Goal: Task Accomplishment & Management: Manage account settings

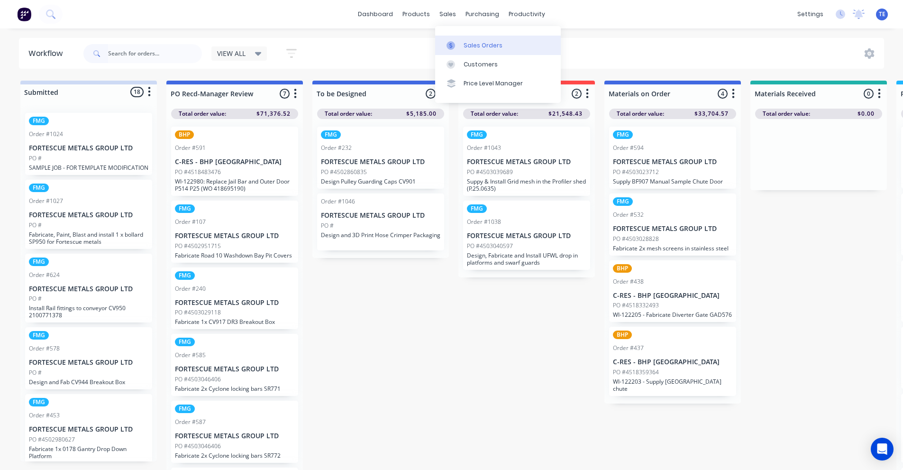
click at [470, 50] on link "Sales Orders" at bounding box center [498, 45] width 126 height 19
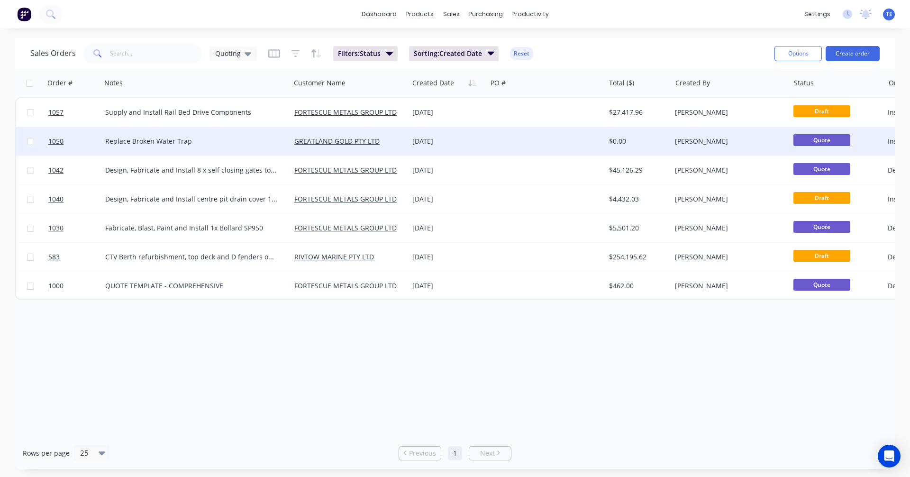
click at [222, 143] on div "Replace Broken Water Trap" at bounding box center [191, 141] width 173 height 9
click at [484, 139] on div "[DATE]" at bounding box center [448, 141] width 78 height 28
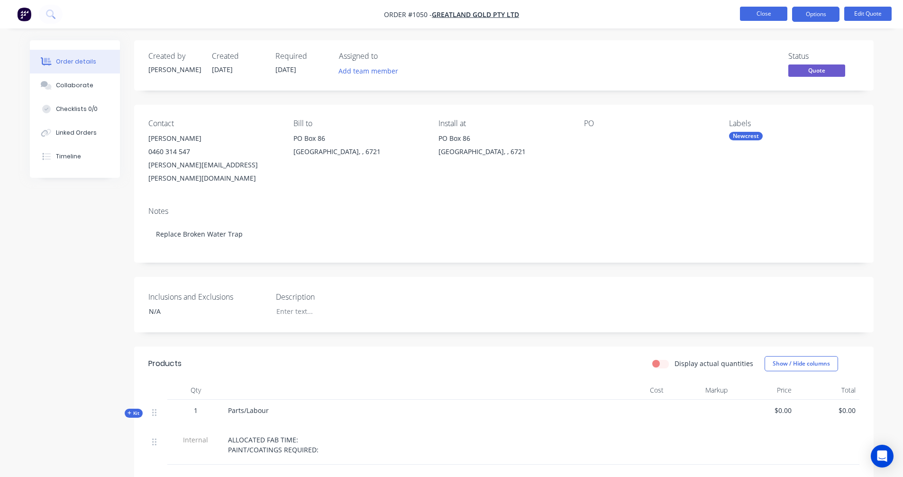
click at [760, 15] on button "Close" at bounding box center [763, 14] width 47 height 14
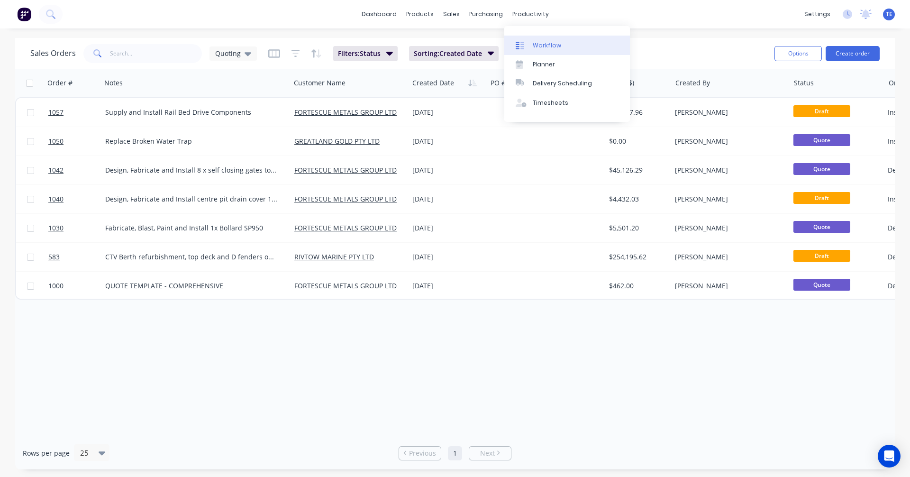
click at [543, 43] on div "Workflow" at bounding box center [547, 45] width 28 height 9
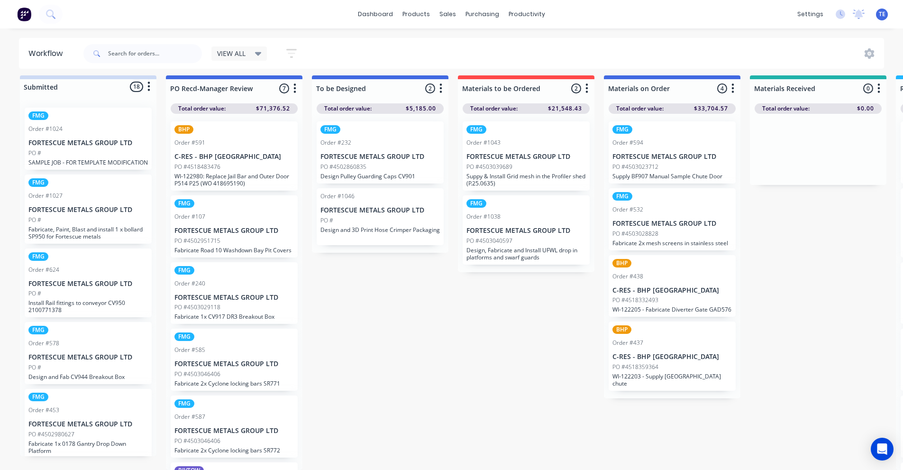
scroll to position [12, 0]
click at [296, 83] on icon "button" at bounding box center [295, 89] width 3 height 12
click at [233, 148] on button "Sort By" at bounding box center [253, 156] width 95 height 16
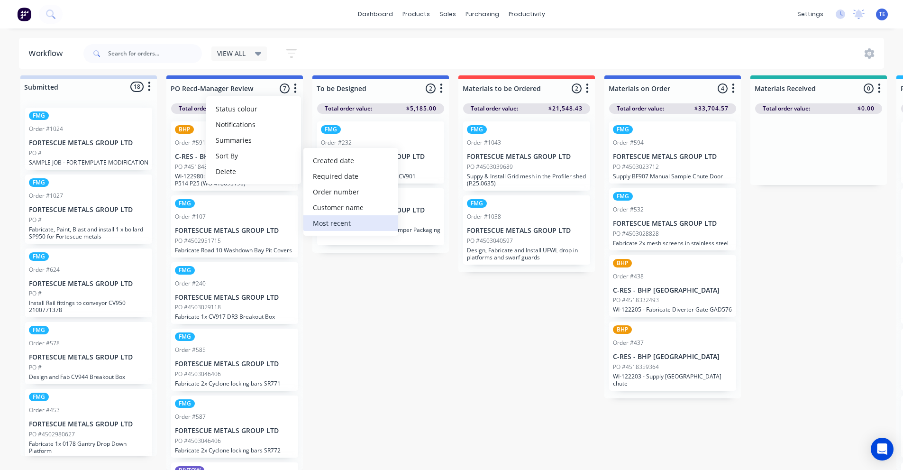
click at [332, 215] on recent "Most recent" at bounding box center [350, 223] width 95 height 16
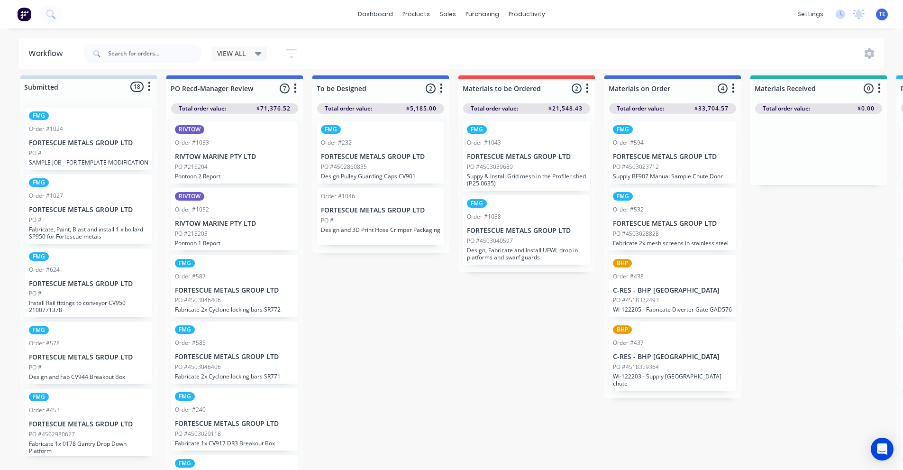
click at [446, 12] on div "sales" at bounding box center [448, 14] width 26 height 14
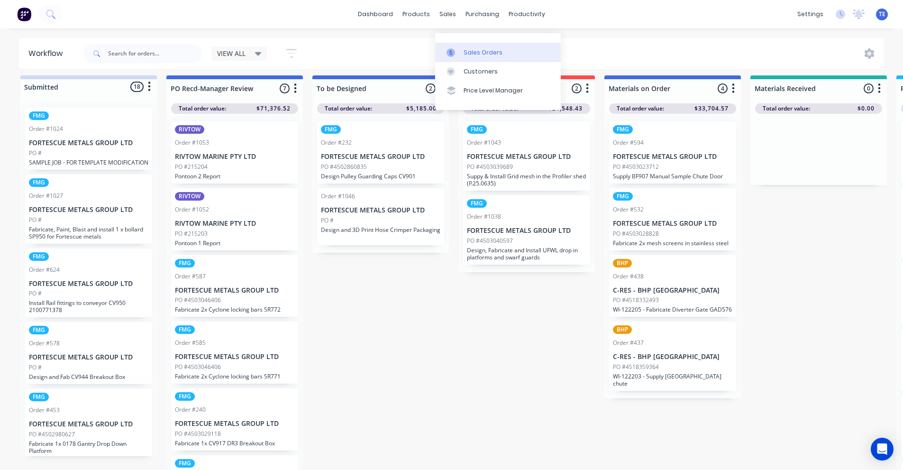
click at [483, 48] on div "Sales Orders" at bounding box center [483, 52] width 39 height 9
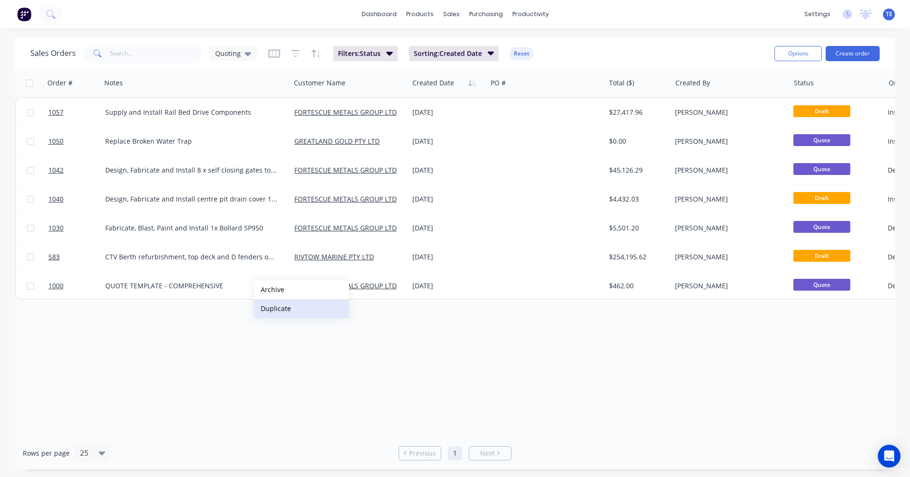
click at [274, 307] on button "Duplicate" at bounding box center [301, 308] width 95 height 19
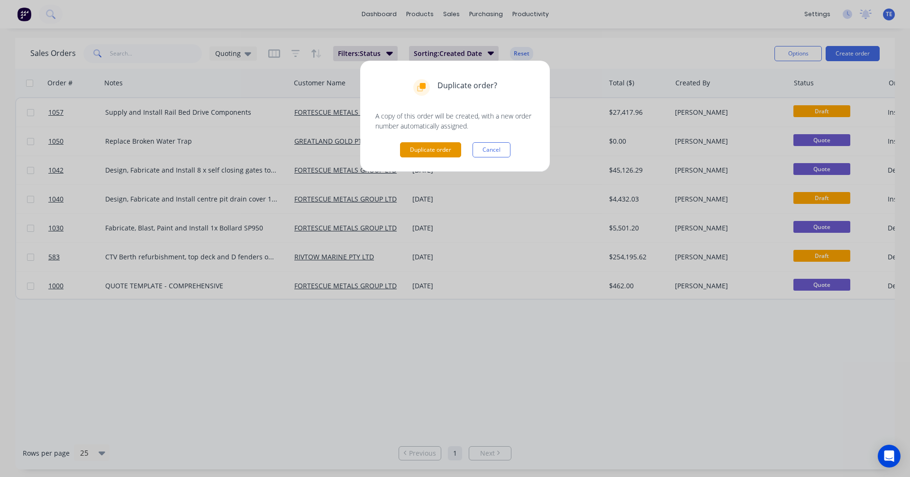
click at [426, 144] on button "Duplicate order" at bounding box center [430, 149] width 61 height 15
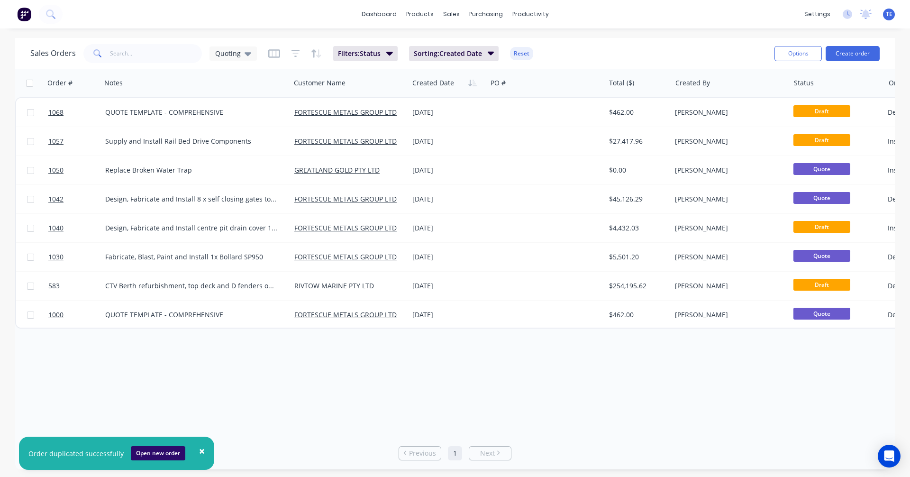
click at [150, 449] on button "Open new order" at bounding box center [158, 453] width 55 height 14
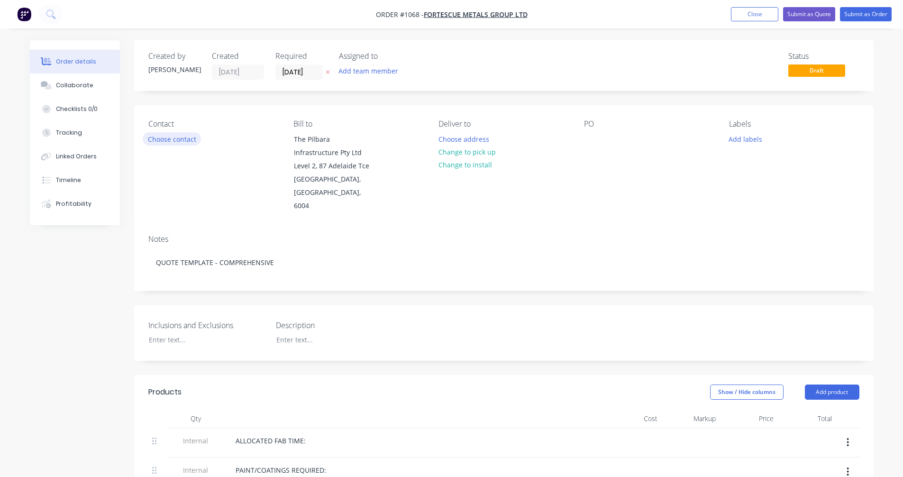
click at [172, 142] on button "Choose contact" at bounding box center [172, 138] width 58 height 13
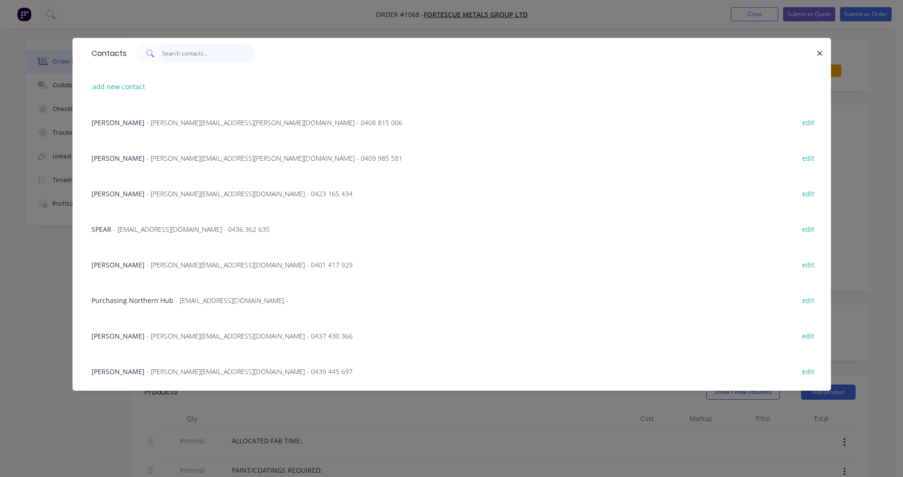
click at [180, 55] on input "text" at bounding box center [208, 53] width 92 height 19
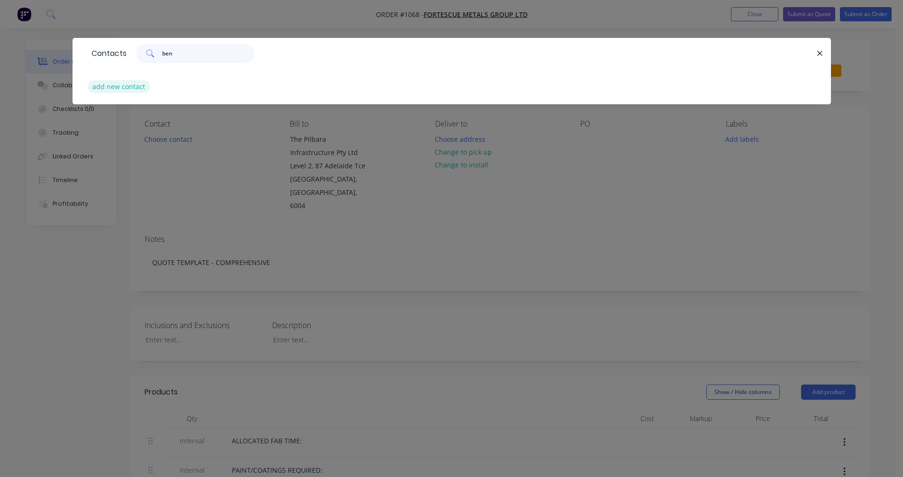
type input "ben"
click at [140, 85] on button "add new contact" at bounding box center [119, 86] width 63 height 13
select select "AU"
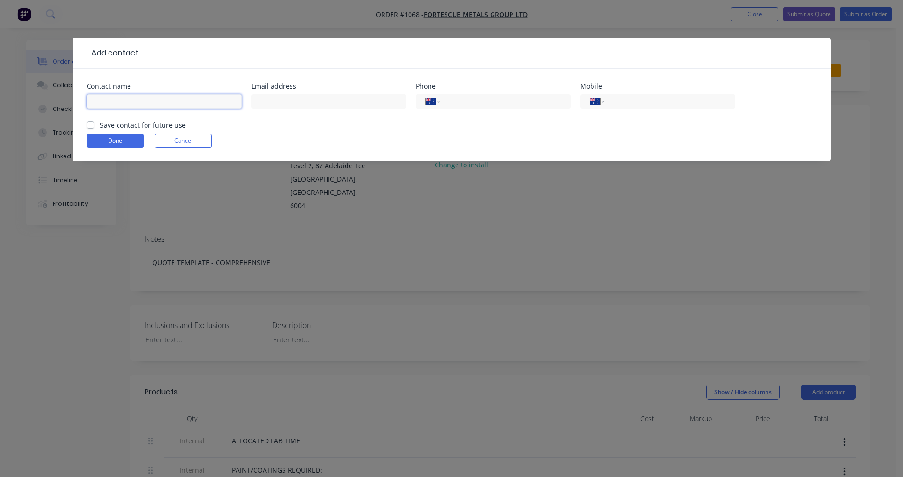
click at [175, 101] on input "text" at bounding box center [164, 101] width 155 height 14
type input "[PERSON_NAME]"
click at [378, 102] on input "[PERSON_NAME][EMAIL_ADDRESS][PERSON_NAME][DOMAIN_NAME]>" at bounding box center [328, 101] width 155 height 14
type input "[PERSON_NAME][EMAIL_ADDRESS][PERSON_NAME][DOMAIN_NAME]"
click at [483, 105] on input "tel" at bounding box center [504, 101] width 114 height 11
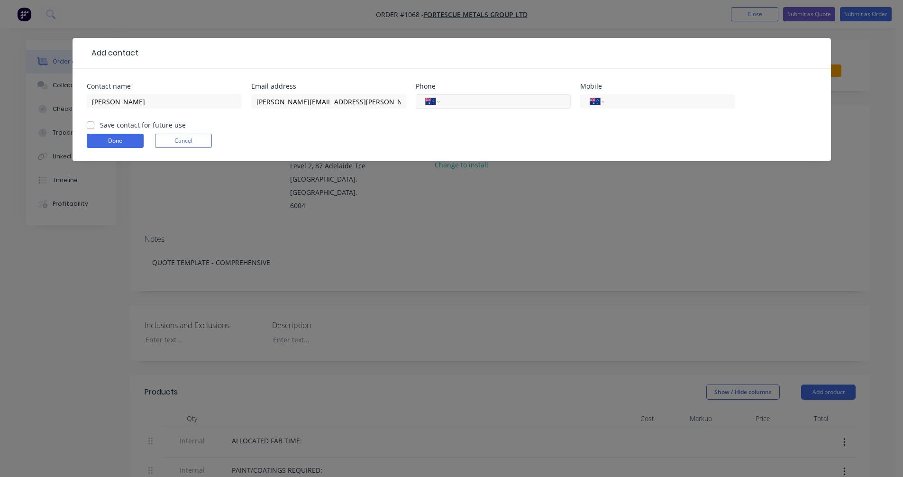
paste input "0400 775 474"
type input "0400 775 474"
click at [120, 124] on label "Save contact for future use" at bounding box center [143, 125] width 86 height 10
click at [94, 124] on input "Save contact for future use" at bounding box center [91, 124] width 8 height 9
checkbox input "true"
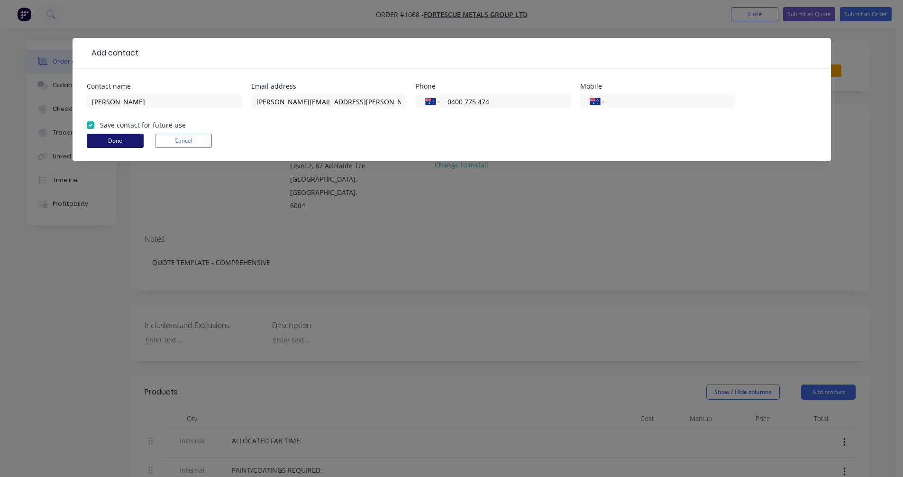
click at [111, 139] on button "Done" at bounding box center [115, 141] width 57 height 14
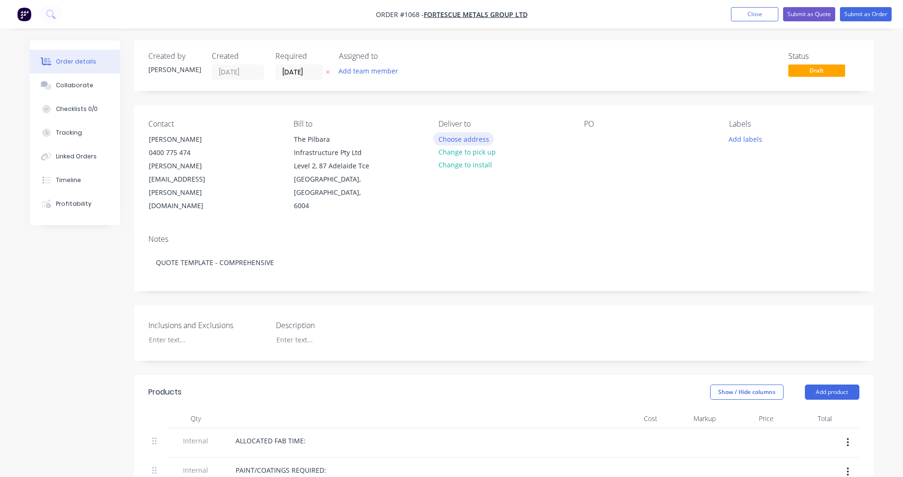
click at [459, 139] on button "Choose address" at bounding box center [463, 138] width 61 height 13
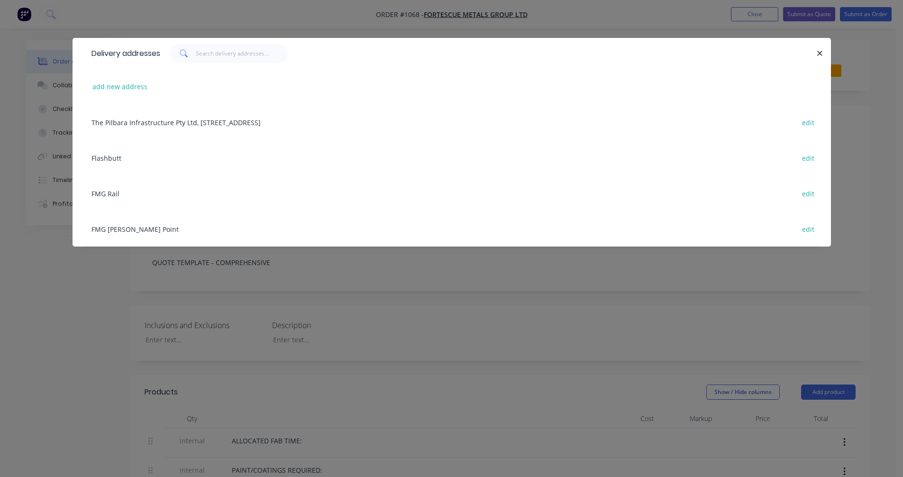
click at [135, 228] on div "FMG [PERSON_NAME] Point edit" at bounding box center [452, 229] width 730 height 36
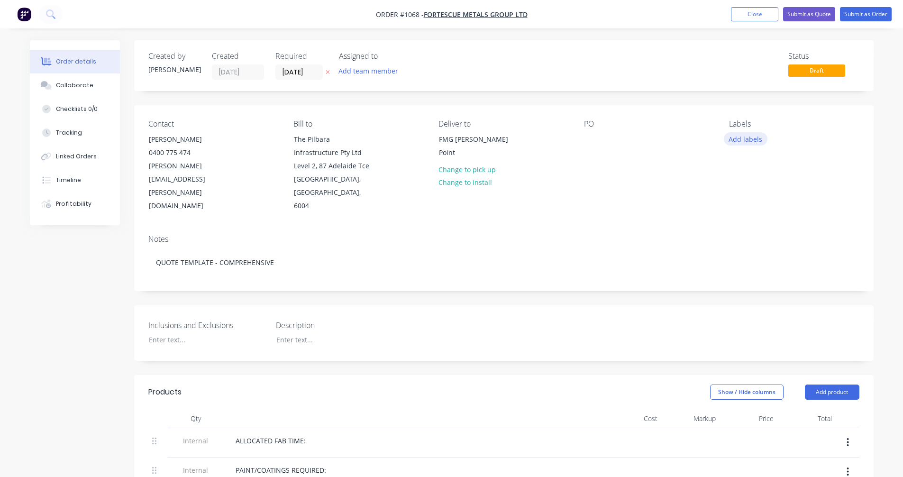
click at [747, 136] on button "Add labels" at bounding box center [746, 138] width 44 height 13
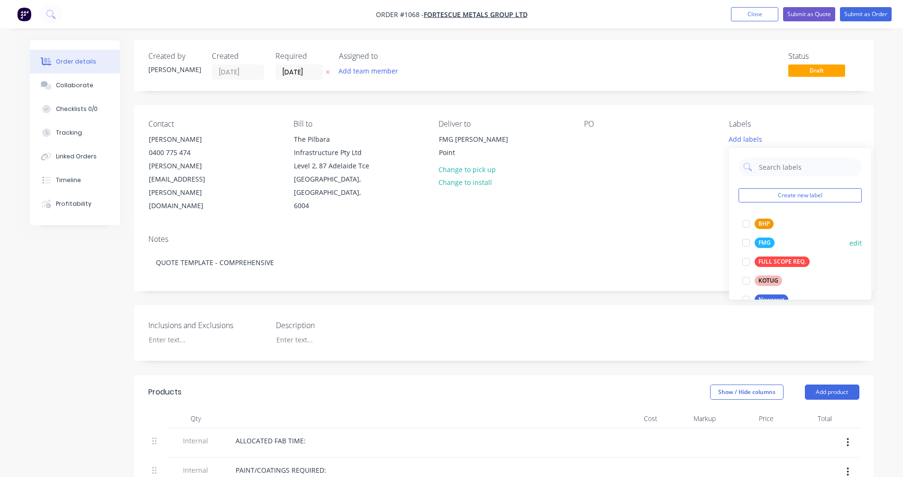
click at [763, 245] on div "FMG" at bounding box center [765, 243] width 20 height 10
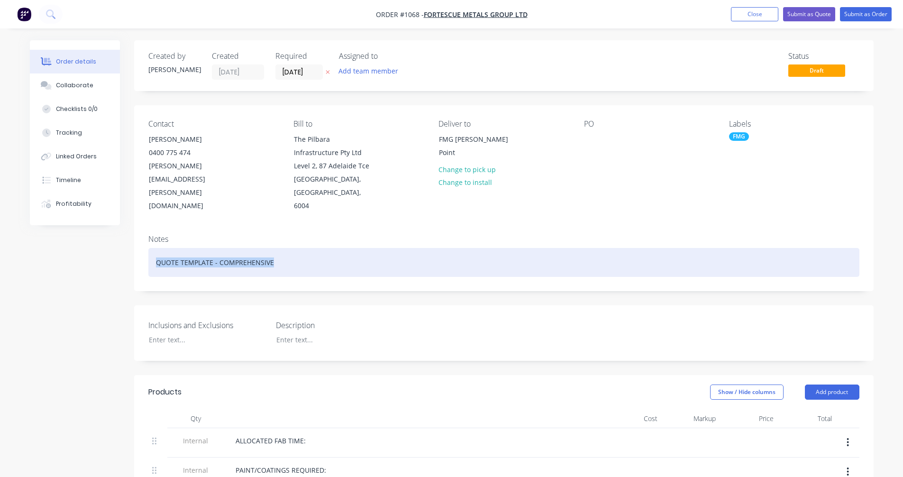
drag, startPoint x: 373, startPoint y: 251, endPoint x: 0, endPoint y: 272, distance: 373.8
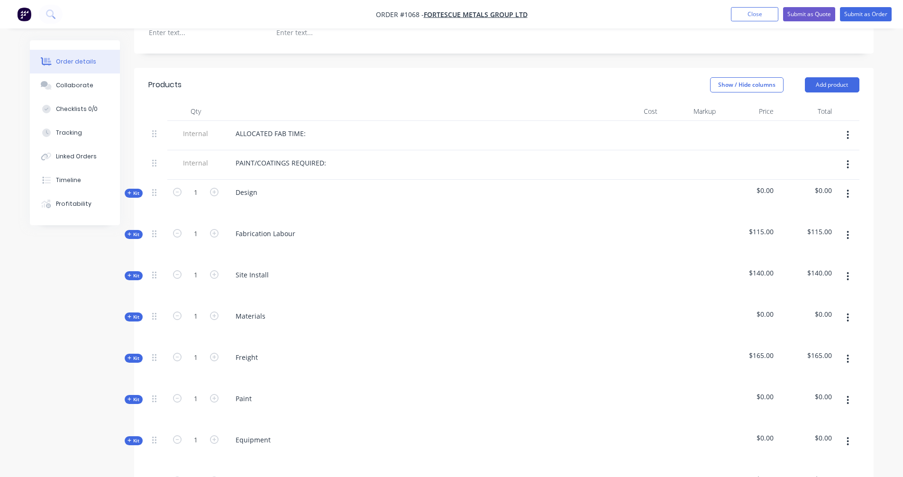
scroll to position [316, 0]
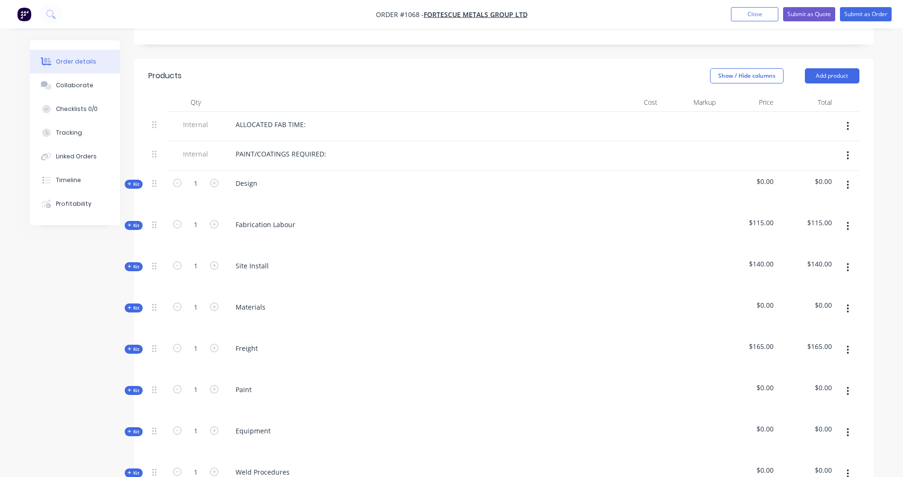
click at [847, 221] on icon "button" at bounding box center [848, 226] width 2 height 10
click at [796, 301] on div "Delete" at bounding box center [814, 308] width 73 height 14
click at [847, 222] on icon "button" at bounding box center [848, 226] width 2 height 9
click at [789, 301] on div "Delete" at bounding box center [814, 308] width 73 height 14
click at [844, 300] on button "button" at bounding box center [848, 308] width 22 height 17
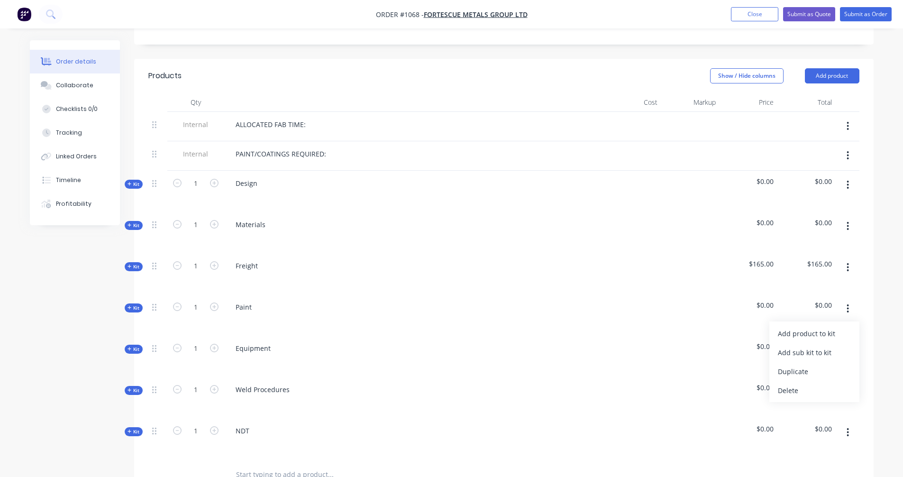
click at [803, 384] on div "Delete" at bounding box center [814, 391] width 73 height 14
click at [846, 300] on button "button" at bounding box center [848, 308] width 22 height 17
click at [799, 384] on div "Delete" at bounding box center [814, 391] width 73 height 14
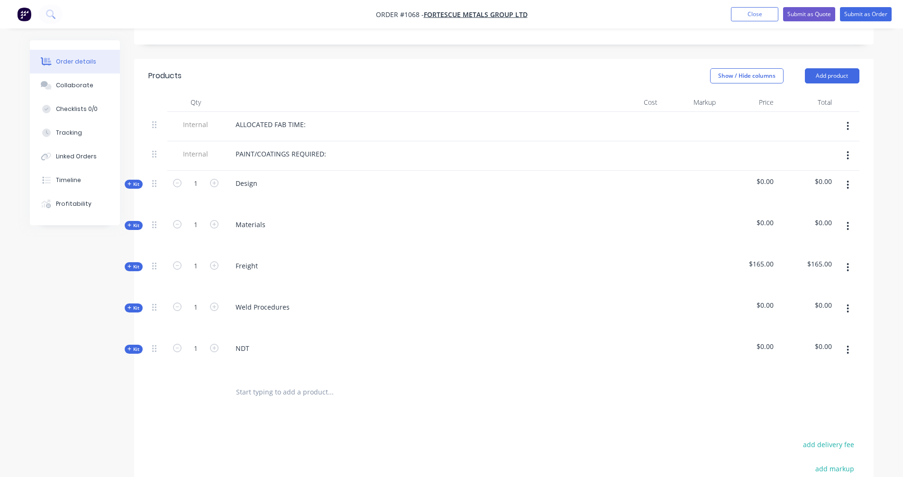
click at [848, 303] on icon "button" at bounding box center [848, 308] width 2 height 10
click at [804, 384] on div "Delete" at bounding box center [814, 391] width 73 height 14
click at [845, 300] on button "button" at bounding box center [848, 308] width 22 height 17
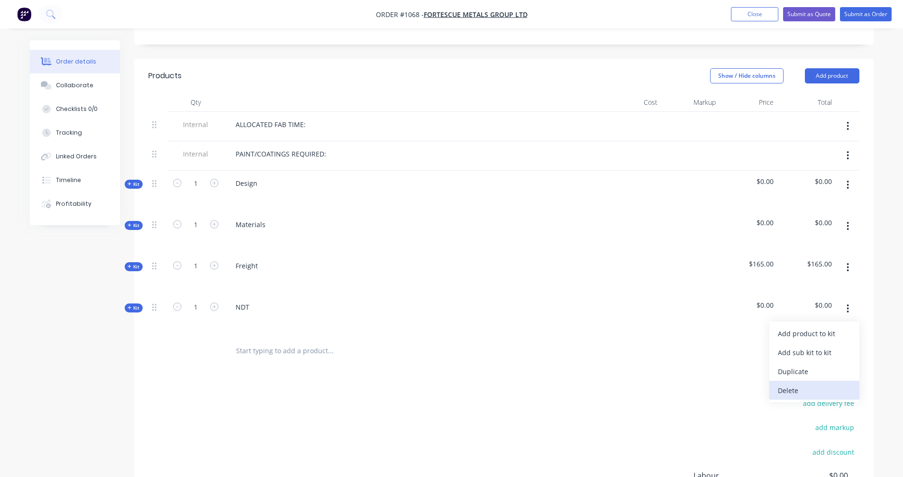
click at [782, 384] on div "Delete" at bounding box center [814, 391] width 73 height 14
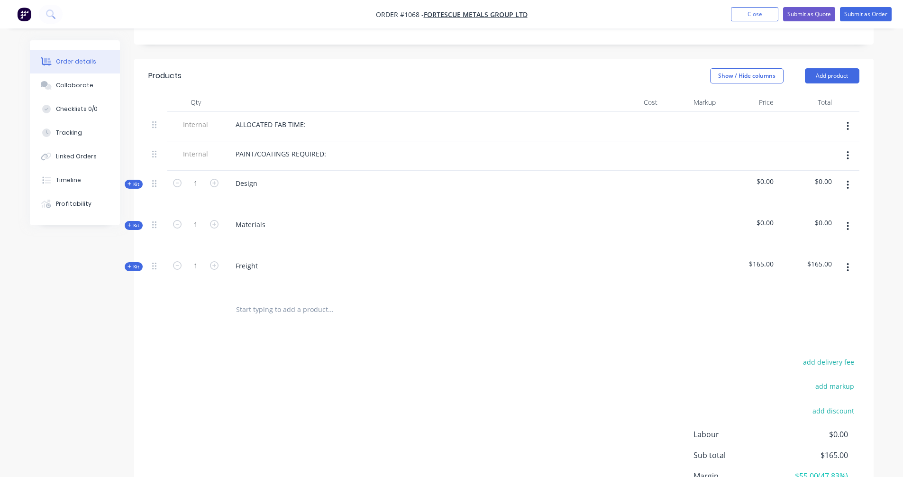
click at [128, 264] on icon at bounding box center [130, 266] width 4 height 5
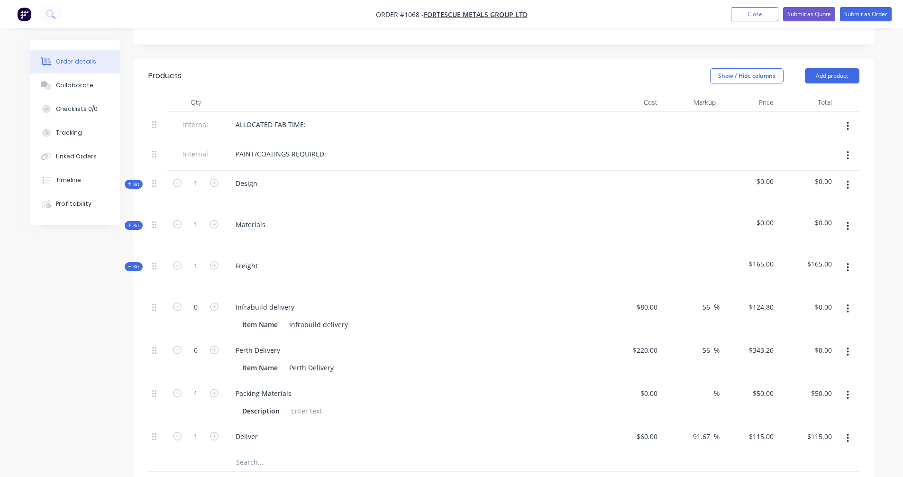
click at [128, 264] on icon at bounding box center [130, 266] width 4 height 5
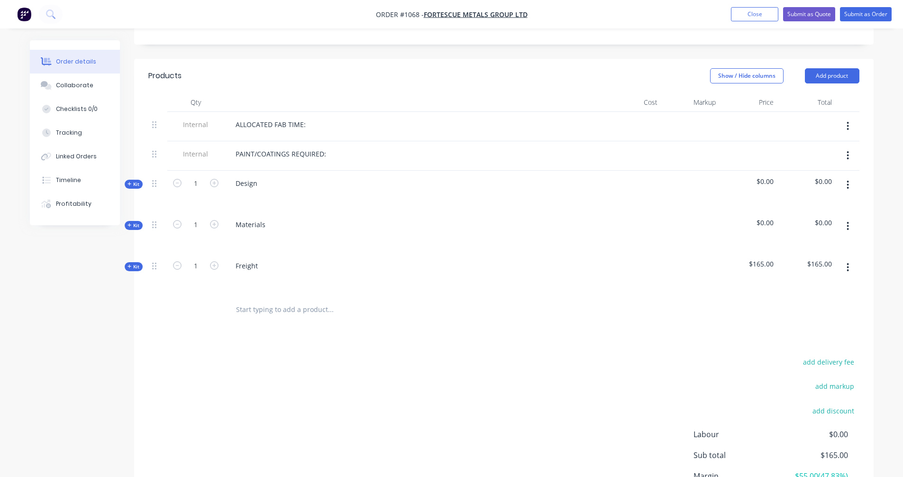
click at [131, 223] on icon at bounding box center [130, 225] width 4 height 5
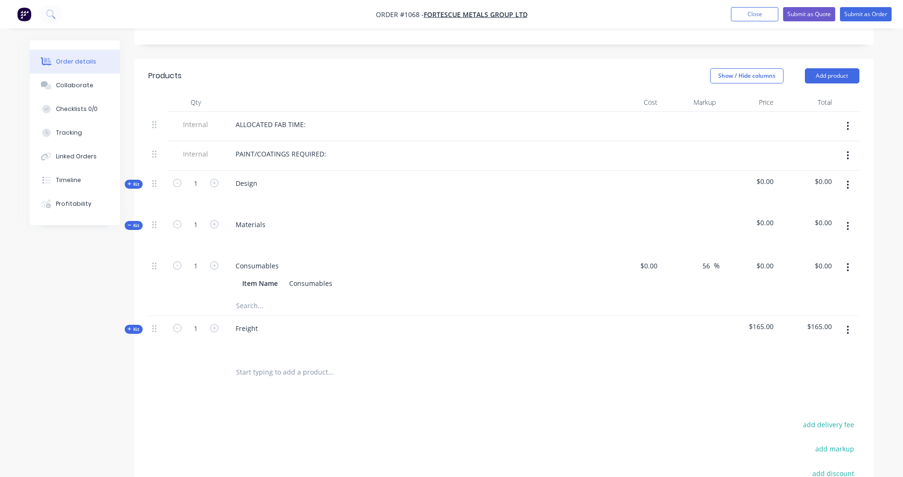
click at [258, 296] on input "text" at bounding box center [331, 305] width 190 height 19
type input "BBQ Covers"
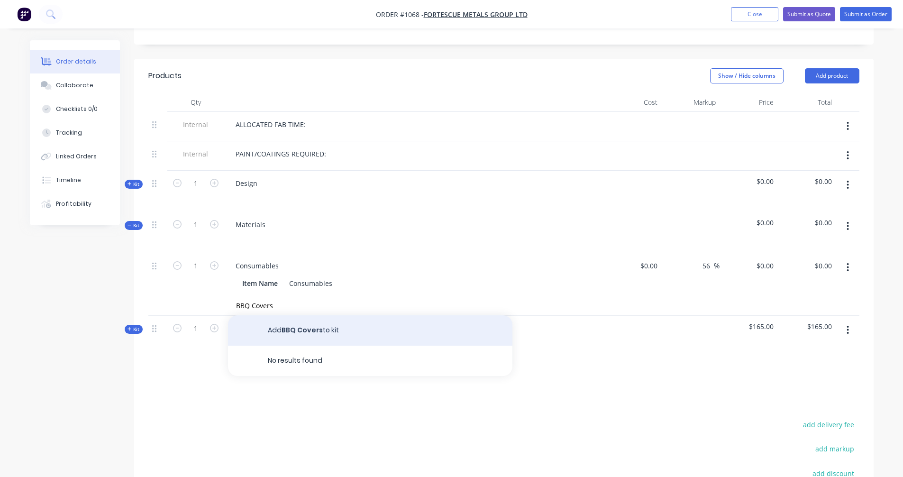
click at [306, 317] on button "Add BBQ Covers to kit" at bounding box center [370, 330] width 285 height 30
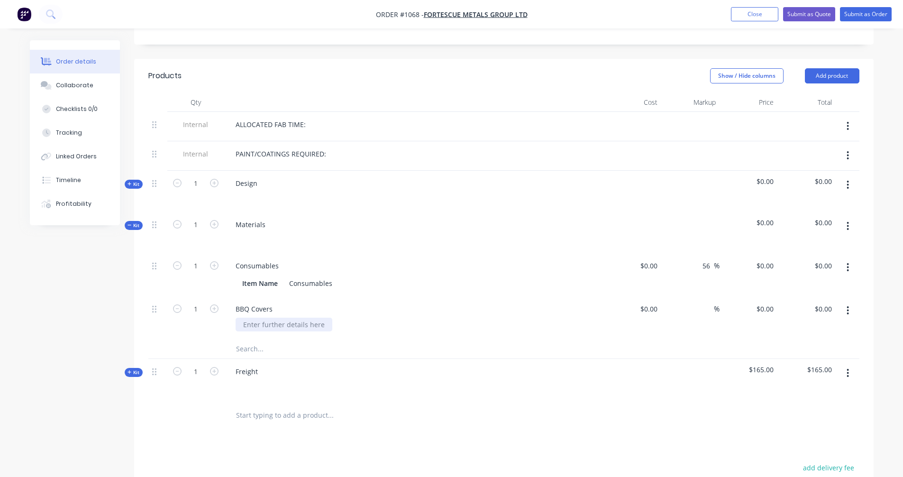
click at [262, 318] on div at bounding box center [284, 325] width 97 height 14
click at [324, 340] on input "text" at bounding box center [331, 349] width 190 height 19
click at [739, 17] on button "Close" at bounding box center [754, 14] width 47 height 14
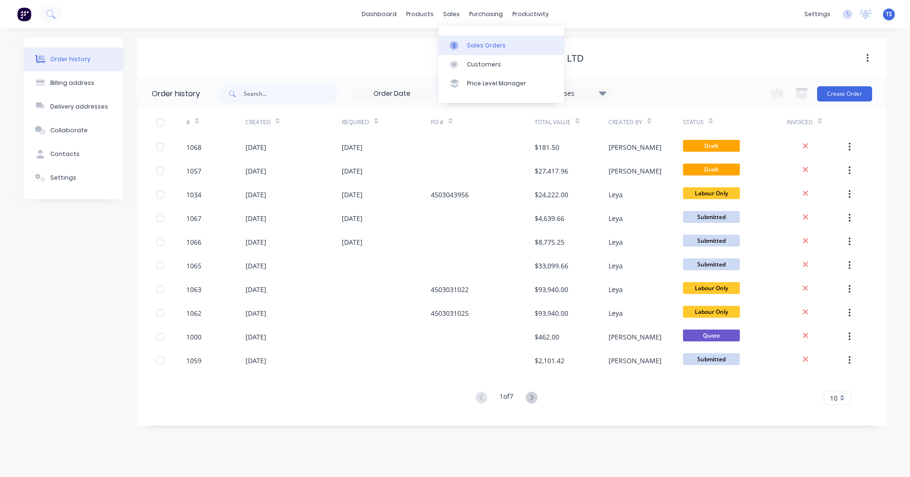
click at [467, 46] on div "Sales Orders" at bounding box center [486, 45] width 39 height 9
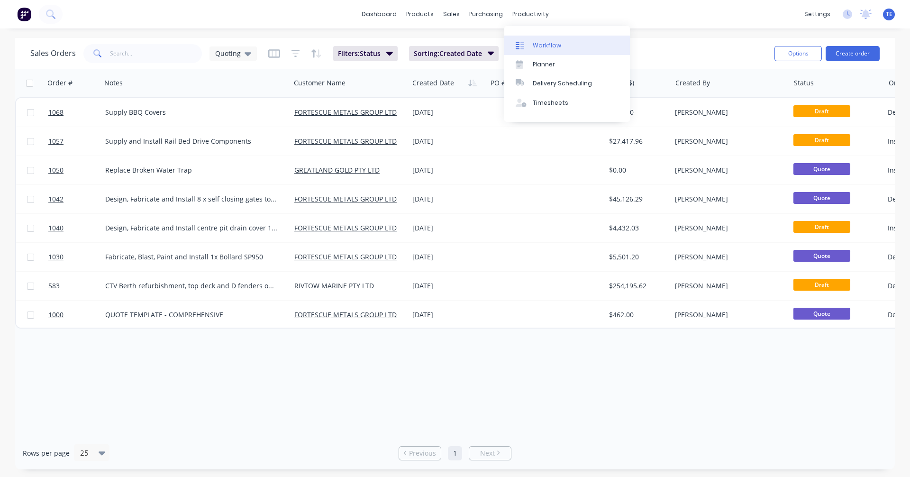
click at [529, 39] on link "Workflow" at bounding box center [568, 45] width 126 height 19
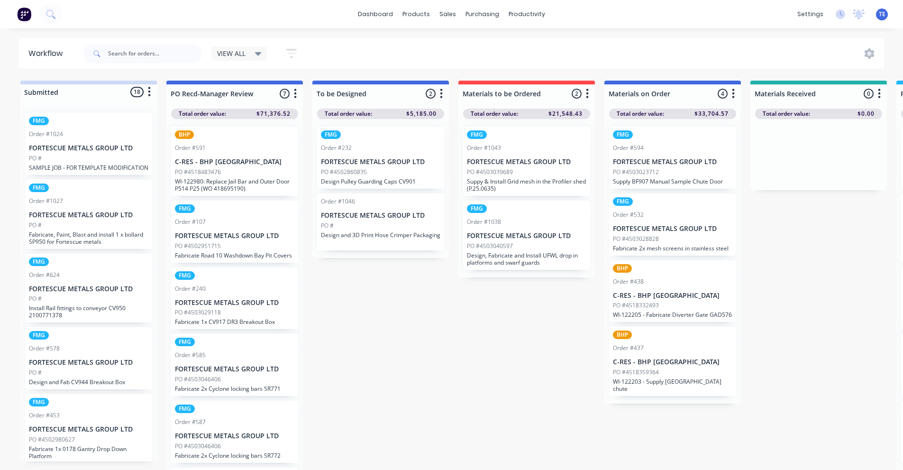
click at [152, 92] on button "button" at bounding box center [149, 91] width 11 height 11
click at [86, 143] on button "Sort By" at bounding box center [107, 144] width 95 height 16
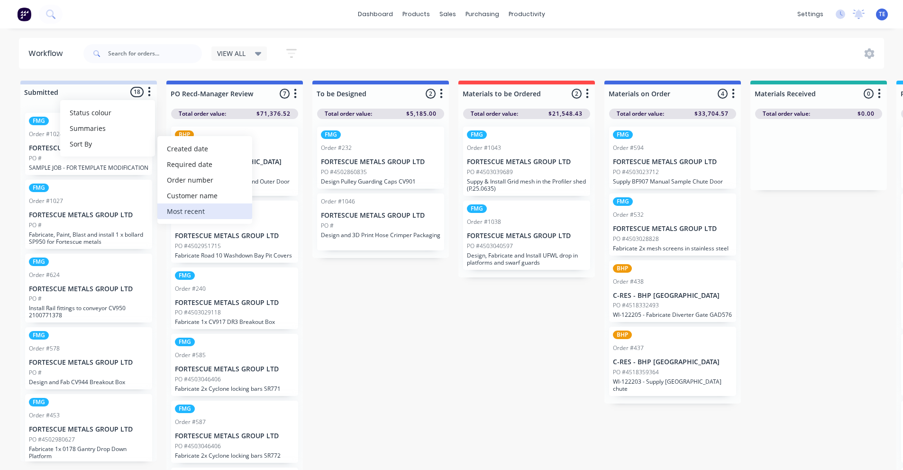
click at [185, 206] on recent "Most recent" at bounding box center [204, 211] width 95 height 16
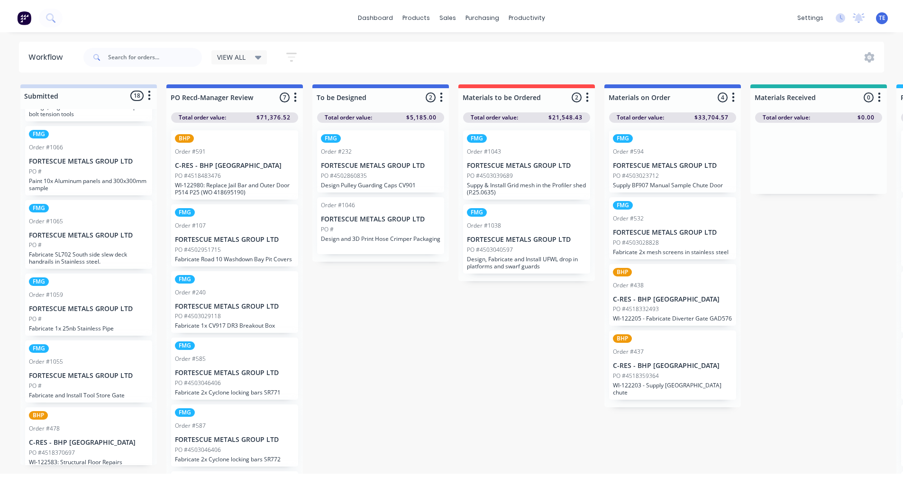
scroll to position [66, 0]
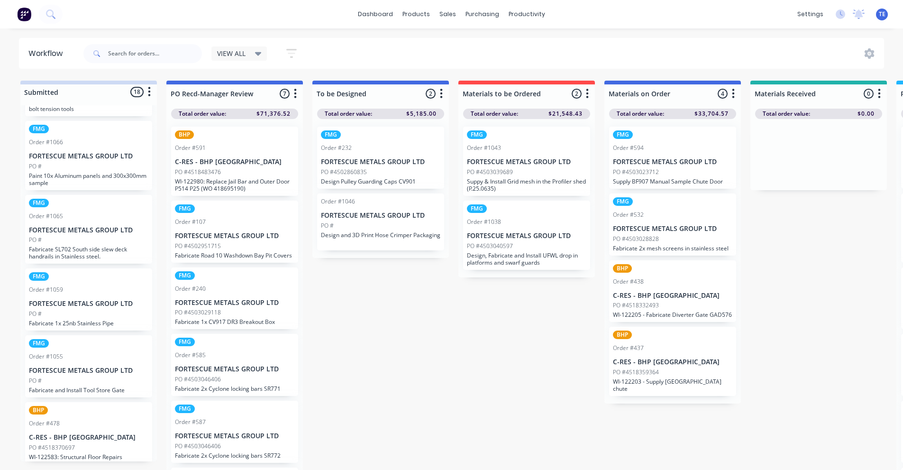
click at [89, 292] on div "Order #1059" at bounding box center [89, 289] width 120 height 9
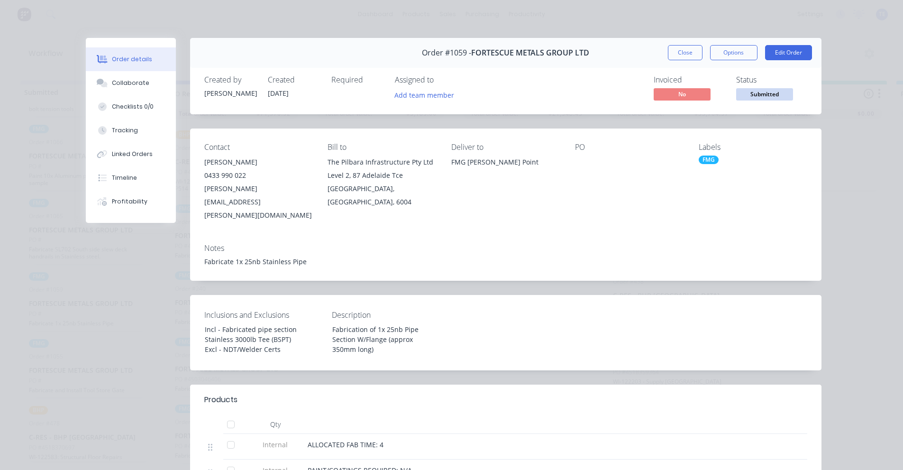
click at [579, 156] on div at bounding box center [629, 162] width 109 height 13
click at [774, 53] on button "Edit Order" at bounding box center [788, 52] width 47 height 15
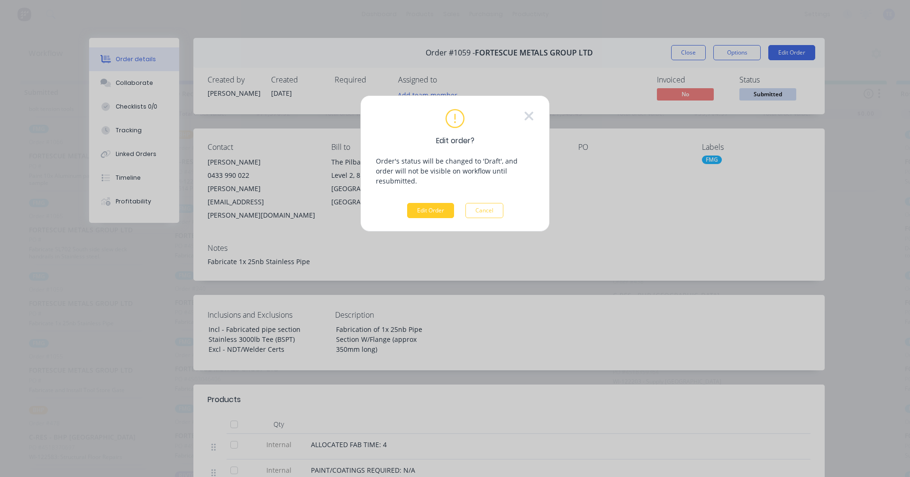
click at [433, 203] on button "Edit Order" at bounding box center [430, 210] width 47 height 15
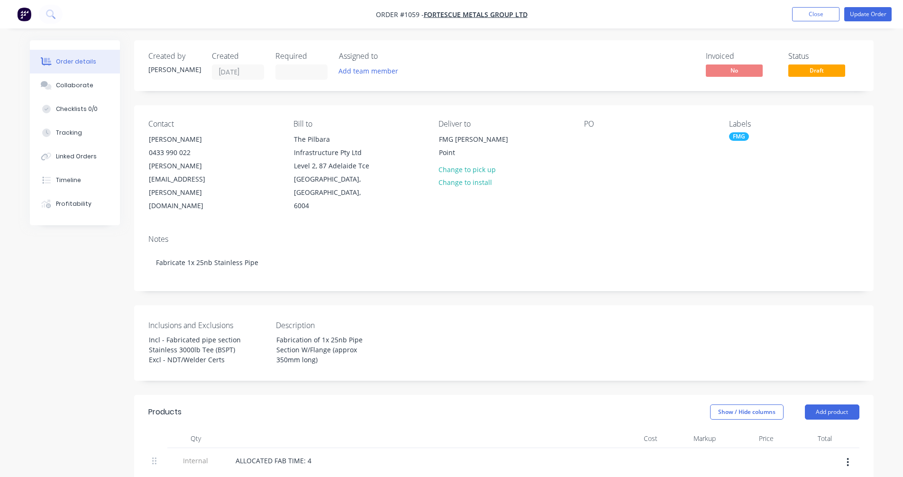
click at [597, 131] on div "PO" at bounding box center [649, 166] width 130 height 93
click at [594, 140] on div at bounding box center [591, 139] width 15 height 14
click at [645, 227] on div "Notes Fabricate 1x 25nb Stainless Pipe" at bounding box center [504, 259] width 740 height 64
click at [799, 74] on span "Draft" at bounding box center [817, 70] width 57 height 12
click at [72, 87] on div "Collaborate" at bounding box center [74, 85] width 37 height 9
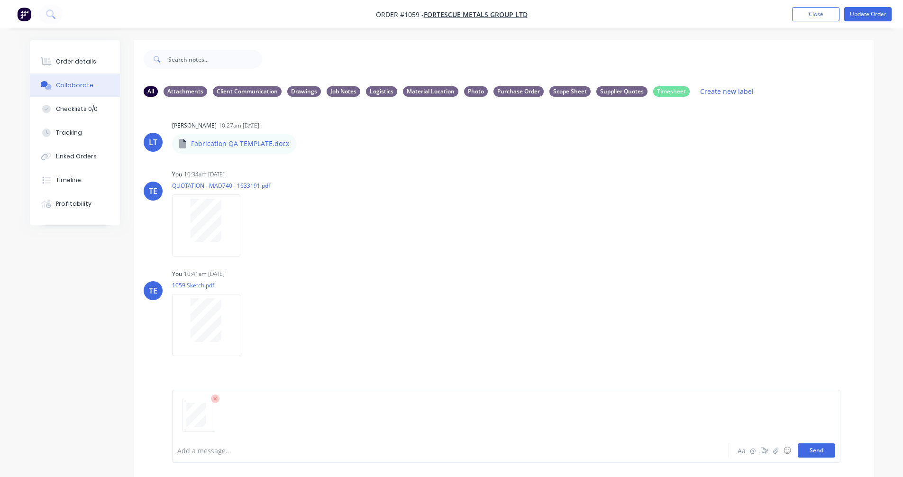
click at [809, 451] on button "Send" at bounding box center [816, 450] width 37 height 14
click at [249, 420] on icon "button" at bounding box center [248, 424] width 3 height 11
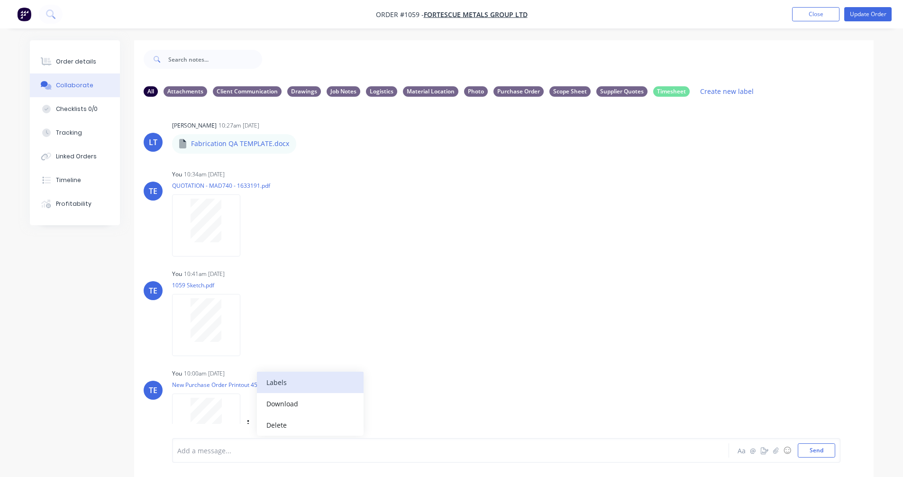
click at [289, 379] on button "Labels" at bounding box center [310, 382] width 107 height 21
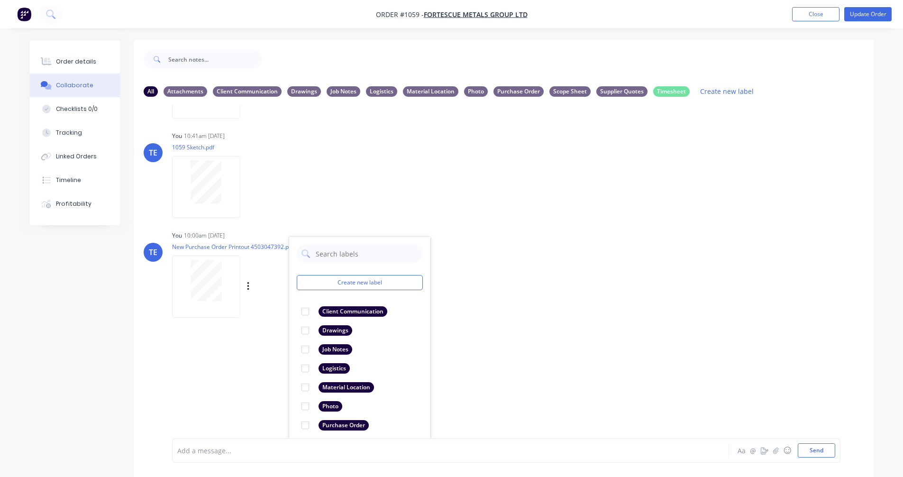
scroll to position [145, 0]
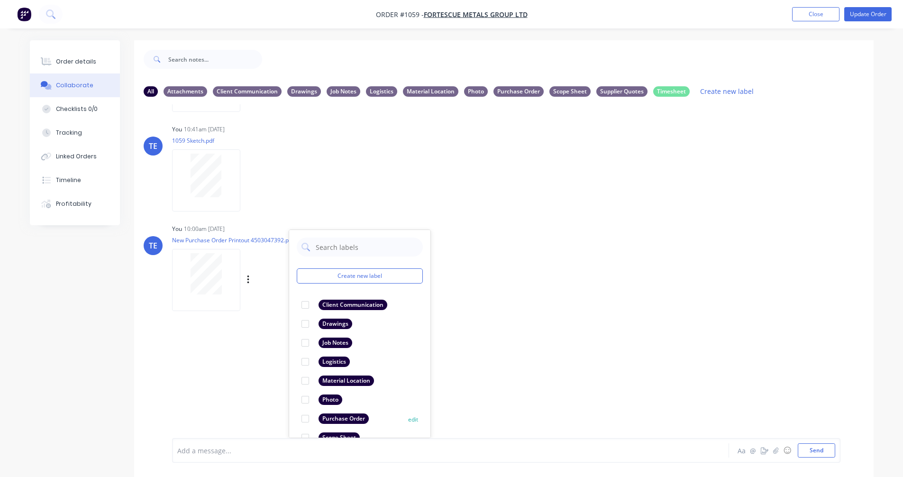
click at [334, 416] on div "Purchase Order" at bounding box center [344, 419] width 50 height 10
click at [624, 314] on div "LT [PERSON_NAME] 10:27am [DATE] Fabrication QA TEMPLATE.docx Fabrication QA TEM…" at bounding box center [504, 271] width 740 height 334
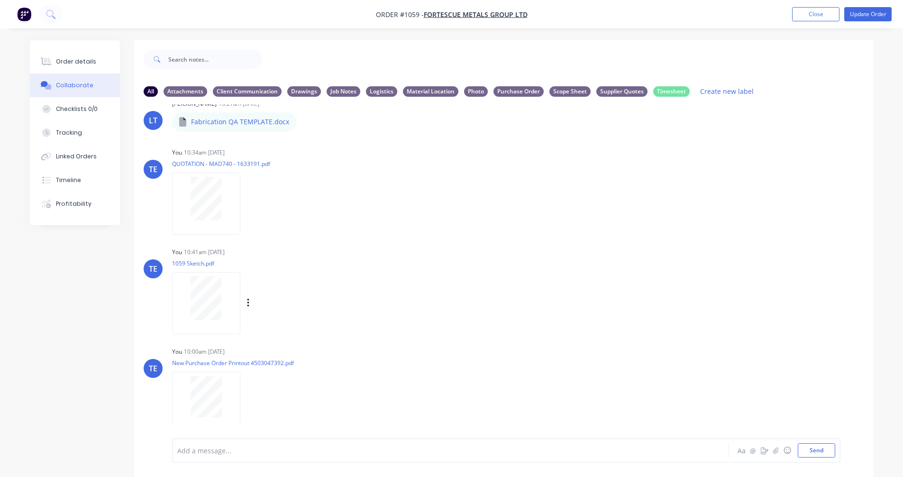
scroll to position [22, 0]
click at [519, 91] on div "Purchase Order" at bounding box center [519, 91] width 50 height 10
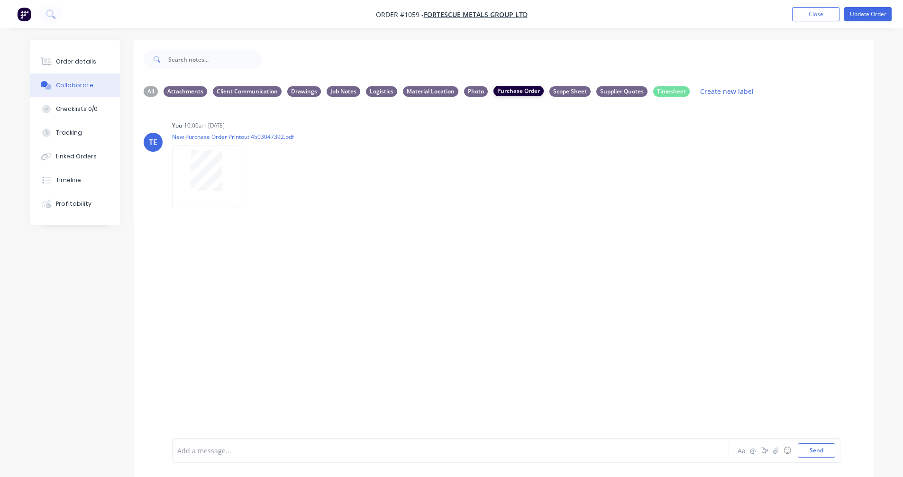
scroll to position [0, 0]
click at [184, 90] on div "Attachments" at bounding box center [186, 91] width 44 height 10
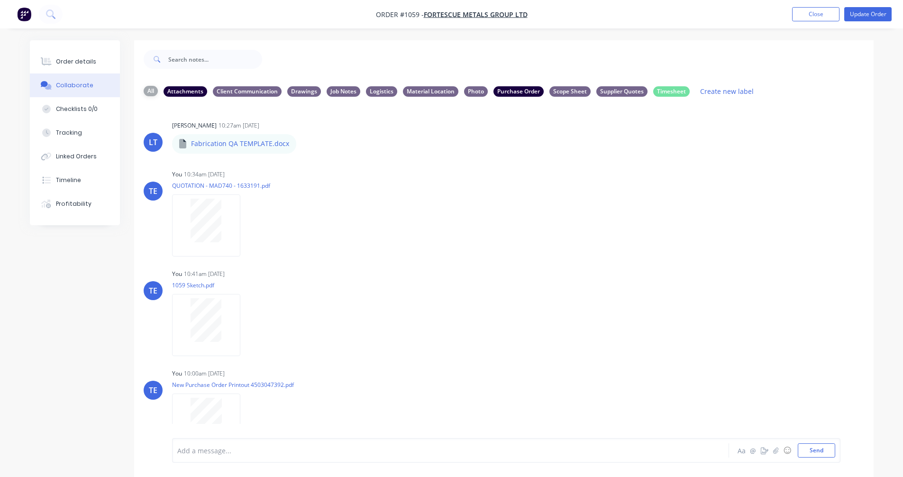
click at [149, 91] on div "All" at bounding box center [151, 91] width 14 height 10
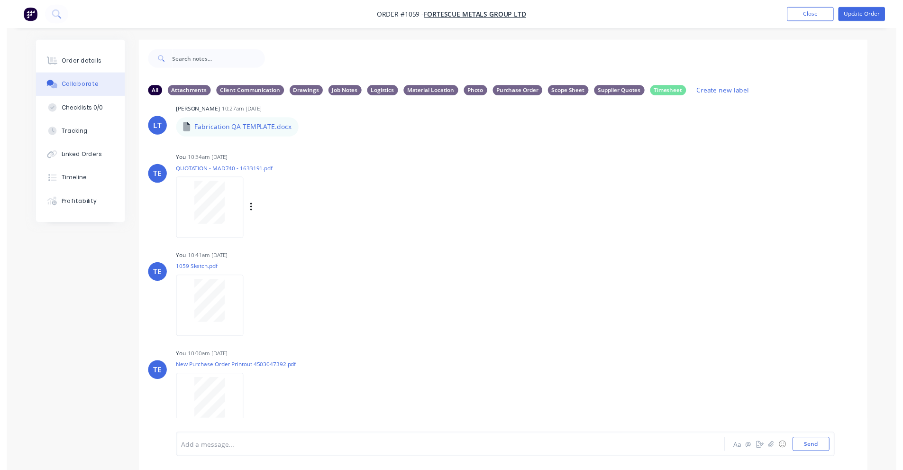
scroll to position [22, 0]
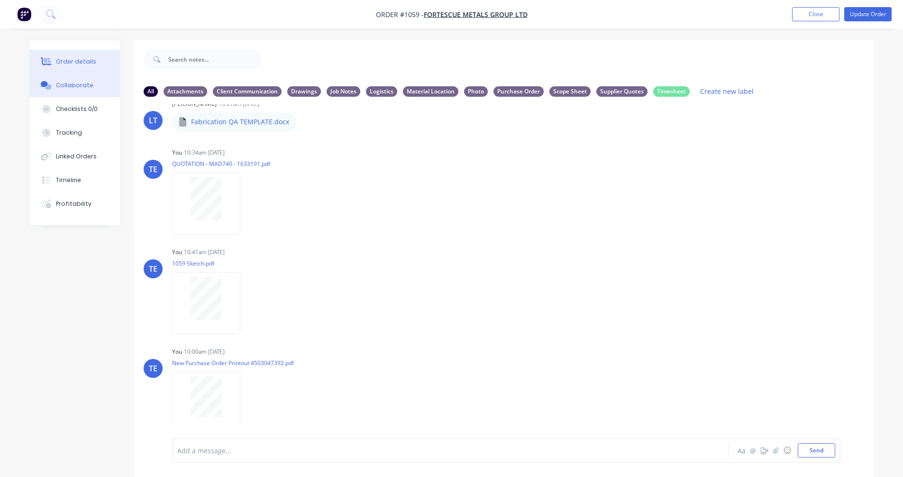
click at [76, 64] on div "Order details" at bounding box center [76, 61] width 40 height 9
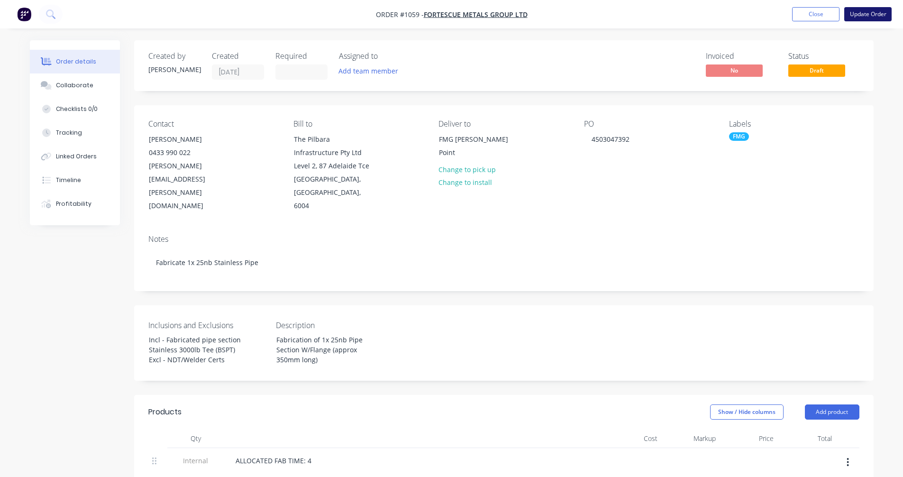
click at [863, 17] on button "Update Order" at bounding box center [868, 14] width 47 height 14
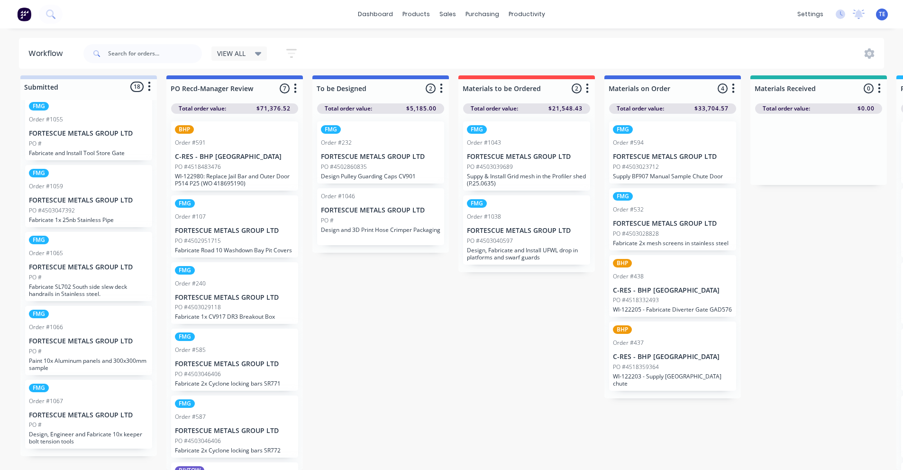
scroll to position [12, 0]
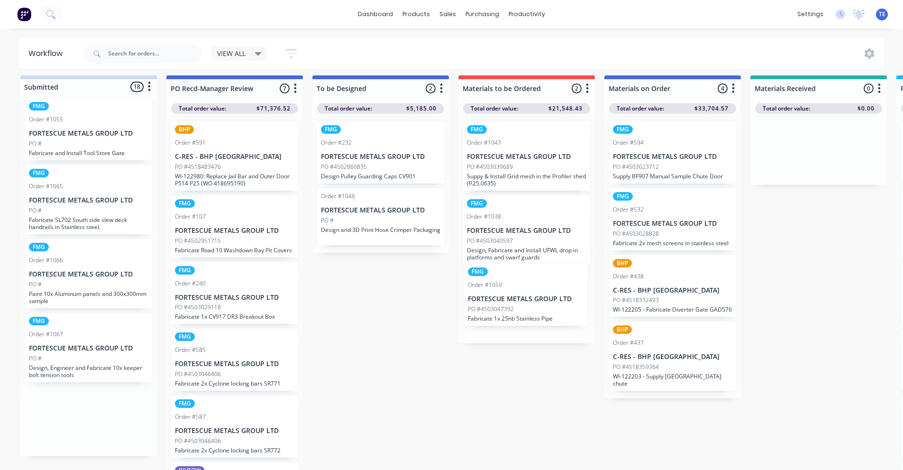
drag, startPoint x: 83, startPoint y: 209, endPoint x: 525, endPoint y: 308, distance: 453.9
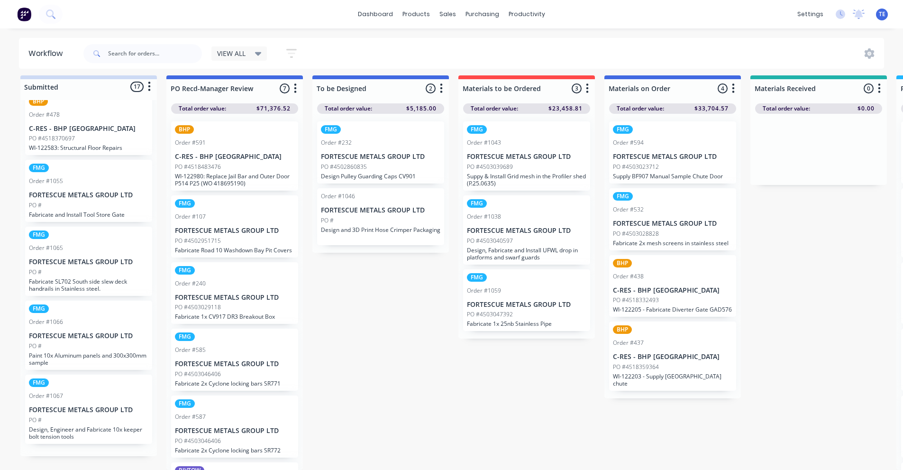
scroll to position [868, 0]
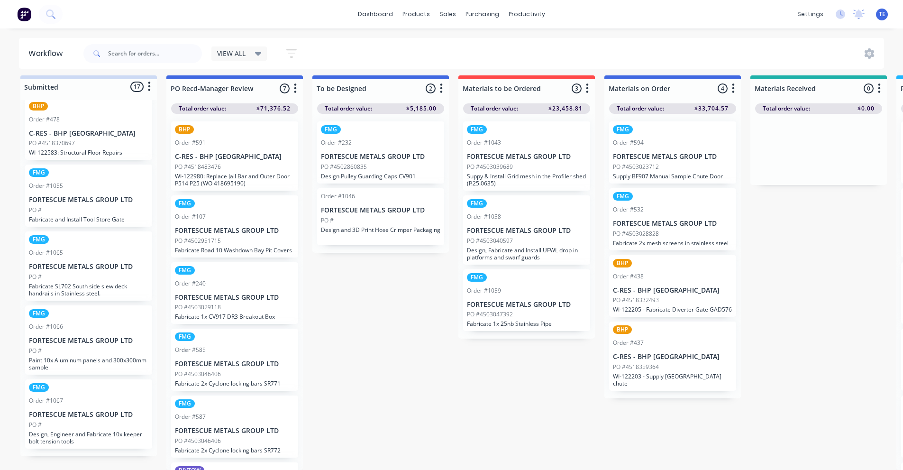
click at [540, 301] on p "FORTESCUE METALS GROUP LTD" at bounding box center [527, 305] width 120 height 8
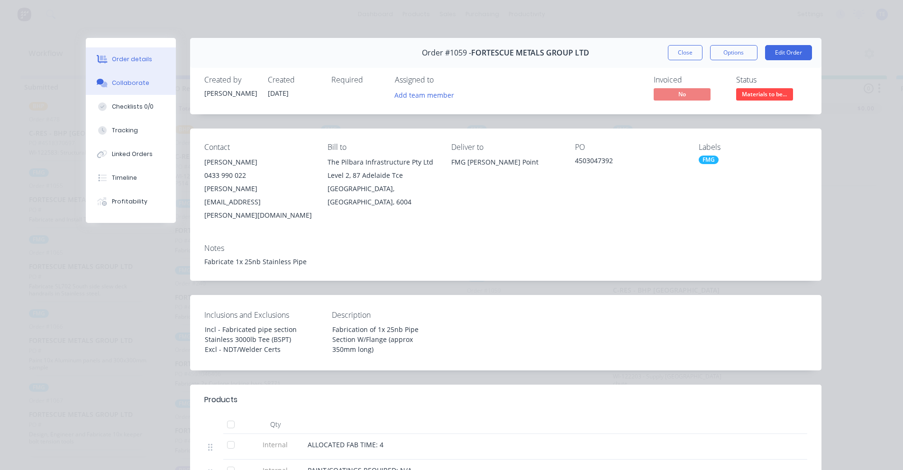
click at [117, 85] on div "Collaborate" at bounding box center [130, 83] width 37 height 9
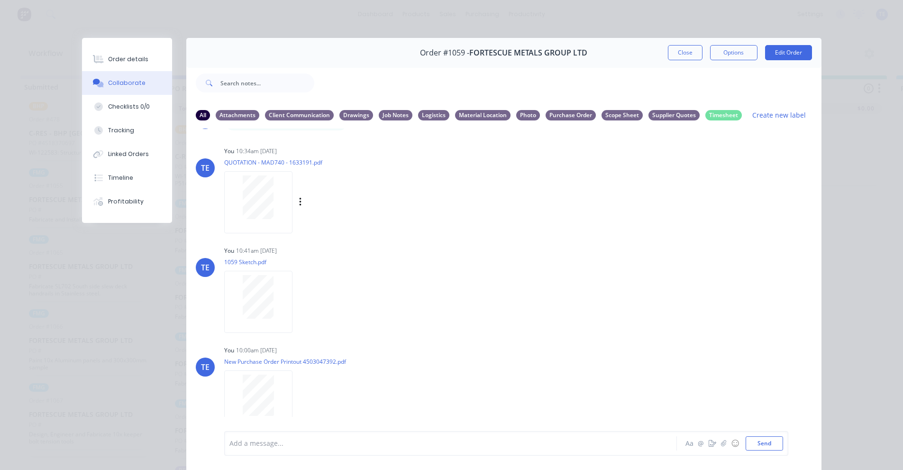
scroll to position [0, 0]
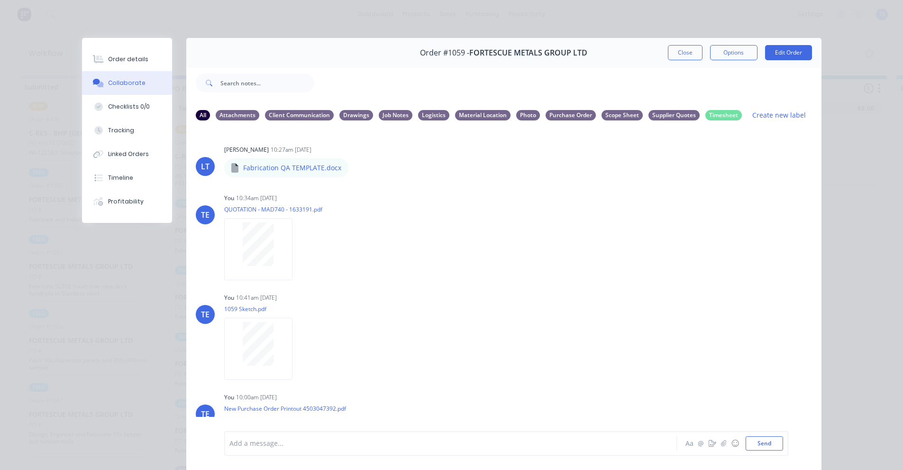
click at [245, 21] on div "Order details Collaborate Checklists 0/0 Tracking Linked Orders Timeline Profit…" at bounding box center [451, 235] width 903 height 470
click at [681, 50] on button "Close" at bounding box center [685, 52] width 35 height 15
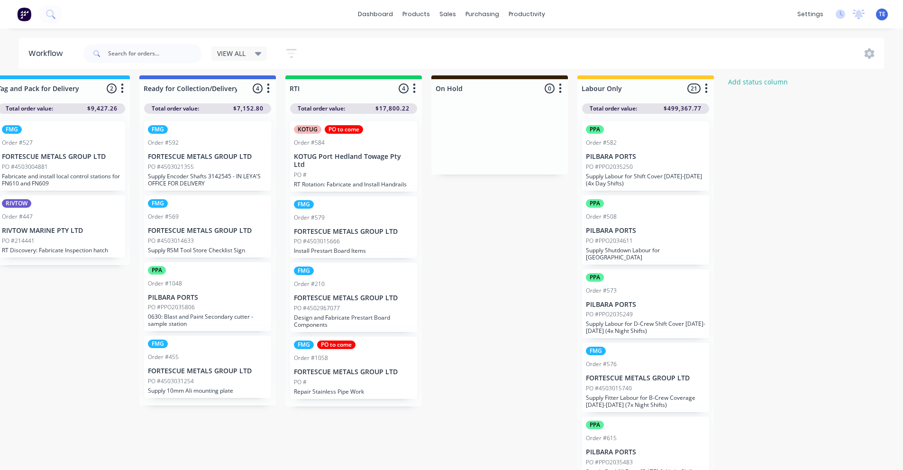
scroll to position [12, 1503]
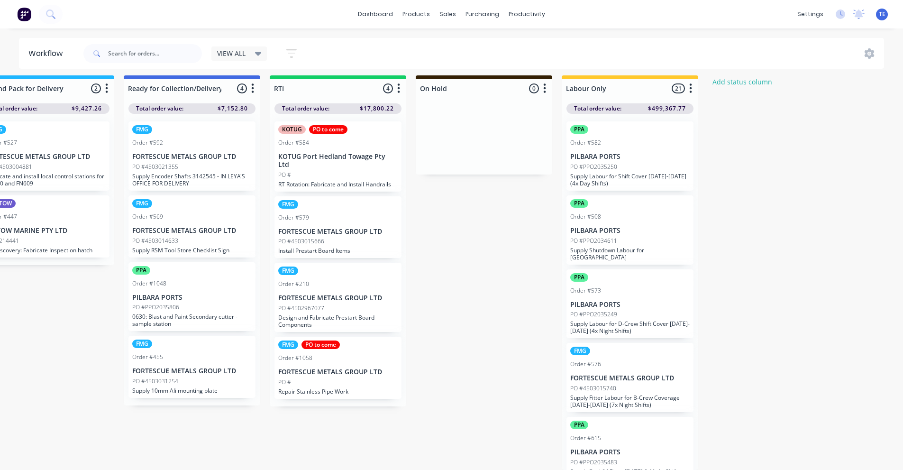
click at [363, 340] on div "FMG PO to come" at bounding box center [338, 344] width 120 height 9
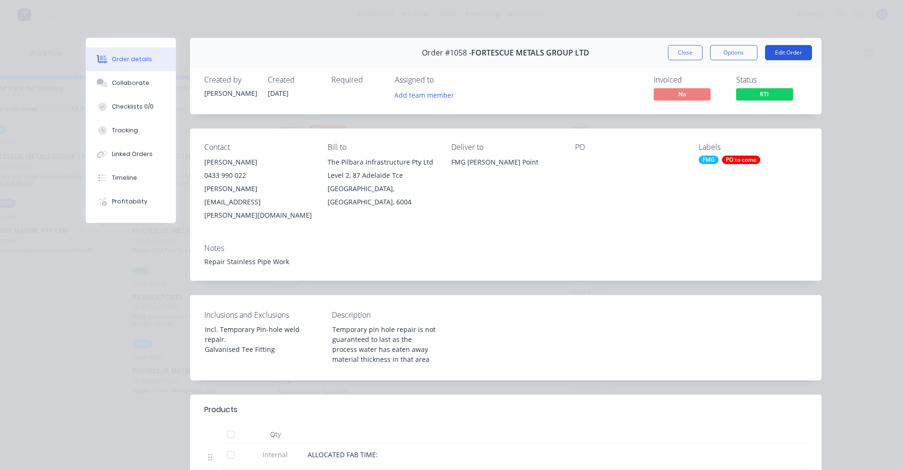
click at [786, 53] on button "Edit Order" at bounding box center [788, 52] width 47 height 15
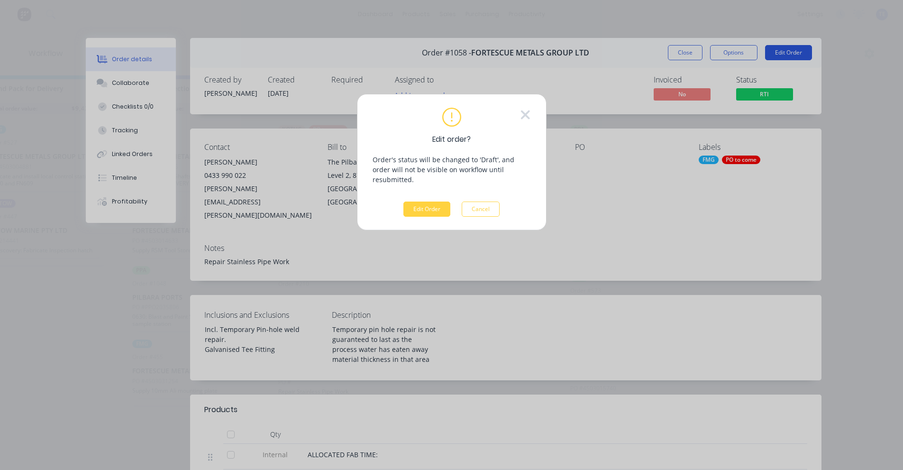
scroll to position [5, 1496]
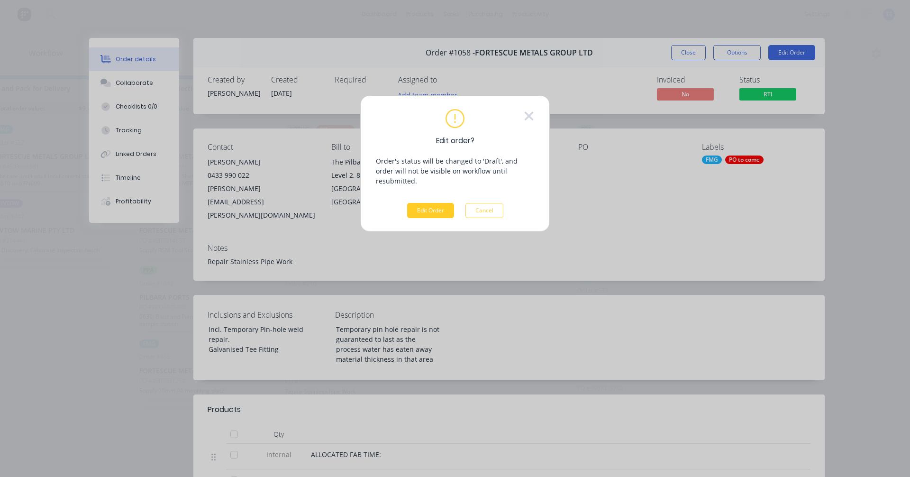
click at [431, 203] on button "Edit Order" at bounding box center [430, 210] width 47 height 15
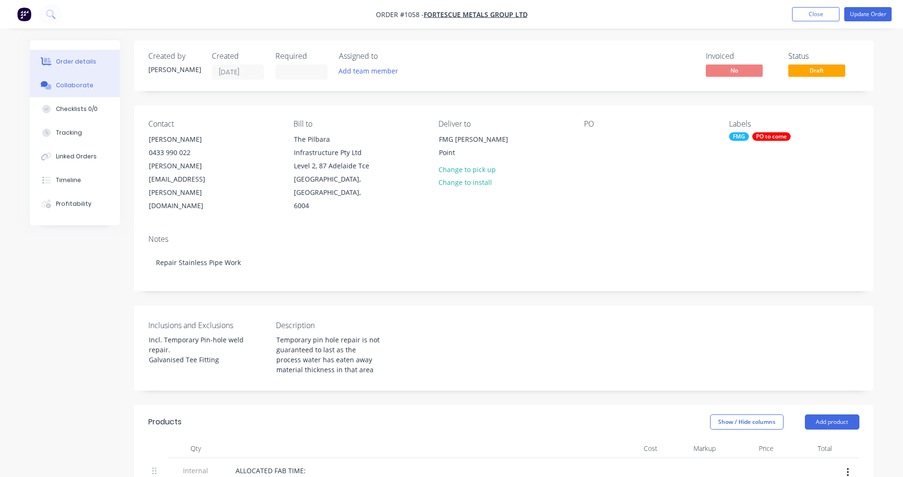
click at [75, 90] on button "Collaborate" at bounding box center [75, 86] width 90 height 24
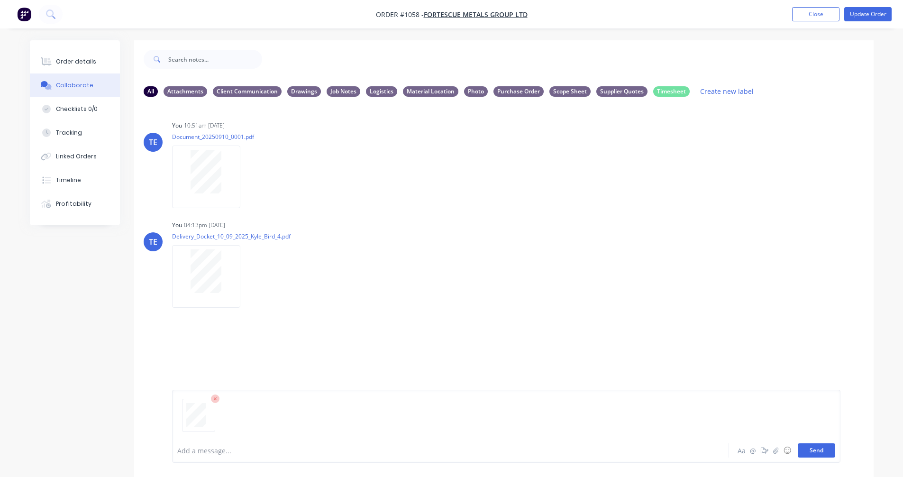
click at [822, 445] on button "Send" at bounding box center [816, 450] width 37 height 14
click at [248, 377] on icon "button" at bounding box center [248, 376] width 2 height 9
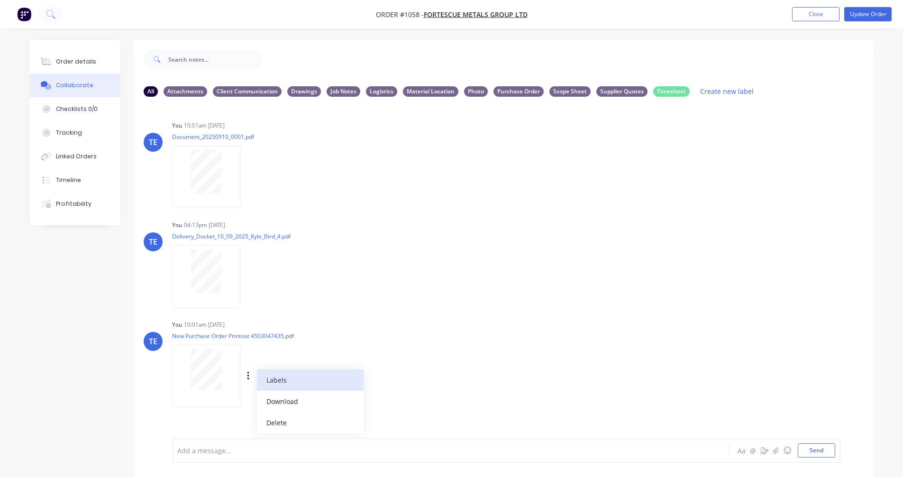
click at [280, 380] on button "Labels" at bounding box center [310, 379] width 107 height 21
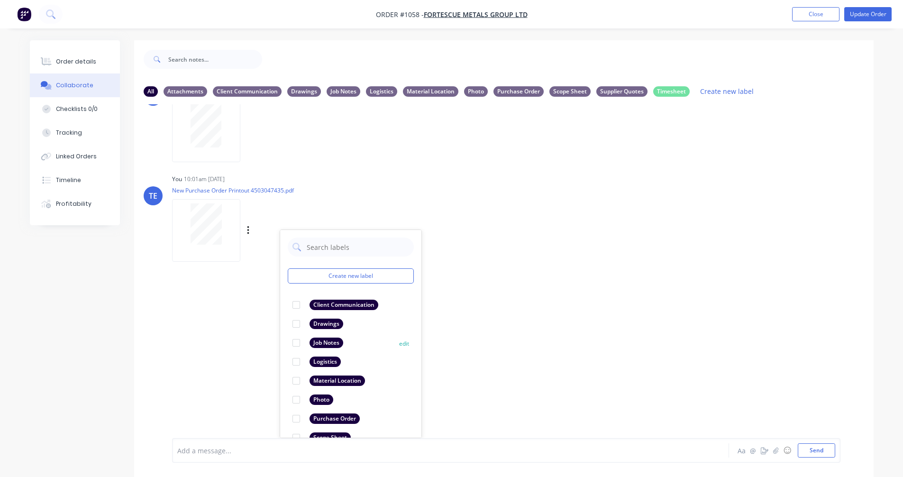
scroll to position [55, 0]
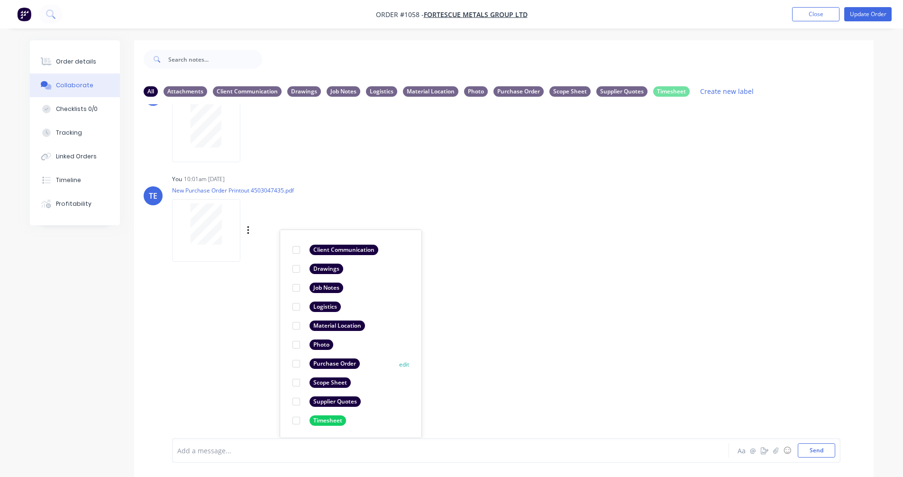
click at [320, 355] on div "Purchase Order edit" at bounding box center [351, 363] width 126 height 19
click at [328, 361] on div "Purchase Order" at bounding box center [335, 364] width 50 height 10
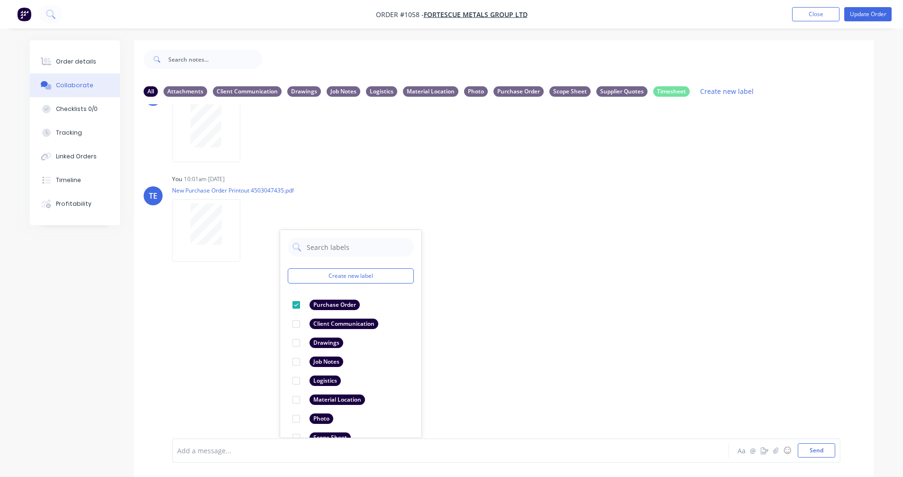
click at [549, 259] on div "TE You 10:51am [DATE] Document_20250910_0001.pdf Labels Download Delete TE You …" at bounding box center [504, 271] width 740 height 334
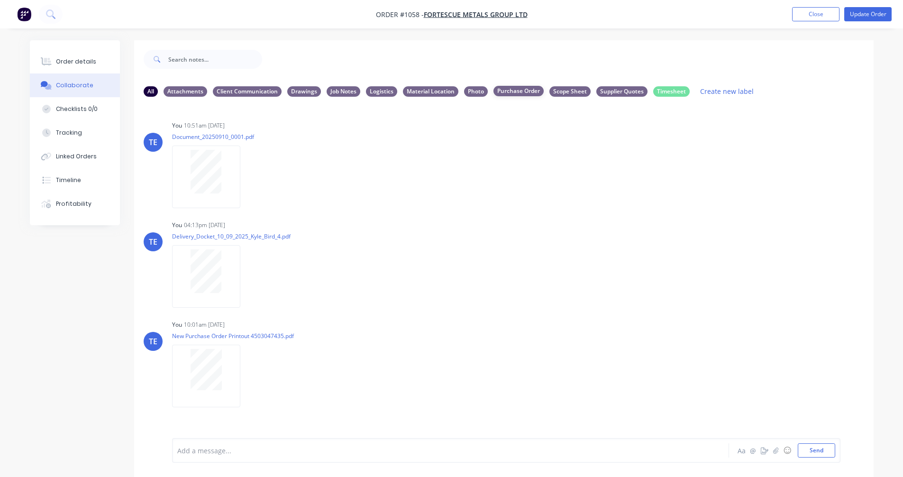
click at [521, 88] on div "Purchase Order" at bounding box center [519, 91] width 50 height 10
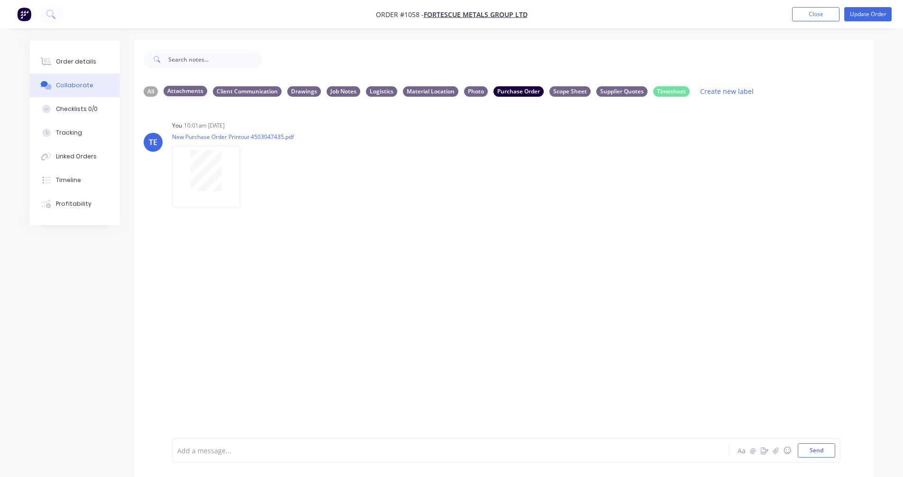
click at [173, 89] on div "Attachments" at bounding box center [186, 91] width 44 height 10
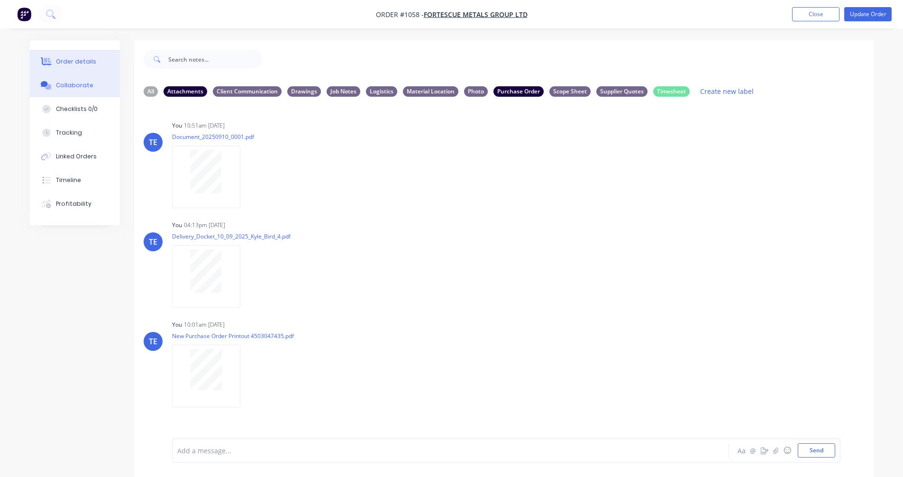
click at [59, 62] on div "Order details" at bounding box center [76, 61] width 40 height 9
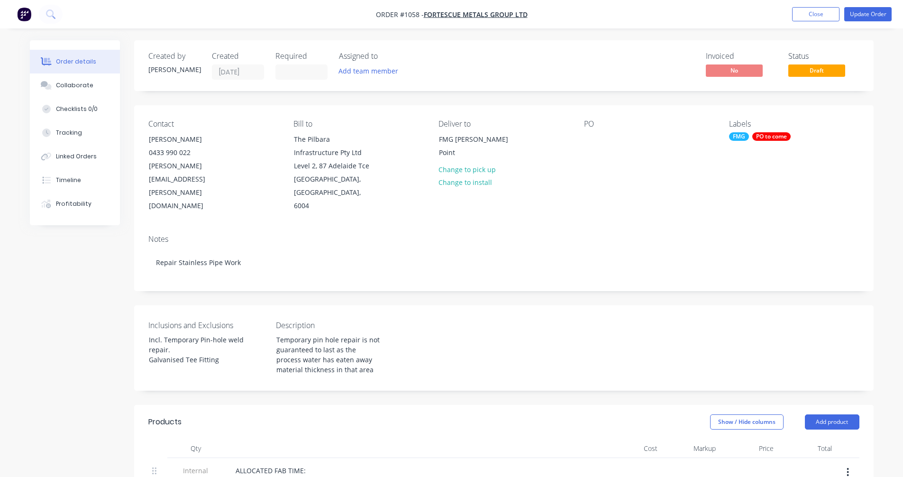
click at [773, 135] on div "PO to come" at bounding box center [772, 136] width 38 height 9
click at [745, 236] on div at bounding box center [746, 238] width 19 height 19
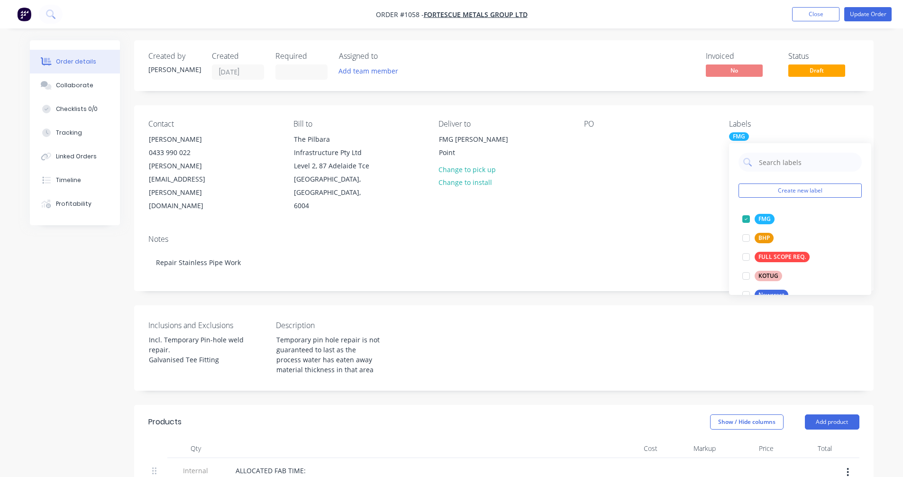
click at [633, 235] on div "Notes" at bounding box center [503, 239] width 711 height 9
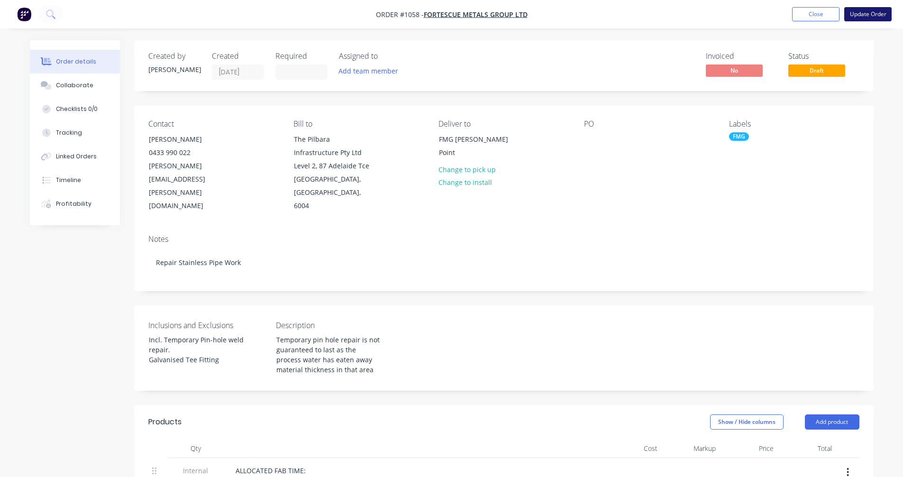
click at [861, 14] on button "Update Order" at bounding box center [868, 14] width 47 height 14
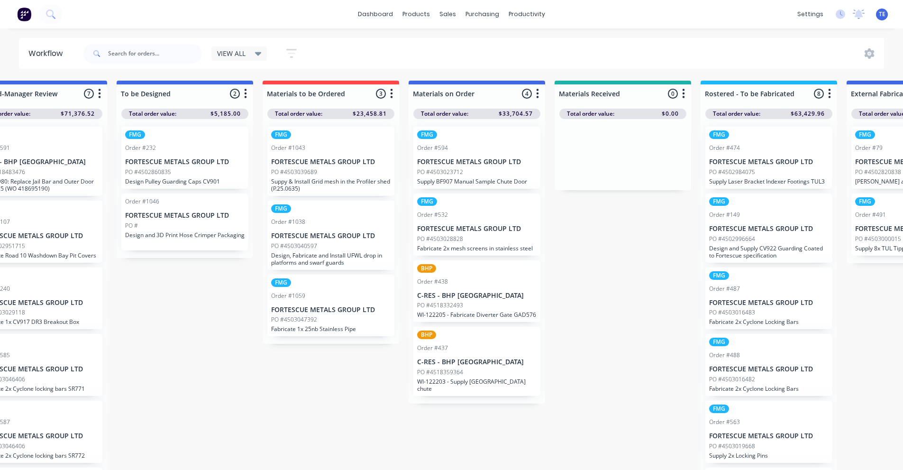
scroll to position [0, 190]
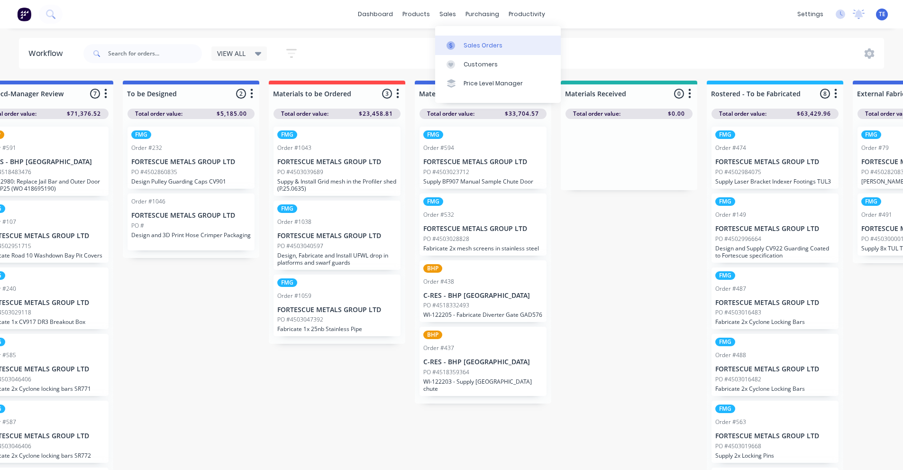
click at [487, 47] on div "Sales Orders" at bounding box center [483, 45] width 39 height 9
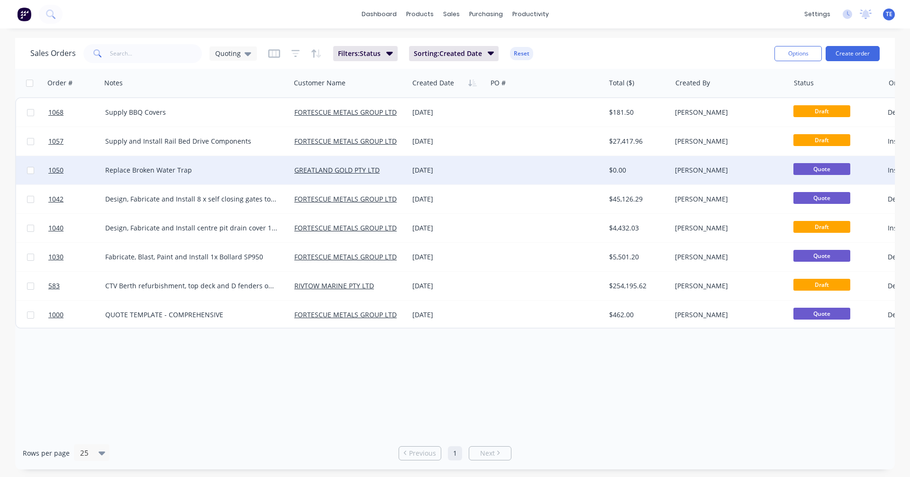
click at [261, 166] on div "Replace Broken Water Trap" at bounding box center [191, 170] width 173 height 9
click at [552, 171] on div at bounding box center [546, 170] width 118 height 28
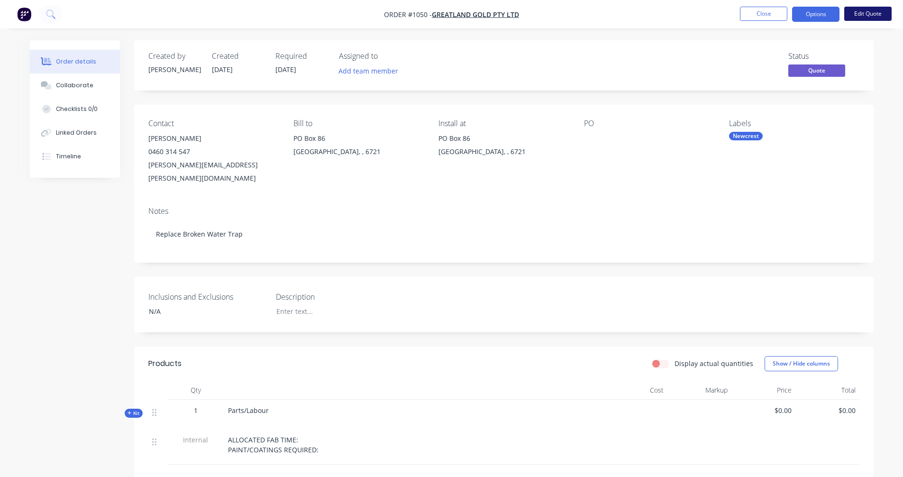
click at [859, 13] on button "Edit Quote" at bounding box center [868, 14] width 47 height 14
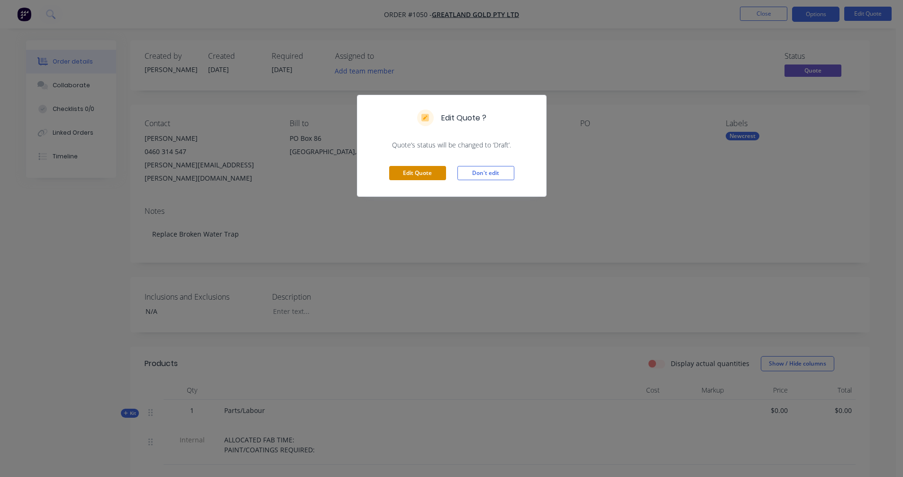
click at [410, 172] on button "Edit Quote" at bounding box center [417, 173] width 57 height 14
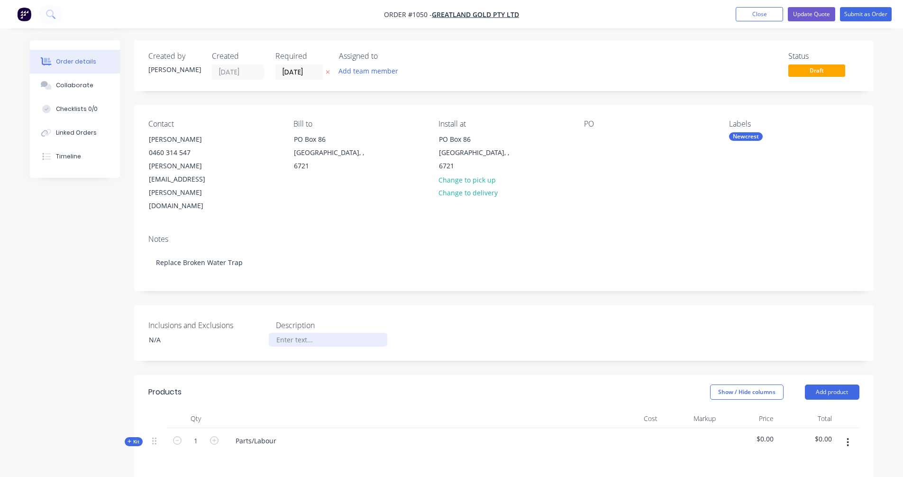
click at [293, 333] on div at bounding box center [328, 340] width 119 height 14
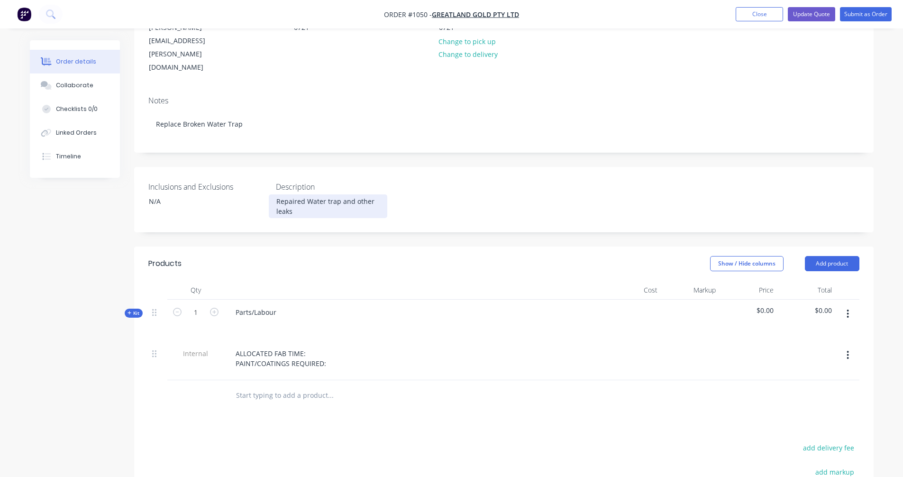
scroll to position [158, 0]
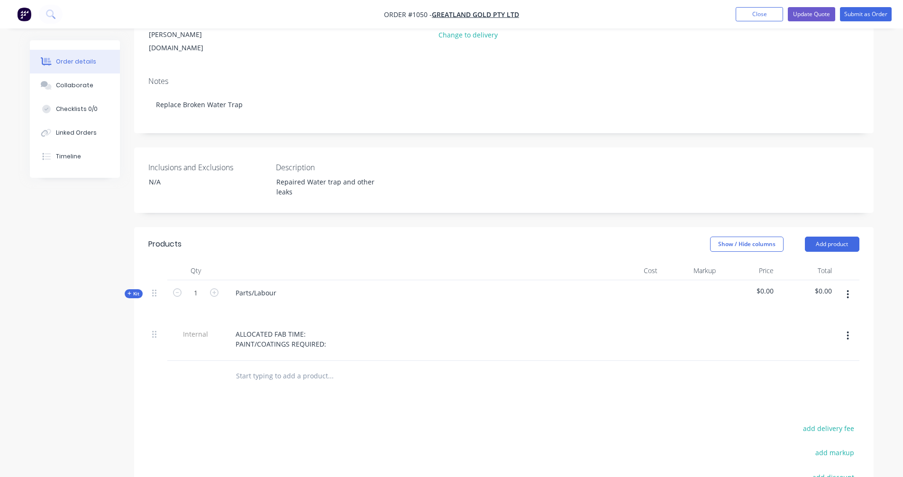
click at [125, 289] on div "Kit" at bounding box center [134, 293] width 18 height 9
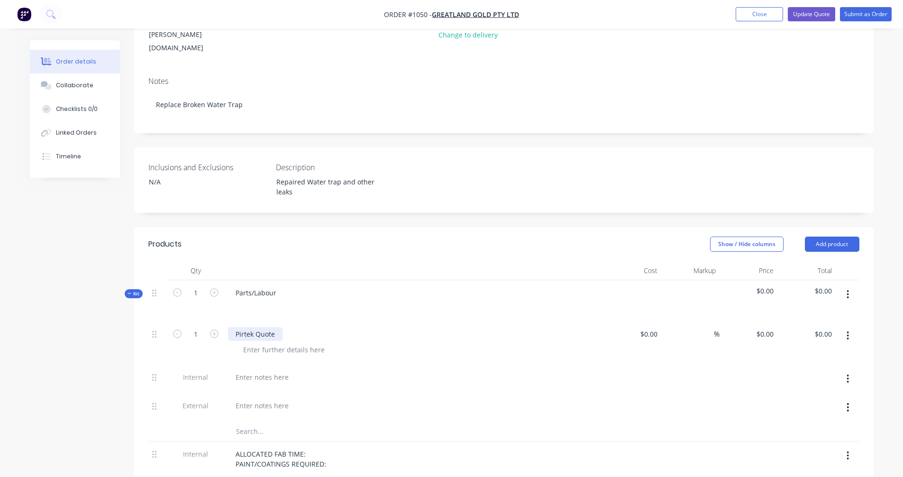
click at [276, 327] on div "Pirtek Quote" at bounding box center [255, 334] width 55 height 14
drag, startPoint x: 276, startPoint y: 294, endPoint x: 257, endPoint y: 299, distance: 19.1
click at [257, 327] on div "Pirtek Quote" at bounding box center [255, 334] width 55 height 14
click at [653, 327] on input "0" at bounding box center [651, 334] width 22 height 14
type input "$1,460.62"
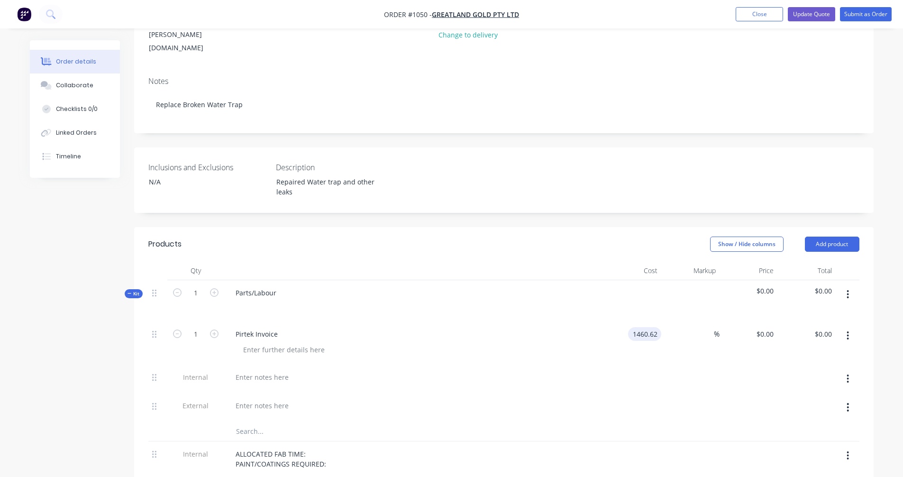
type input "$1,460.62"
click at [672, 322] on div "%" at bounding box center [691, 343] width 58 height 43
click at [704, 327] on input at bounding box center [708, 334] width 11 height 14
type input "20"
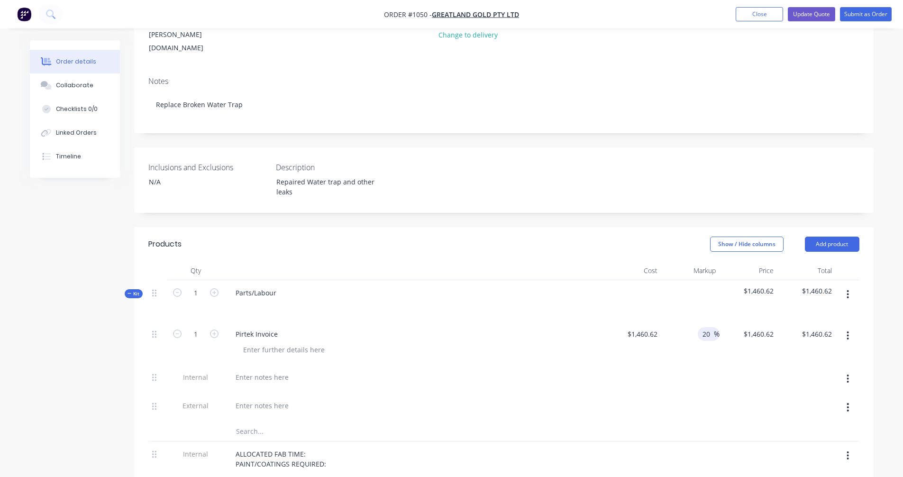
type input "$1,752.744"
type input "$1,752.74"
click at [703, 322] on div "20 20 %" at bounding box center [691, 343] width 58 height 43
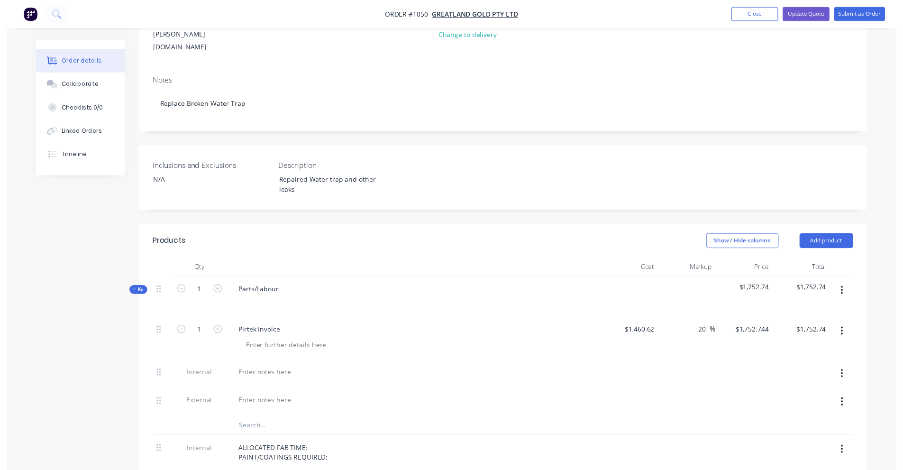
scroll to position [0, 0]
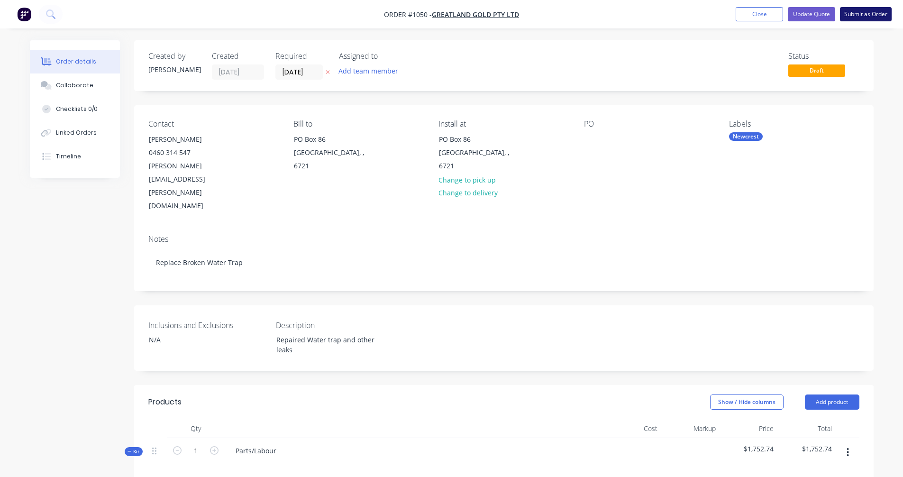
click at [860, 13] on button "Submit as Order" at bounding box center [866, 14] width 52 height 14
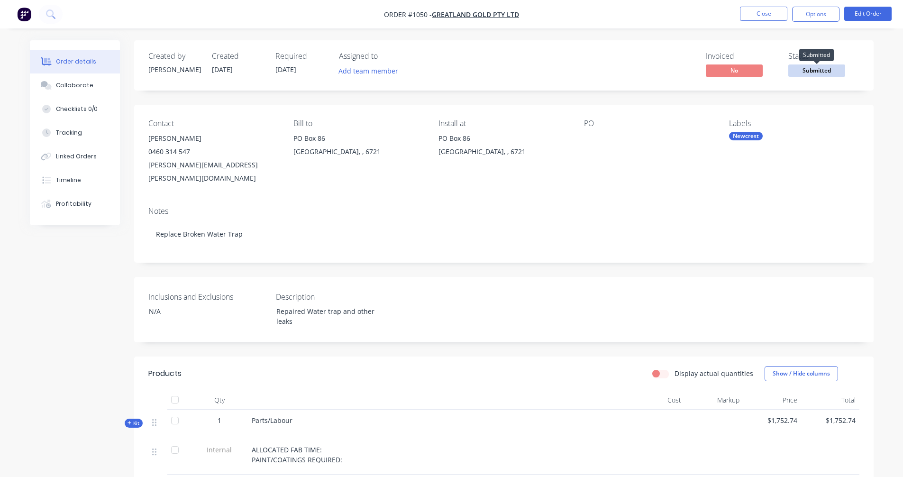
click at [816, 69] on span "Submitted" at bounding box center [817, 70] width 57 height 12
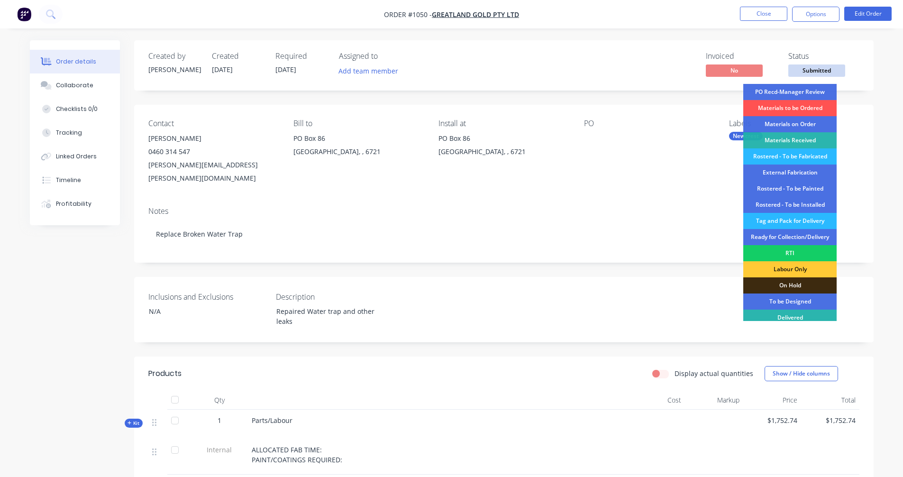
click at [791, 259] on div "RTI" at bounding box center [790, 253] width 93 height 16
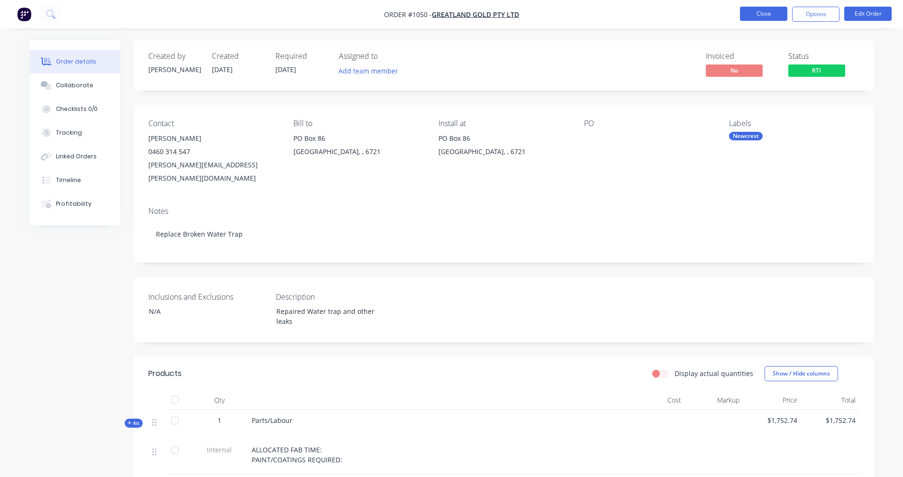
click at [761, 17] on button "Close" at bounding box center [763, 14] width 47 height 14
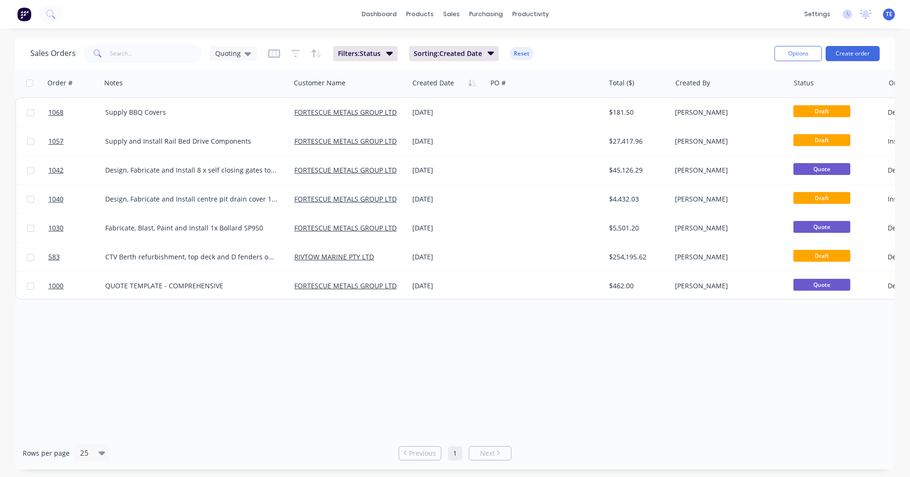
click at [24, 15] on img at bounding box center [24, 14] width 14 height 14
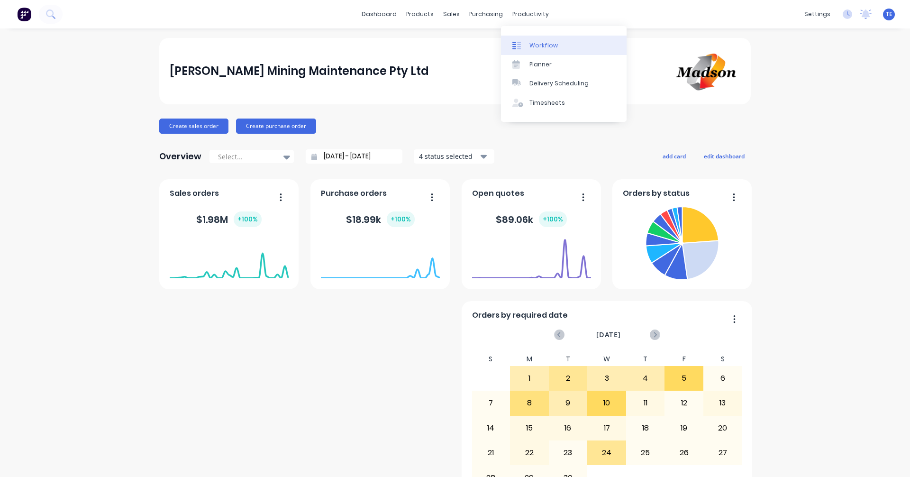
click at [536, 45] on div "Workflow" at bounding box center [544, 45] width 28 height 9
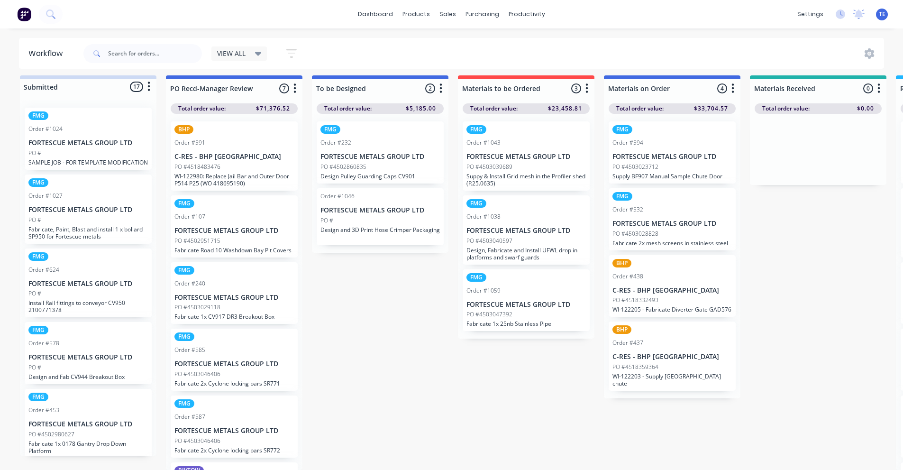
scroll to position [12, 0]
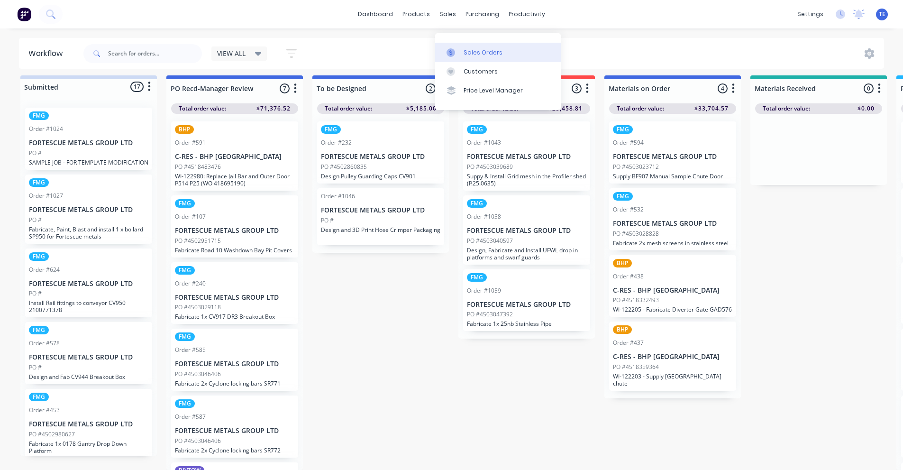
click at [474, 48] on div "Sales Orders" at bounding box center [483, 52] width 39 height 9
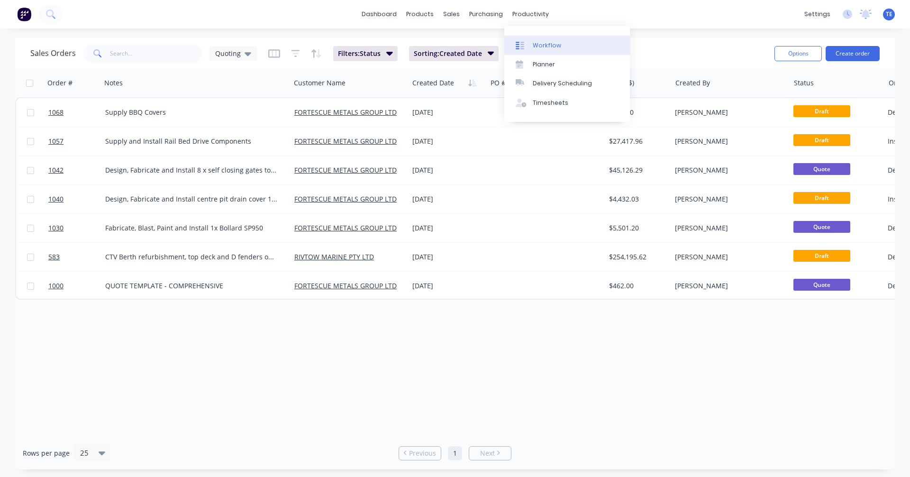
click at [535, 42] on div "Workflow" at bounding box center [547, 45] width 28 height 9
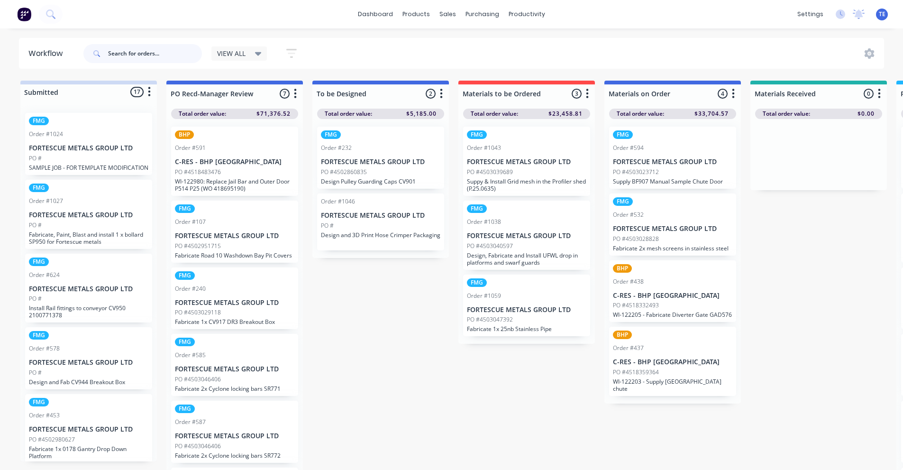
click at [150, 54] on input "text" at bounding box center [155, 53] width 94 height 19
type input "n"
type input "water"
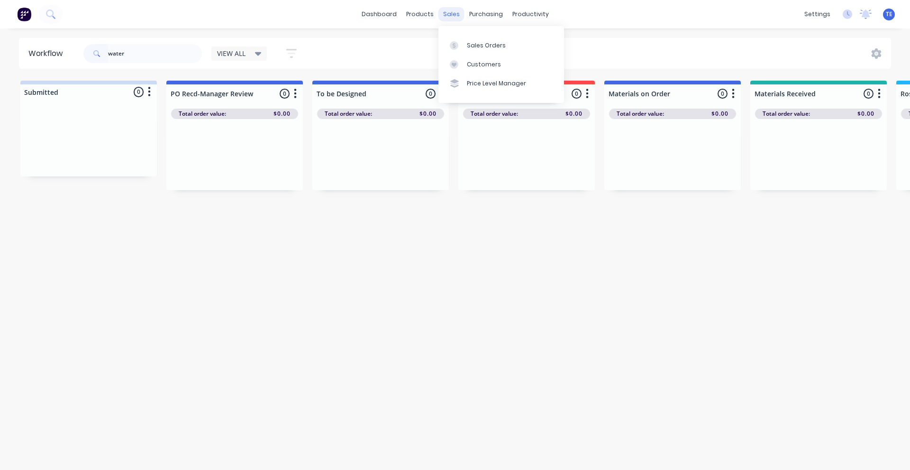
click at [455, 12] on div "sales" at bounding box center [452, 14] width 26 height 14
click at [464, 40] on link "Sales Orders" at bounding box center [502, 45] width 126 height 19
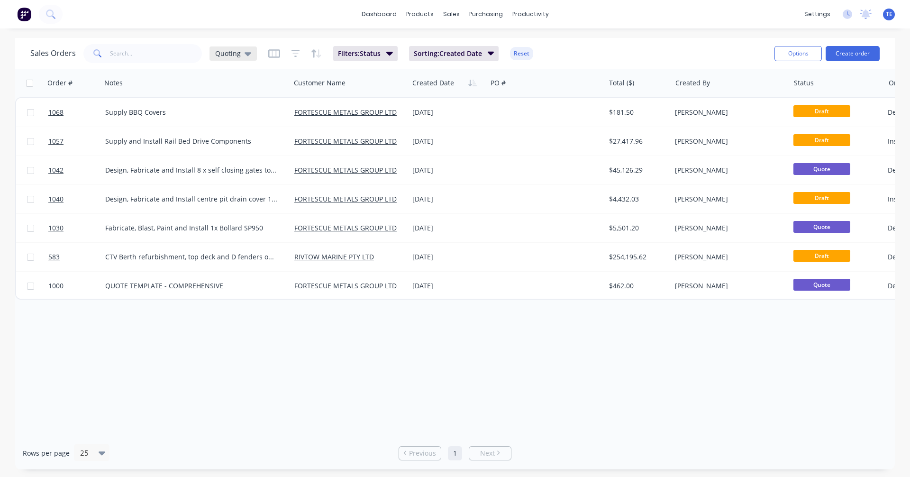
click at [245, 52] on icon at bounding box center [248, 53] width 7 height 10
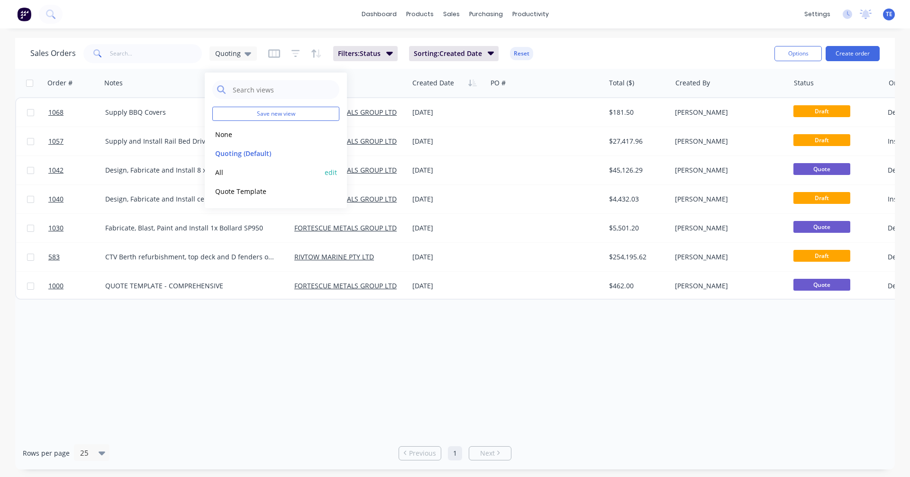
click at [223, 172] on button "All" at bounding box center [266, 172] width 108 height 11
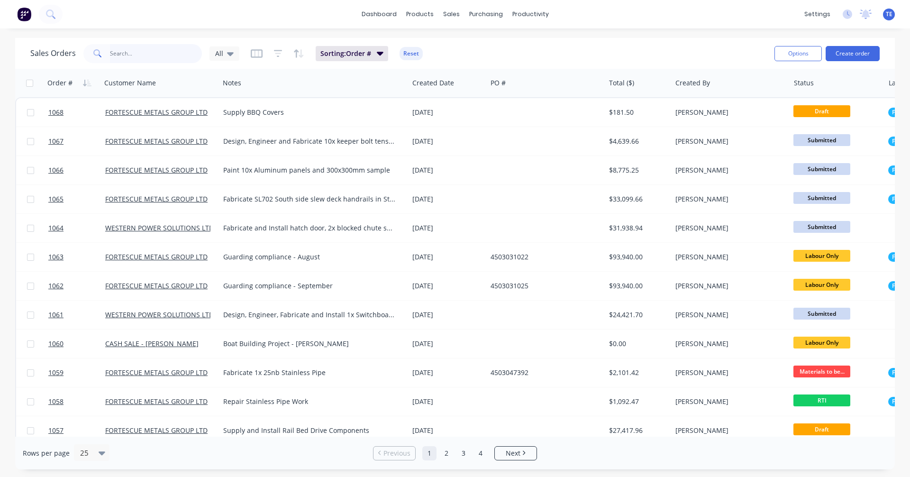
click at [141, 51] on input "text" at bounding box center [156, 53] width 92 height 19
type input "water"
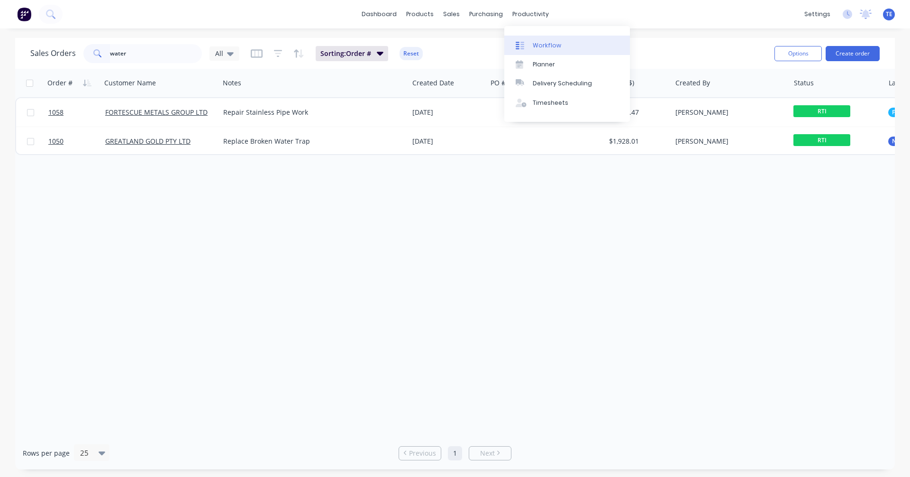
click at [533, 45] on div "Workflow" at bounding box center [547, 45] width 28 height 9
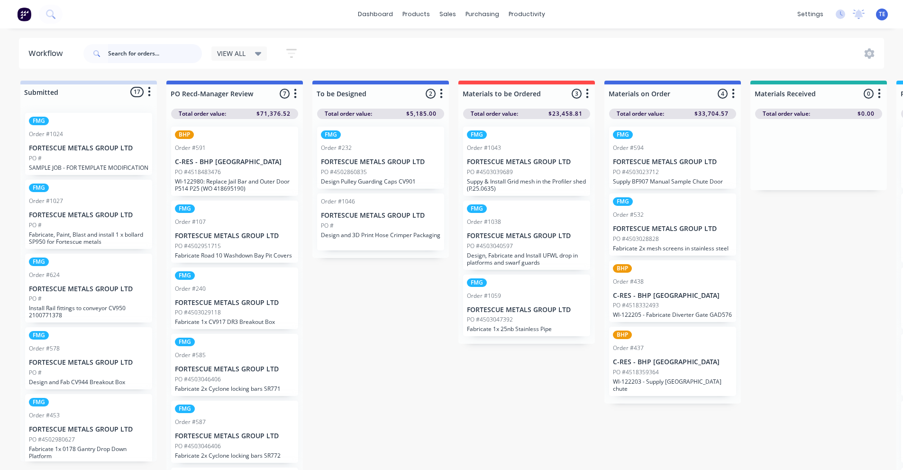
click at [143, 53] on input "text" at bounding box center [155, 53] width 94 height 19
type input "1050"
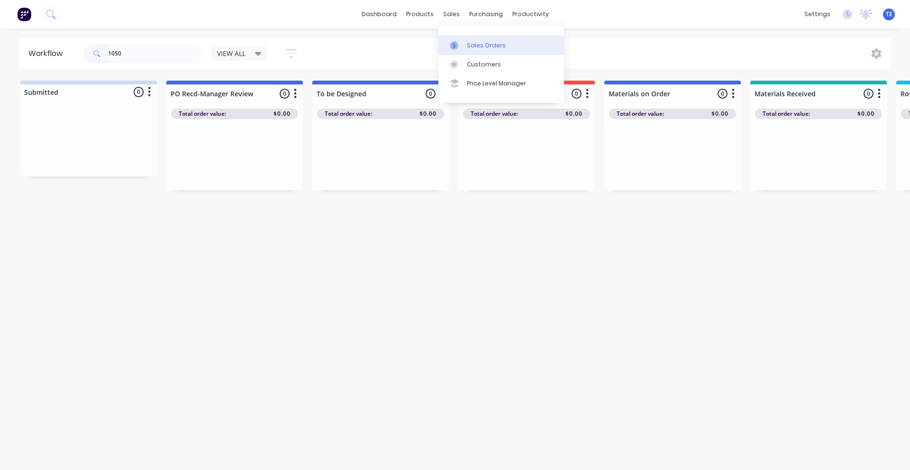
click at [470, 52] on link "Sales Orders" at bounding box center [502, 45] width 126 height 19
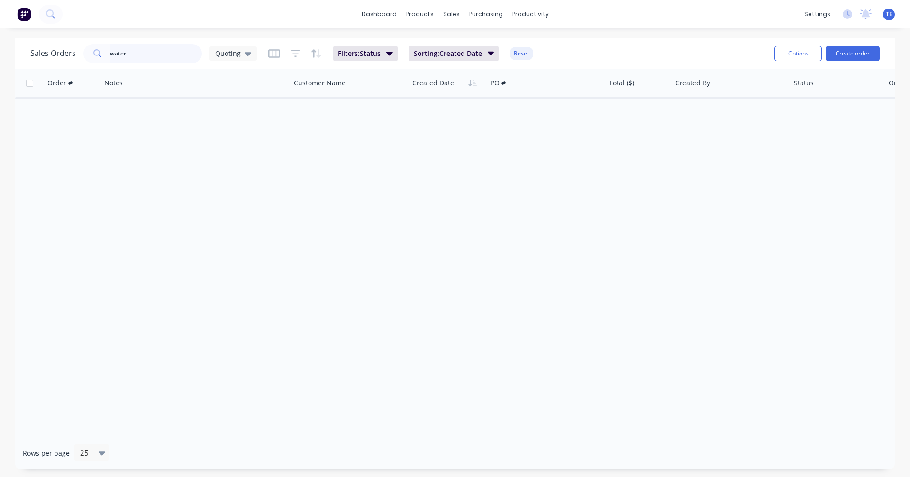
click at [138, 52] on input "water" at bounding box center [156, 53] width 92 height 19
click at [240, 49] on div "Quoting" at bounding box center [233, 53] width 36 height 9
click at [228, 134] on button "None" at bounding box center [266, 134] width 108 height 11
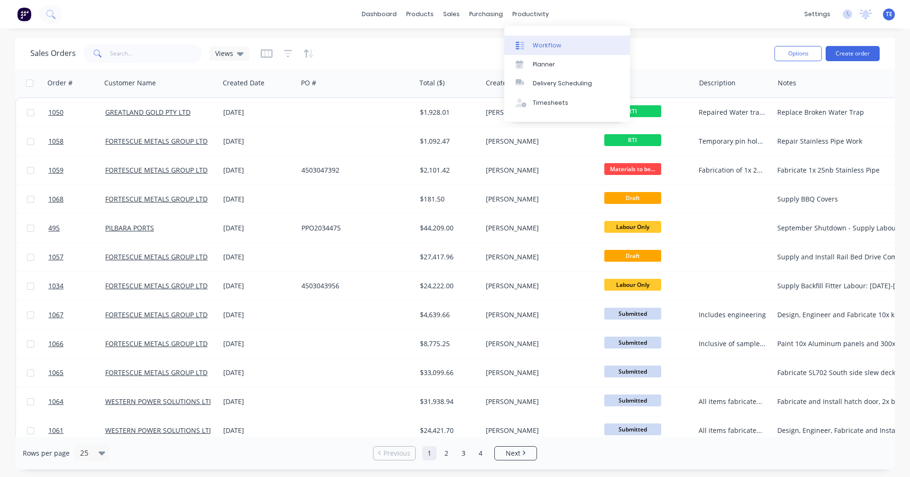
click at [535, 44] on div "Workflow" at bounding box center [547, 45] width 28 height 9
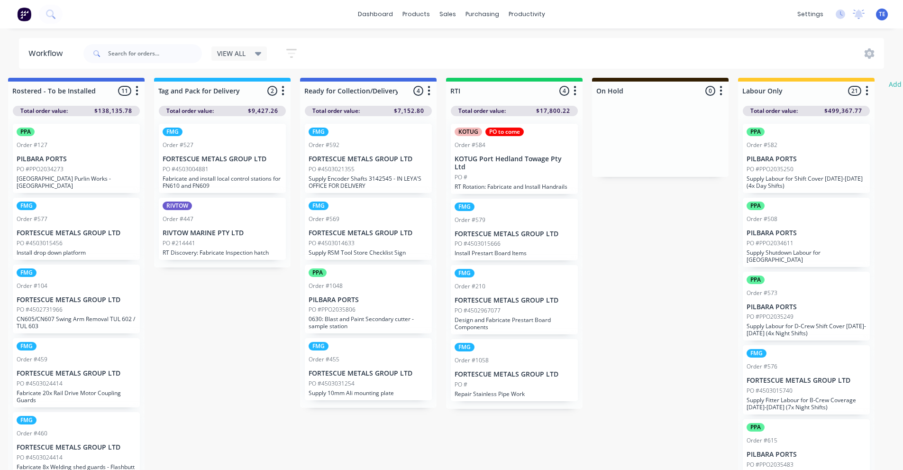
scroll to position [0, 1327]
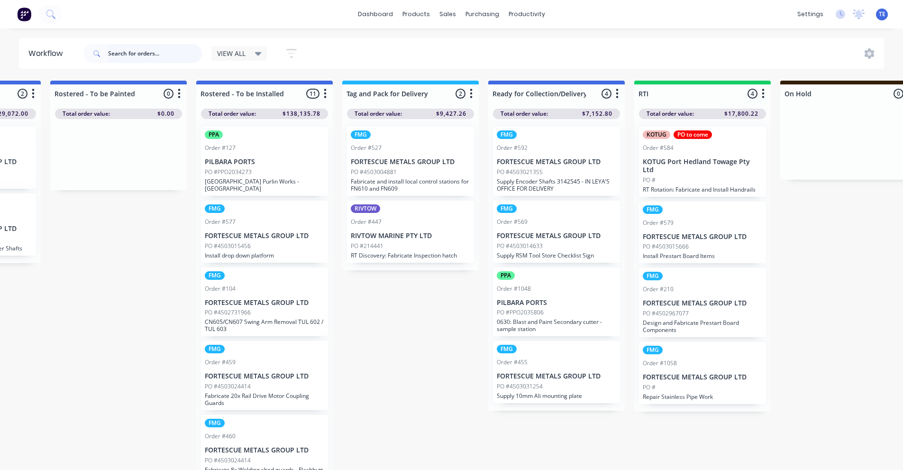
click at [135, 55] on input "text" at bounding box center [155, 53] width 94 height 19
type input "1050"
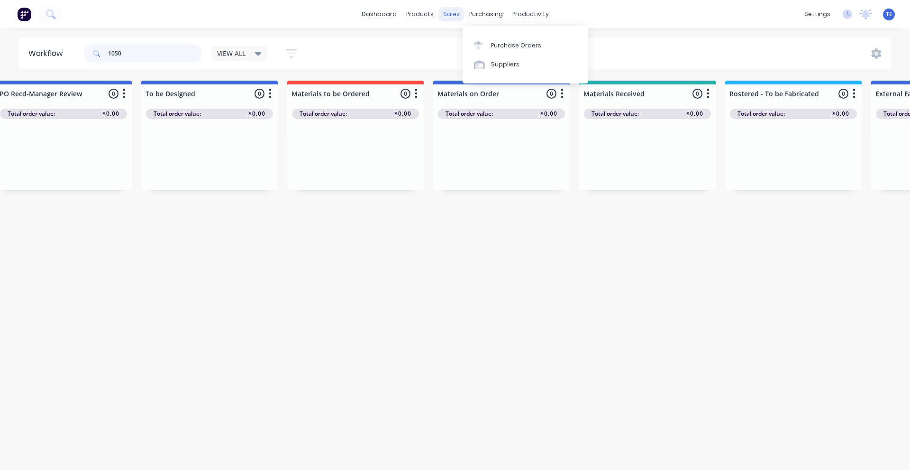
scroll to position [0, 171]
click at [238, 55] on span "VIEW ALL" at bounding box center [231, 53] width 28 height 10
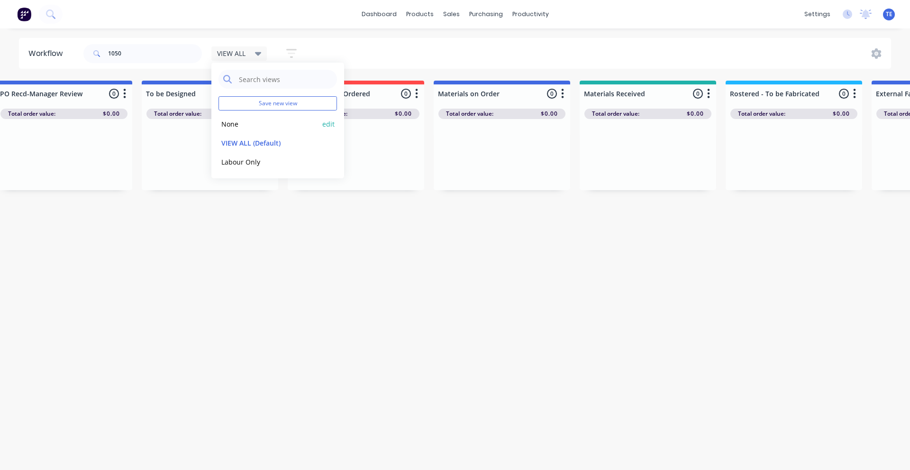
click at [238, 121] on button "None" at bounding box center [269, 124] width 101 height 11
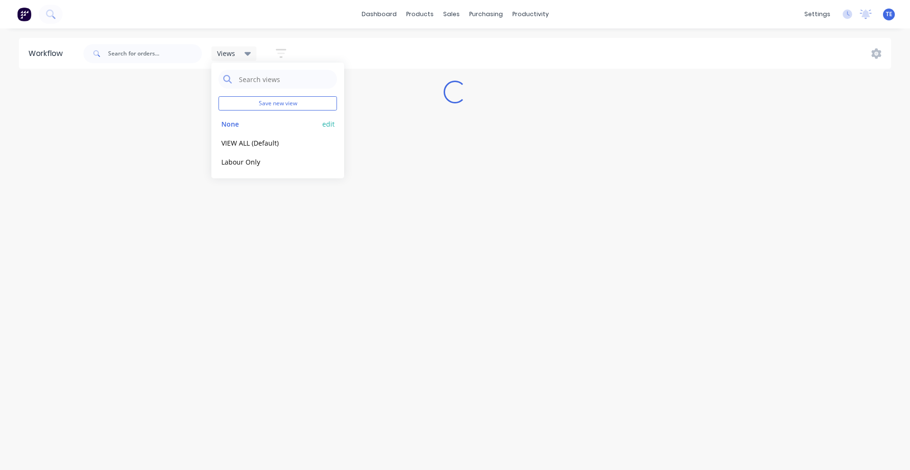
scroll to position [0, 0]
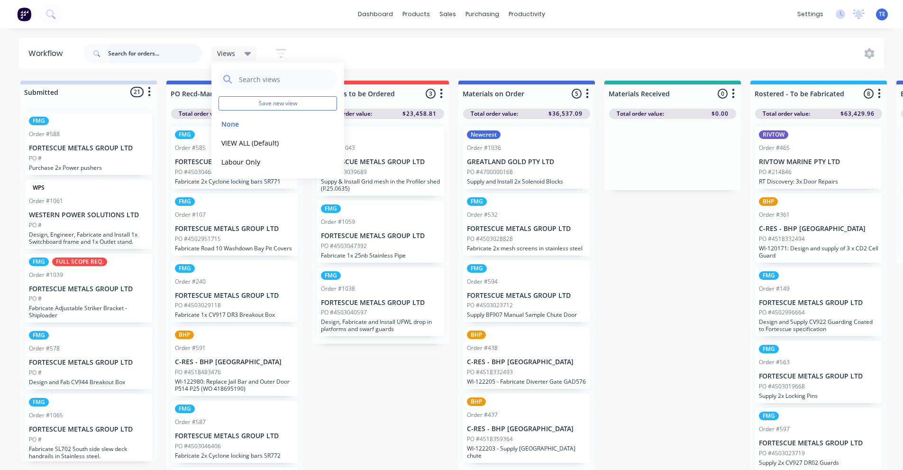
click at [154, 52] on input "text" at bounding box center [155, 53] width 94 height 19
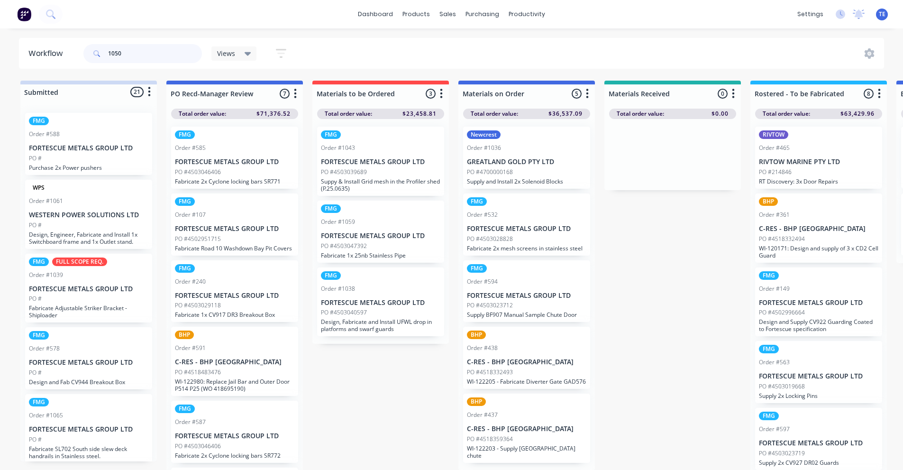
type input "1050"
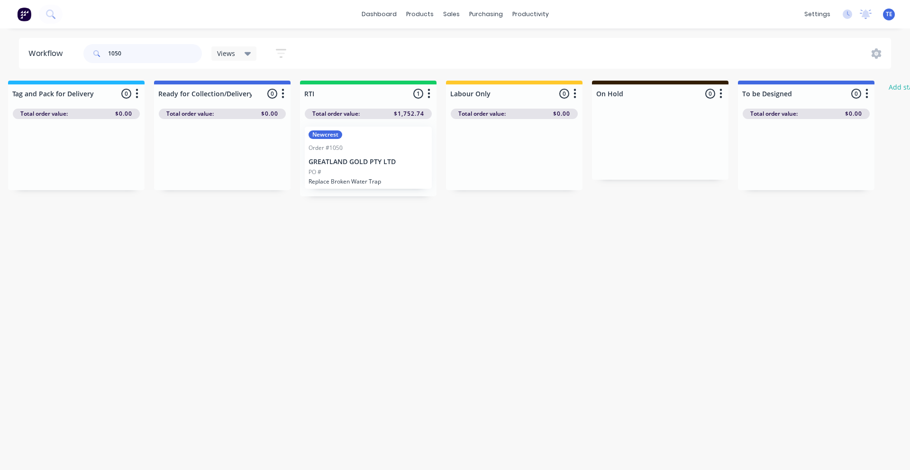
scroll to position [0, 1327]
click at [373, 151] on div "Order #1050" at bounding box center [368, 148] width 120 height 9
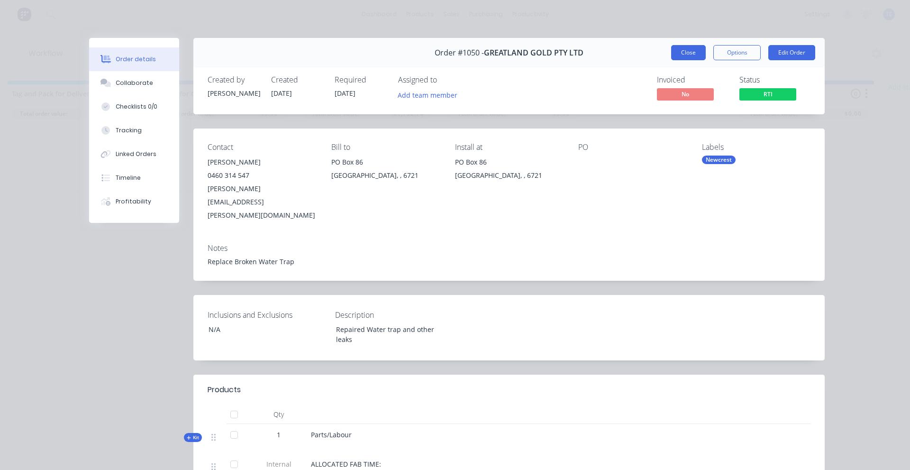
click at [674, 49] on button "Close" at bounding box center [688, 52] width 35 height 15
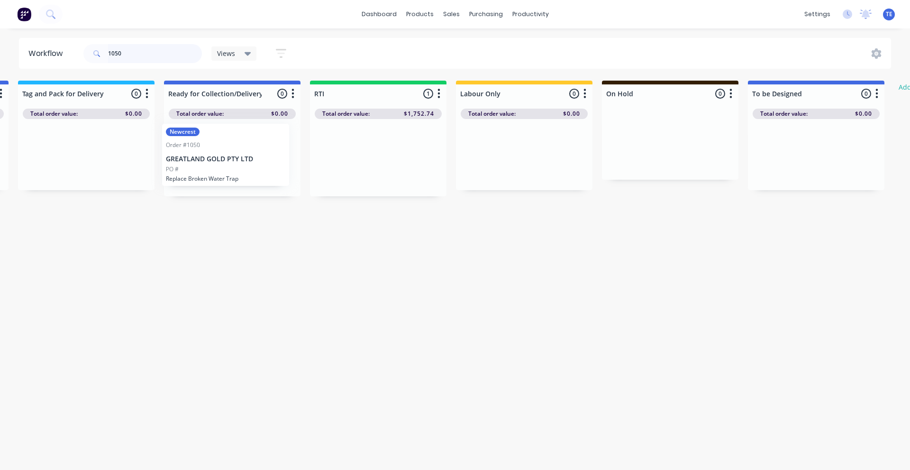
scroll to position [0, 1315]
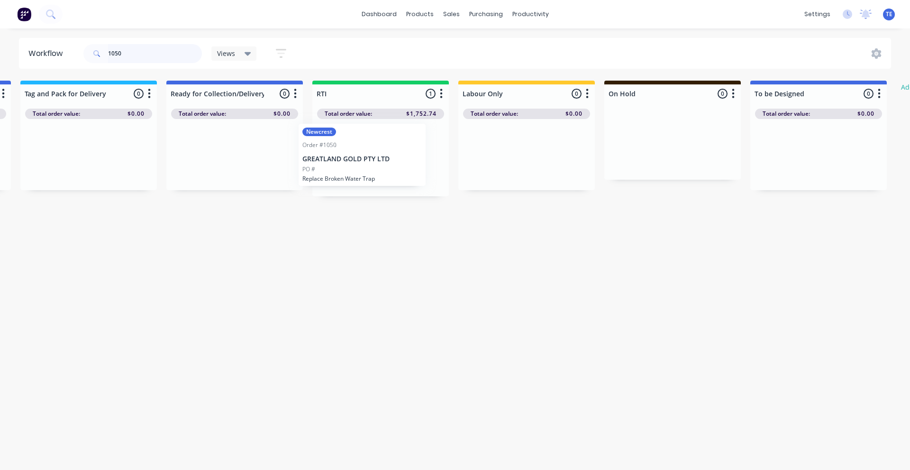
drag, startPoint x: 361, startPoint y: 161, endPoint x: 416, endPoint y: 166, distance: 54.7
click at [416, 166] on div "Newcrest Order #1050 GREATLAND GOLD PTY LTD PO # Replace Broken Water Trap" at bounding box center [381, 157] width 137 height 77
click at [249, 60] on div "Views" at bounding box center [235, 53] width 46 height 14
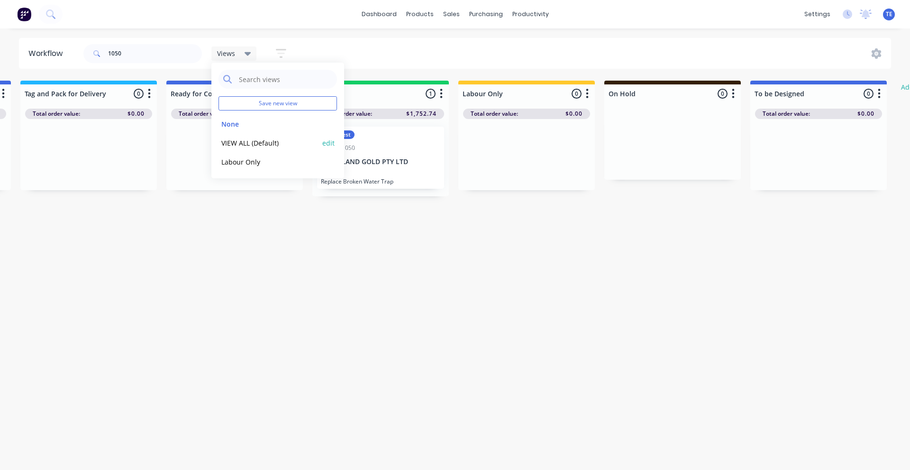
click at [248, 143] on button "VIEW ALL (Default)" at bounding box center [269, 143] width 101 height 11
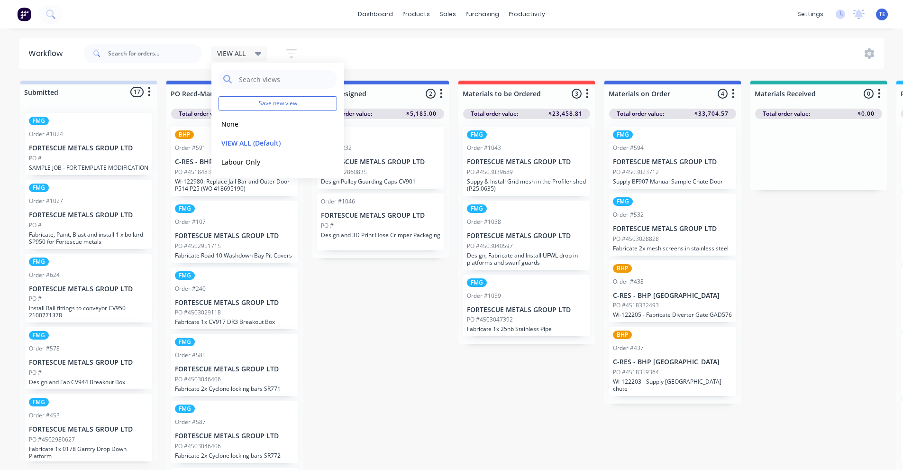
click at [289, 53] on icon "button" at bounding box center [292, 53] width 8 height 1
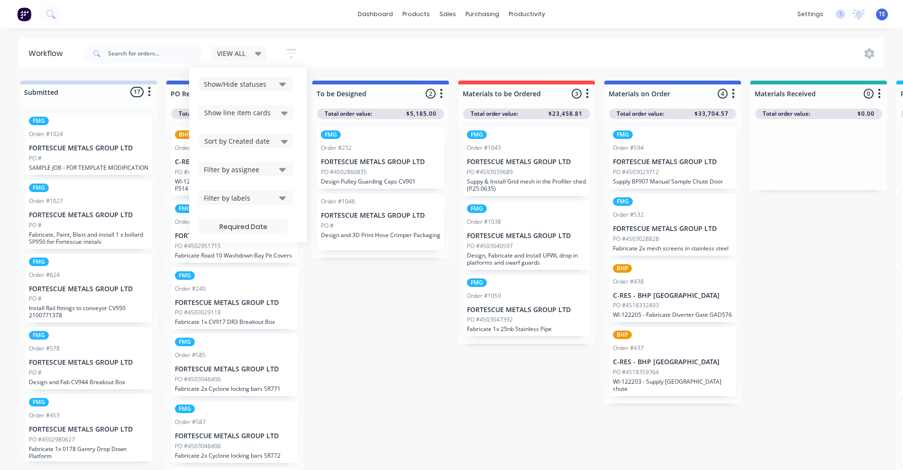
click at [284, 198] on icon "button" at bounding box center [282, 198] width 7 height 4
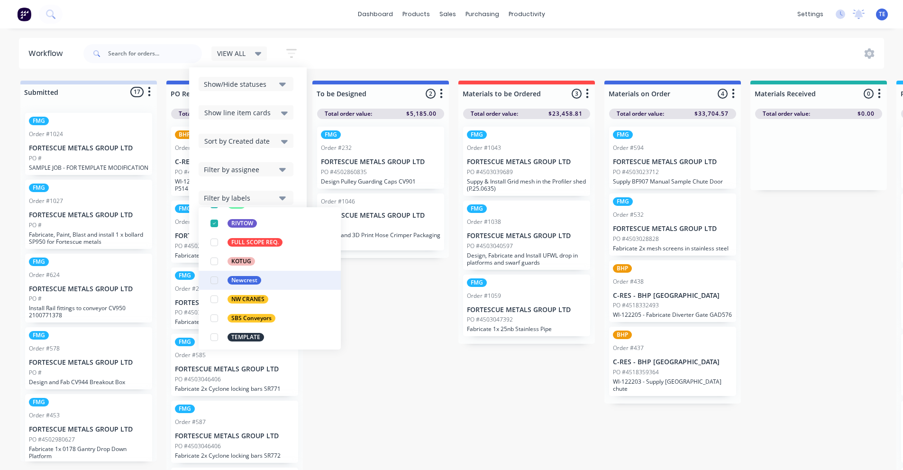
scroll to position [158, 0]
click at [212, 281] on div "button" at bounding box center [214, 281] width 19 height 19
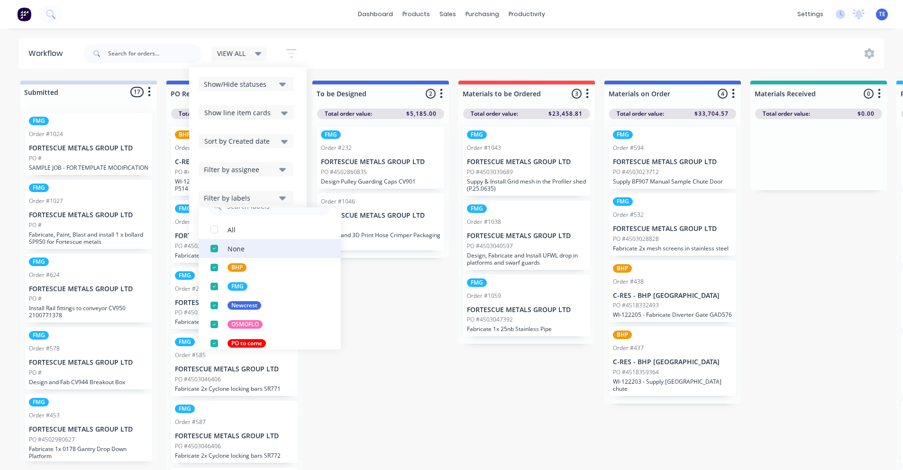
scroll to position [0, 0]
click at [215, 252] on div "button" at bounding box center [214, 249] width 19 height 19
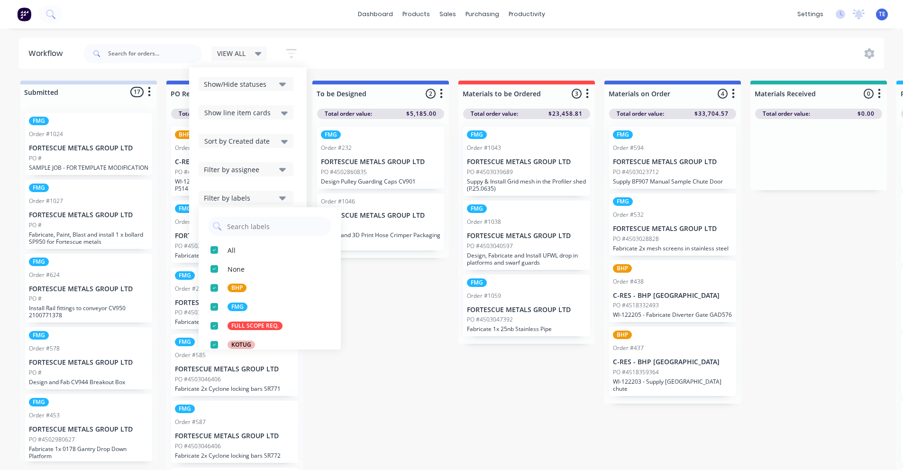
click at [281, 196] on icon "button" at bounding box center [282, 198] width 7 height 10
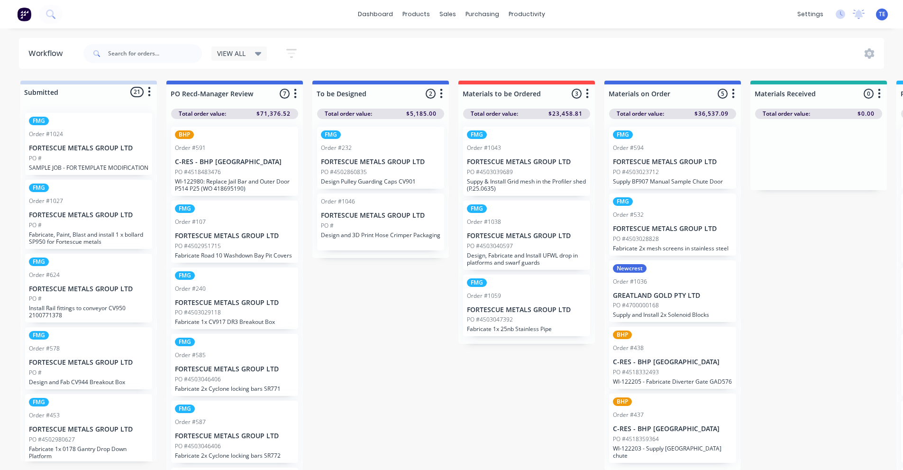
click at [260, 53] on icon at bounding box center [258, 54] width 7 height 4
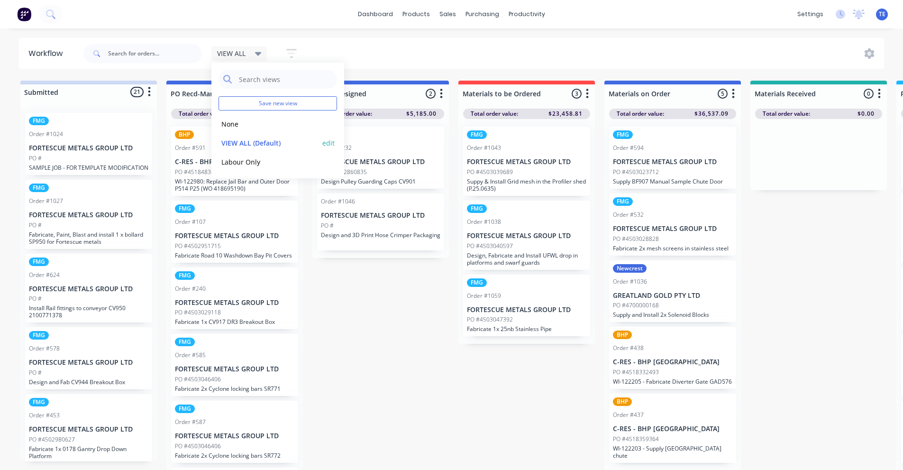
click at [326, 144] on button "edit" at bounding box center [328, 143] width 12 height 10
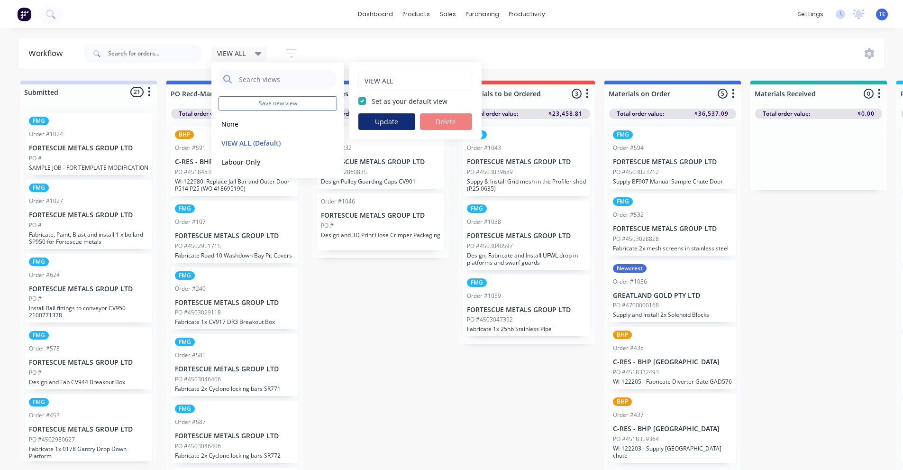
click at [388, 121] on button "Update" at bounding box center [387, 121] width 57 height 17
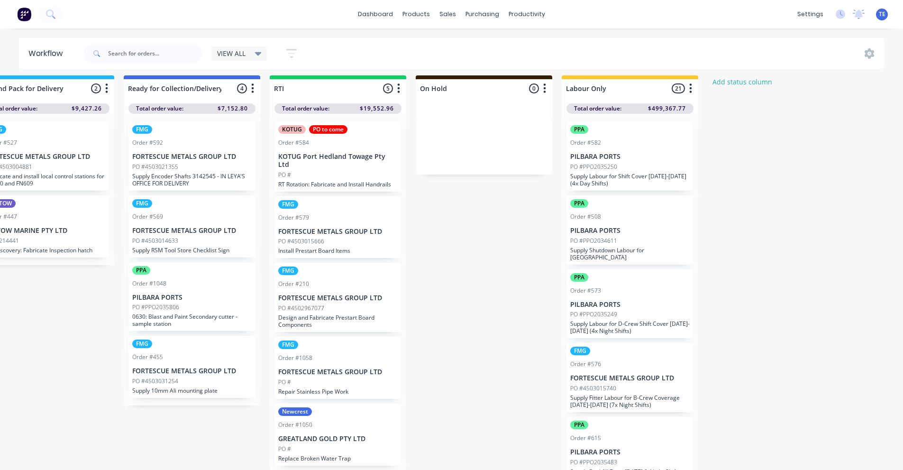
scroll to position [12, 1503]
click at [353, 418] on div "Newcrest Order #1050 GREATLAND GOLD PTY LTD PO # Replace Broken Water Trap" at bounding box center [338, 435] width 127 height 62
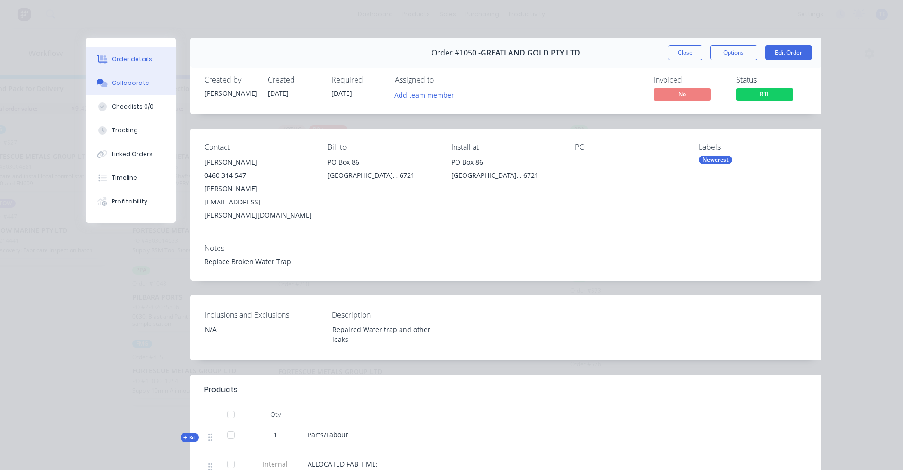
click at [125, 84] on div "Collaborate" at bounding box center [130, 83] width 37 height 9
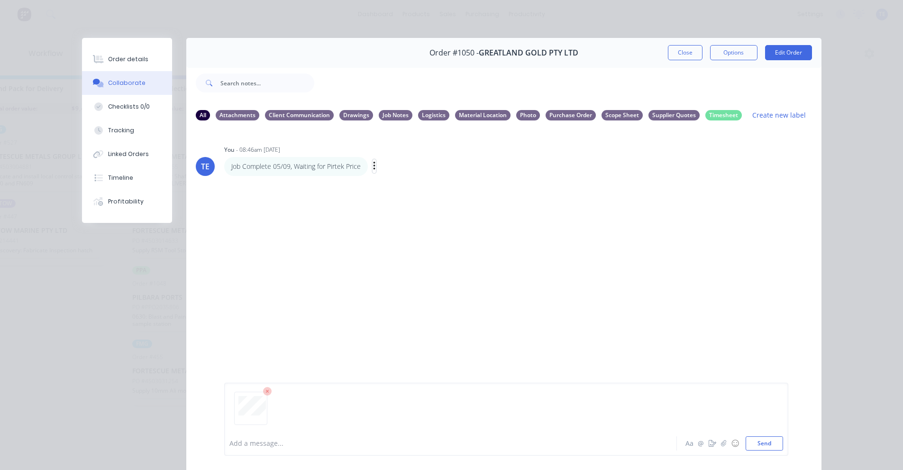
click at [373, 166] on icon "button" at bounding box center [374, 166] width 2 height 9
click at [395, 201] on button "Delete" at bounding box center [409, 199] width 60 height 16
click at [756, 444] on button "Send" at bounding box center [764, 443] width 37 height 14
click at [299, 203] on icon "button" at bounding box center [300, 200] width 2 height 9
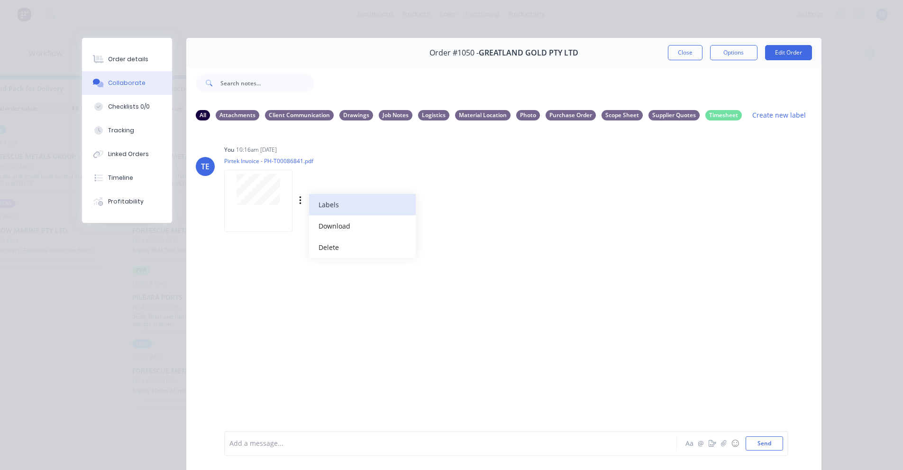
click at [333, 202] on button "Labels" at bounding box center [362, 204] width 107 height 21
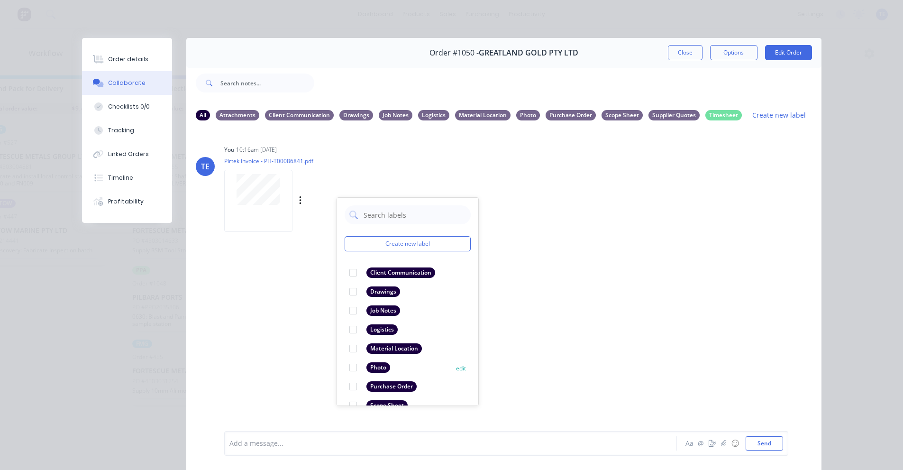
scroll to position [55, 0]
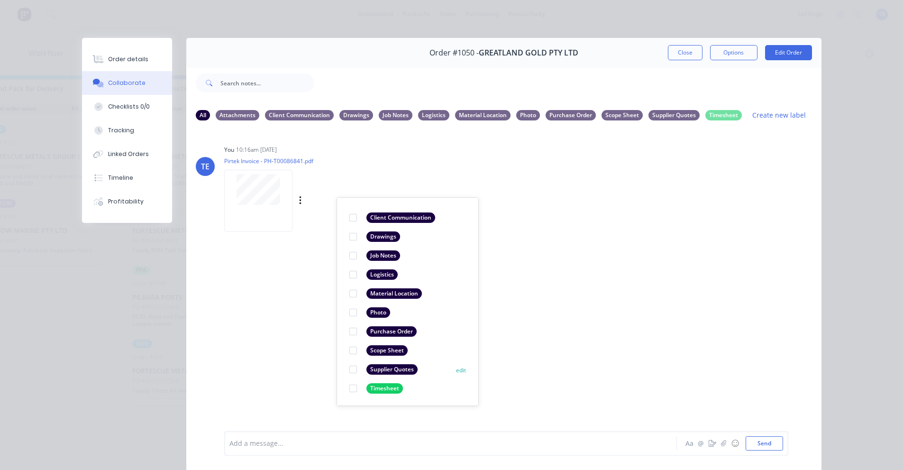
click at [356, 368] on div at bounding box center [353, 369] width 19 height 19
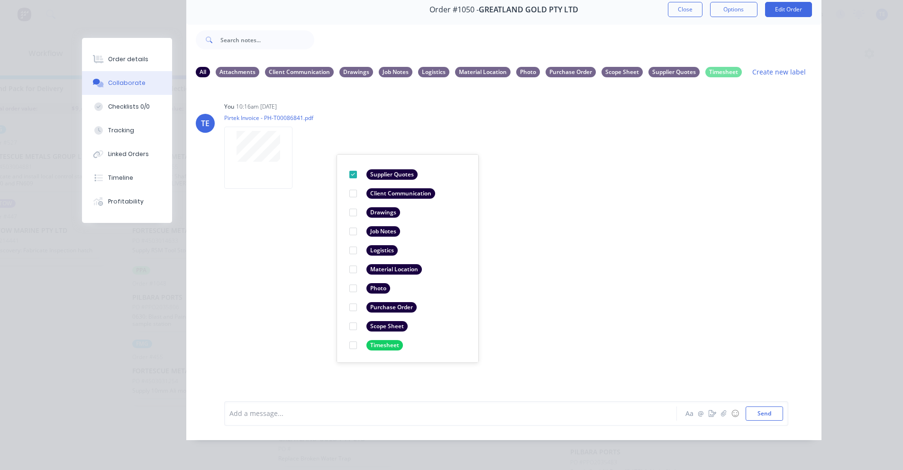
click at [522, 305] on div "TE You 10:16am [DATE] Pirtek Invoice - PH-T00086841.pdf Labels Download Delete …" at bounding box center [503, 236] width 635 height 302
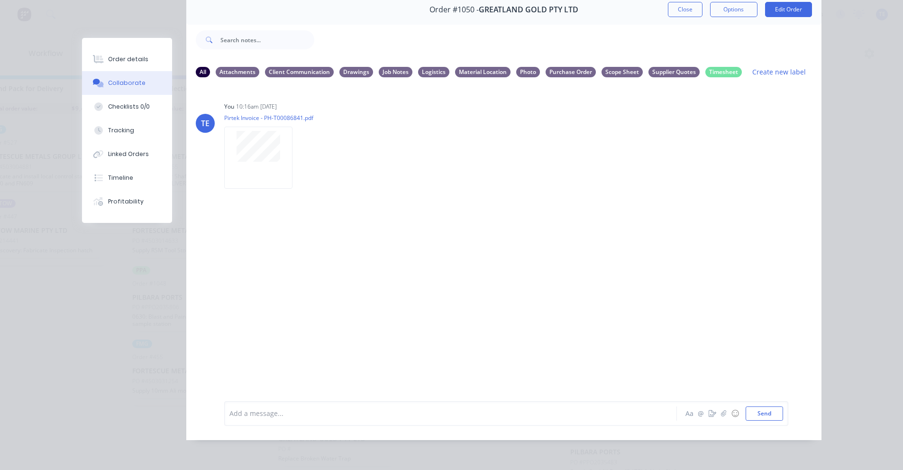
click at [122, 333] on div "Order #1050 - GREATLAND GOLD PTY LTD Close Options Edit Order All Attachments C…" at bounding box center [452, 217] width 740 height 445
click at [681, 6] on button "Close" at bounding box center [685, 9] width 35 height 15
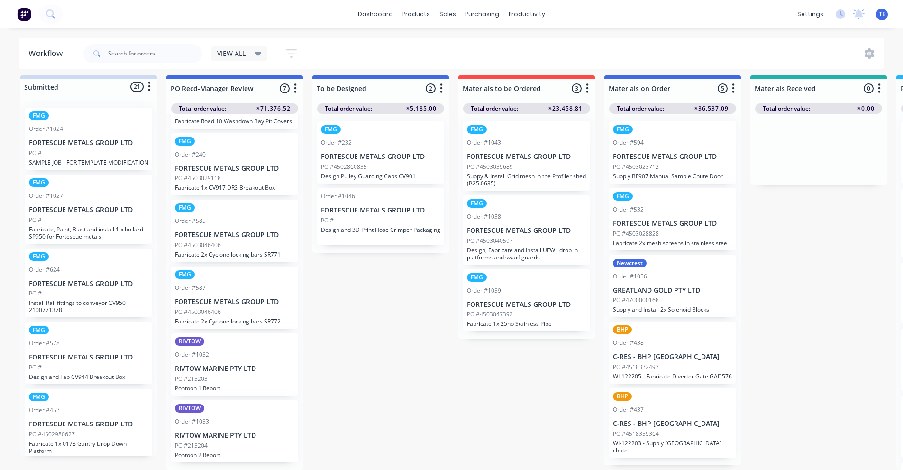
scroll to position [0, 0]
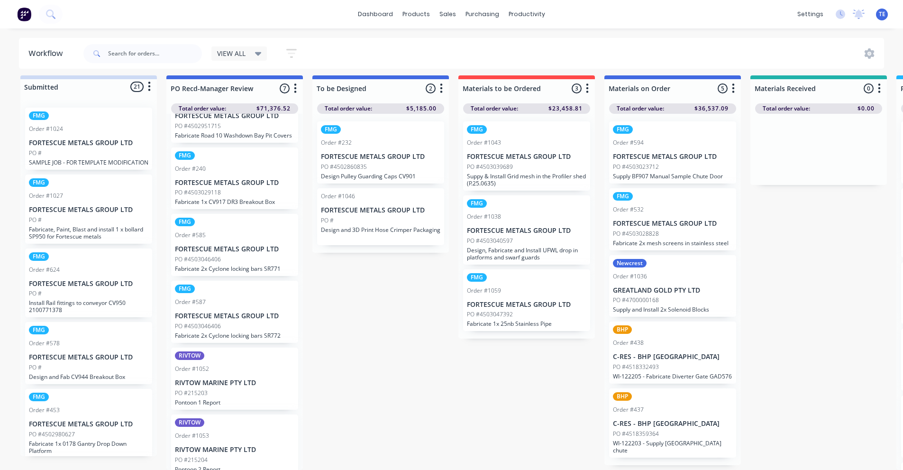
scroll to position [129, 0]
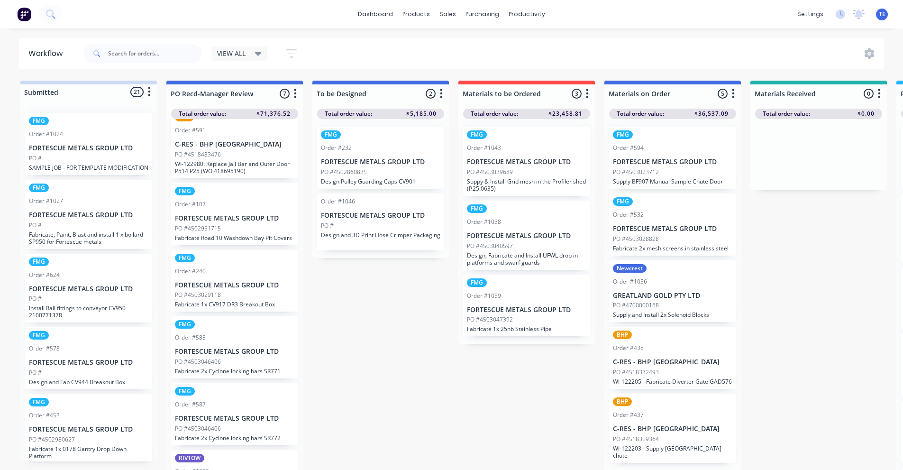
scroll to position [0, 0]
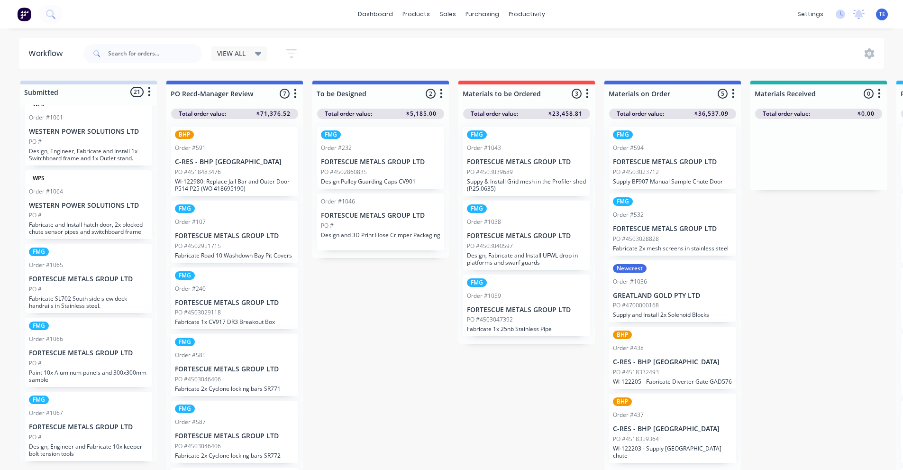
scroll to position [201, 0]
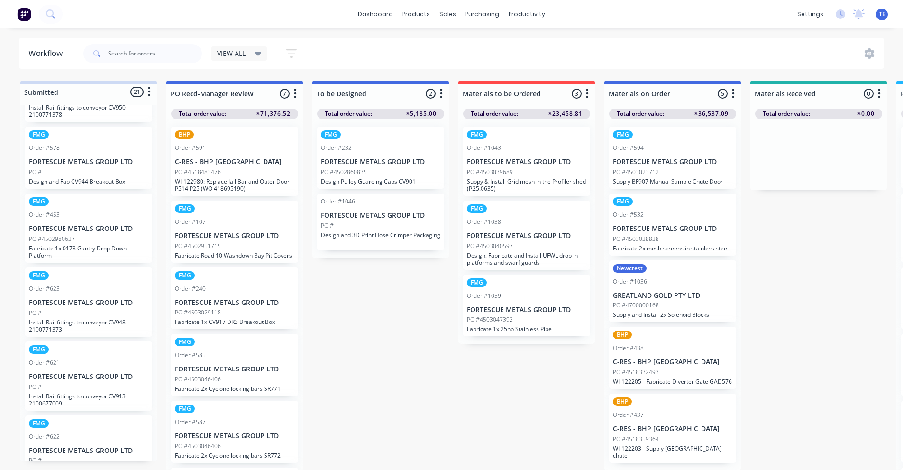
click at [150, 93] on icon "button" at bounding box center [149, 92] width 3 height 12
click at [101, 145] on button "Sort By" at bounding box center [107, 144] width 95 height 16
click at [184, 150] on date "Created date" at bounding box center [204, 149] width 95 height 16
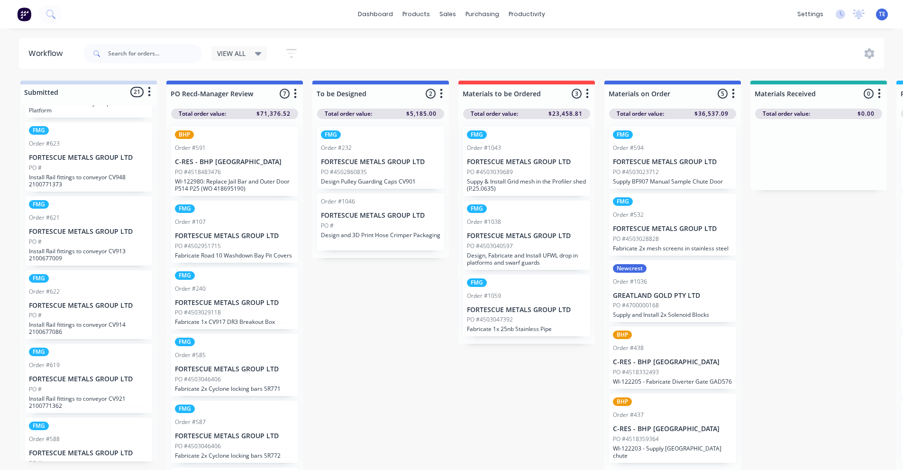
scroll to position [0, 0]
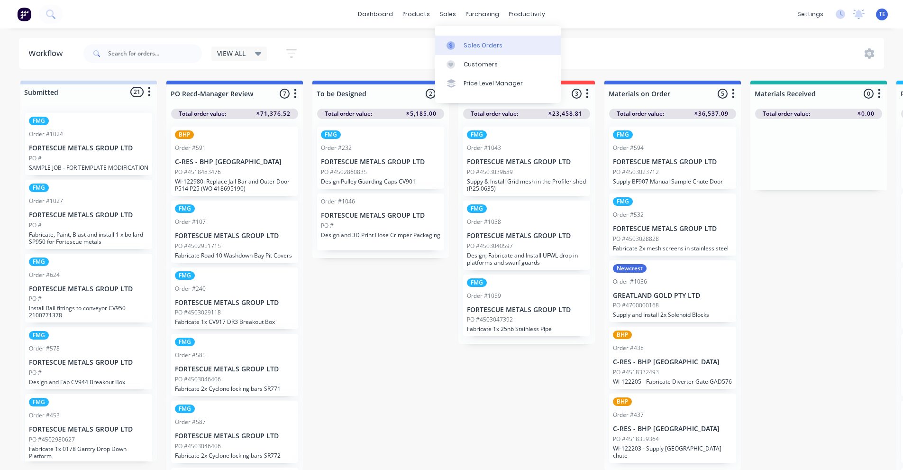
click at [469, 42] on div "Sales Orders" at bounding box center [483, 45] width 39 height 9
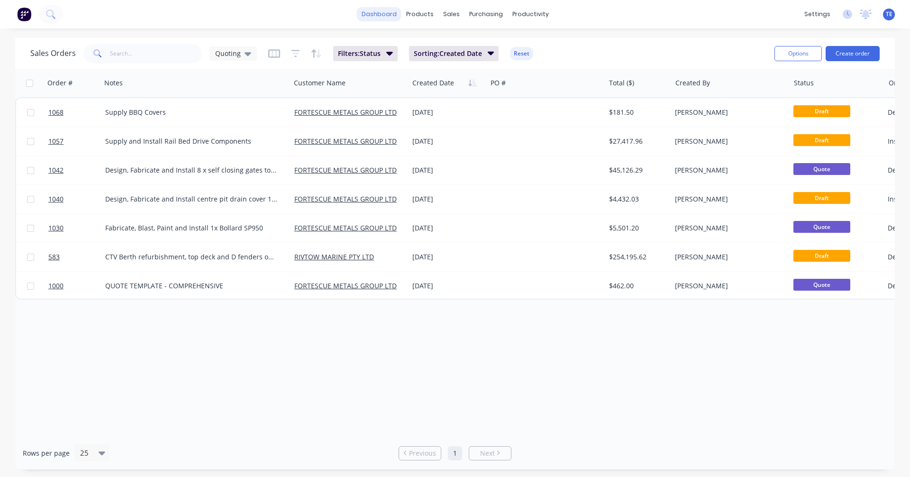
click at [384, 14] on link "dashboard" at bounding box center [379, 14] width 45 height 14
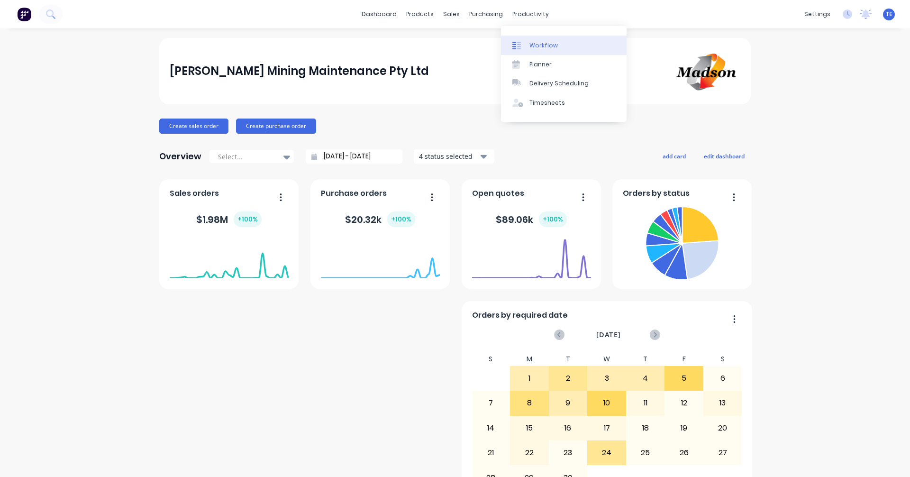
click at [525, 42] on div at bounding box center [520, 45] width 14 height 9
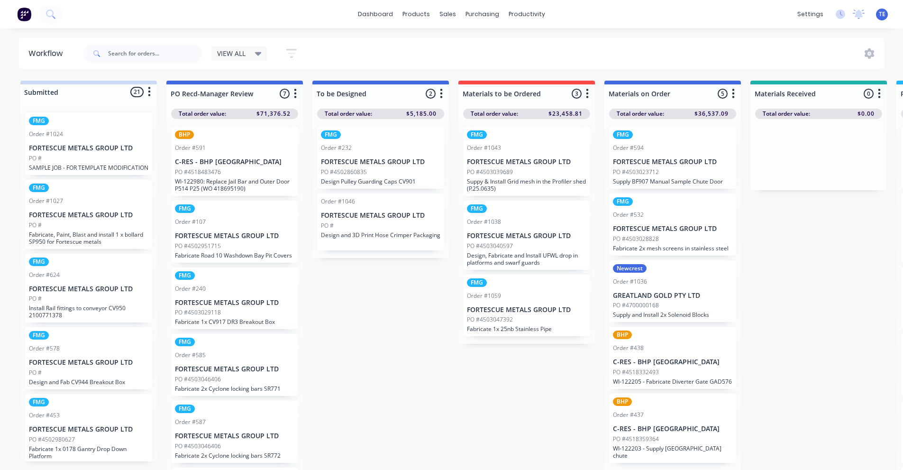
click at [250, 55] on div "VIEW ALL" at bounding box center [239, 53] width 45 height 9
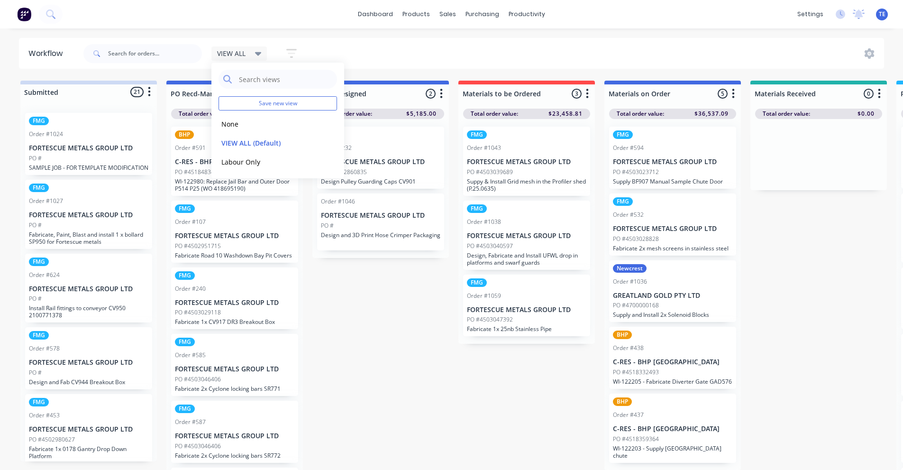
click at [149, 89] on icon "button" at bounding box center [149, 91] width 2 height 9
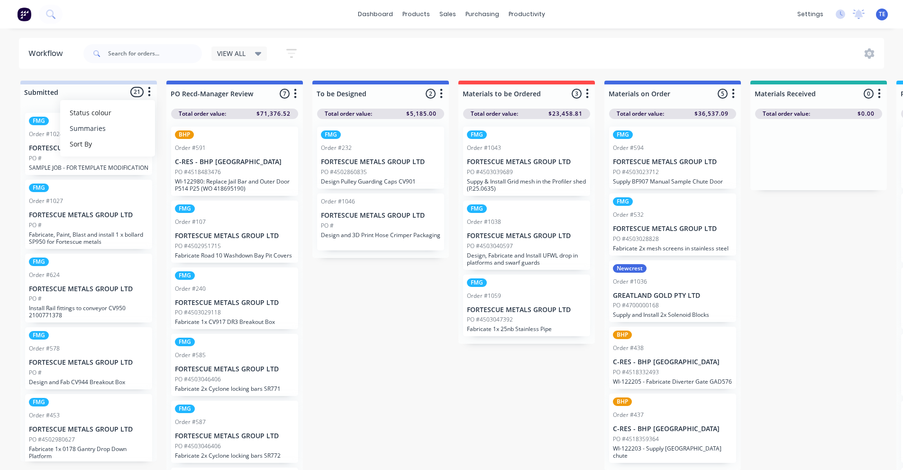
click at [94, 128] on button "Summaries" at bounding box center [107, 128] width 95 height 16
click at [189, 128] on label at bounding box center [189, 128] width 0 height 0
click at [175, 135] on input "checkbox" at bounding box center [171, 132] width 8 height 9
checkbox input "true"
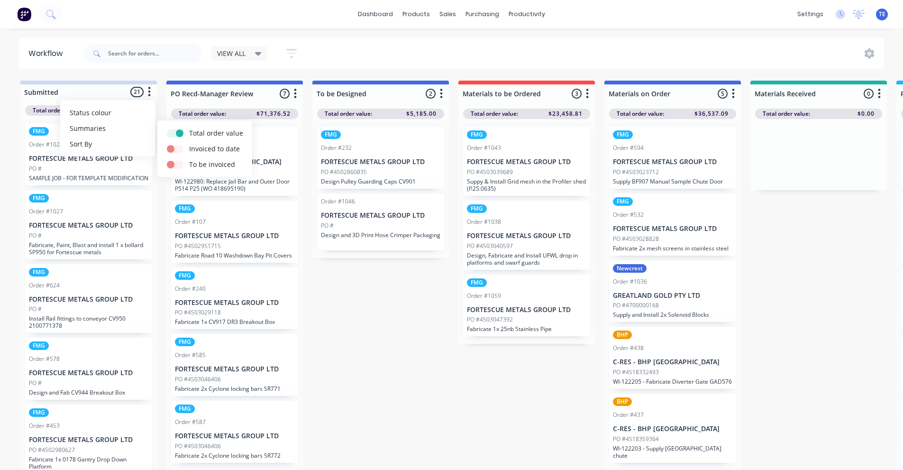
click at [260, 52] on icon at bounding box center [258, 53] width 7 height 10
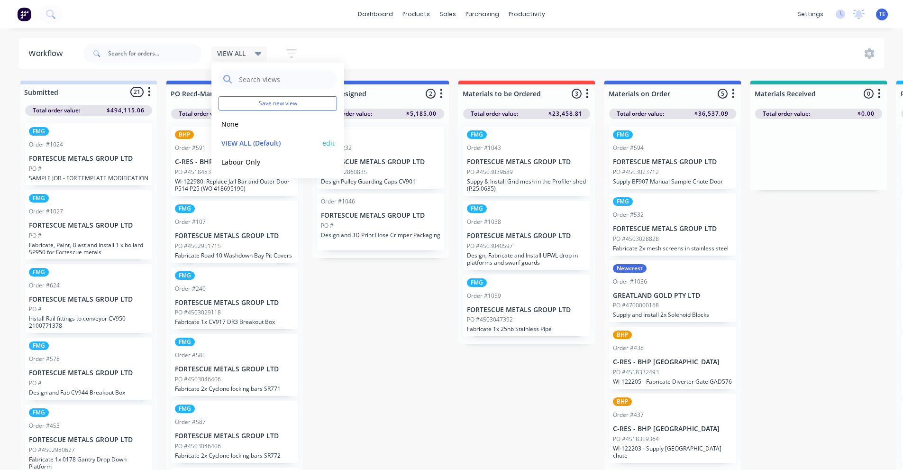
click at [325, 142] on button "edit" at bounding box center [328, 143] width 12 height 10
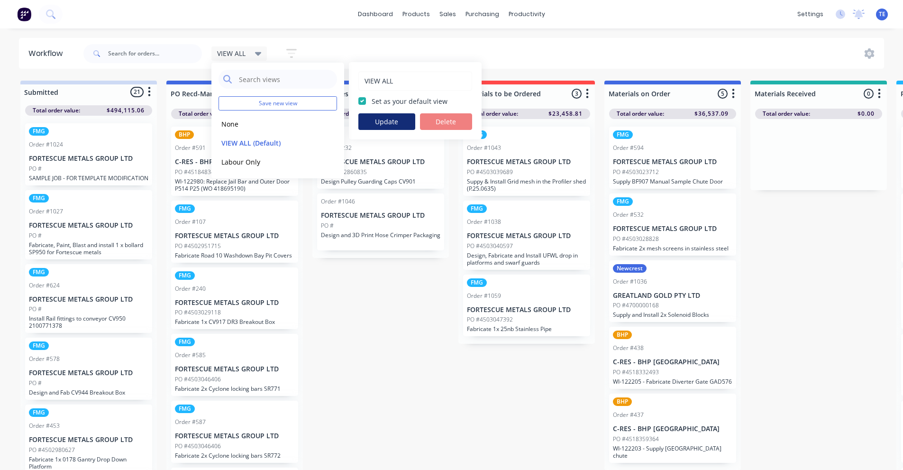
click at [384, 122] on button "Update" at bounding box center [387, 121] width 57 height 17
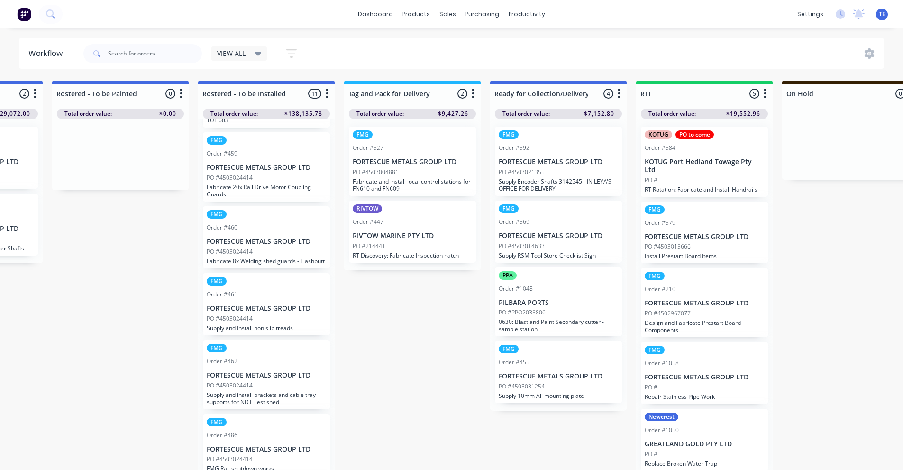
scroll to position [211, 0]
